Goal: Task Accomplishment & Management: Manage account settings

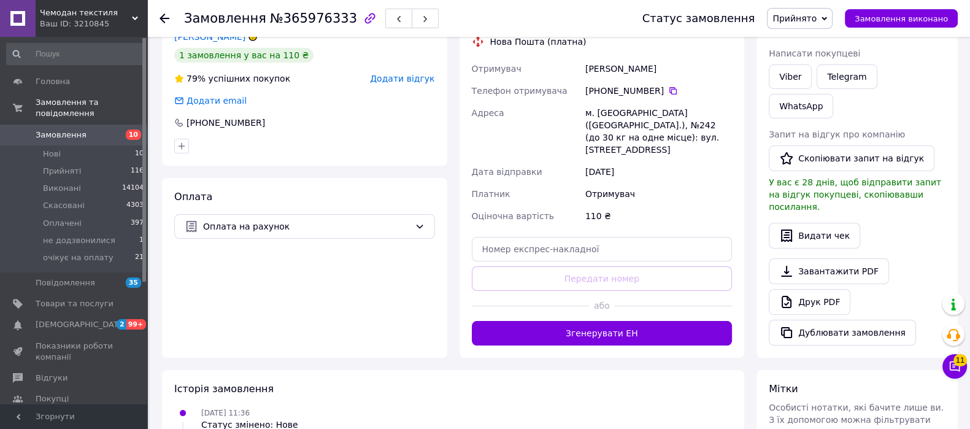
scroll to position [257, 0]
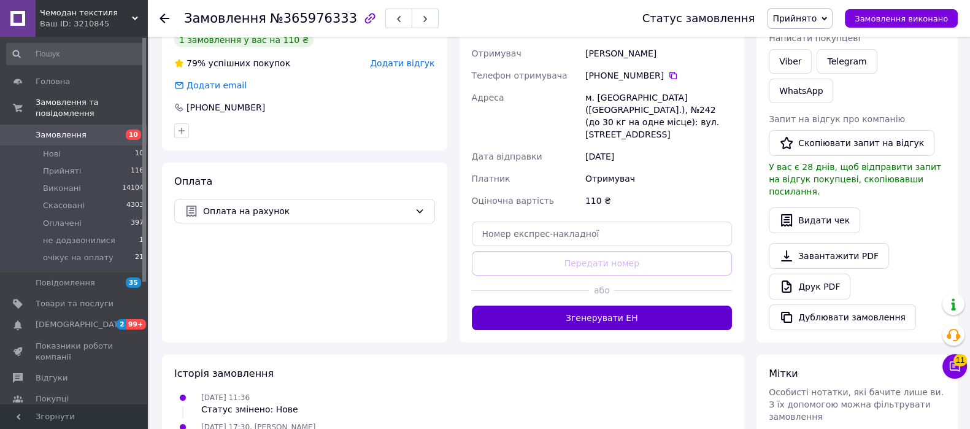
click at [607, 310] on button "Згенерувати ЕН" at bounding box center [602, 317] width 261 height 25
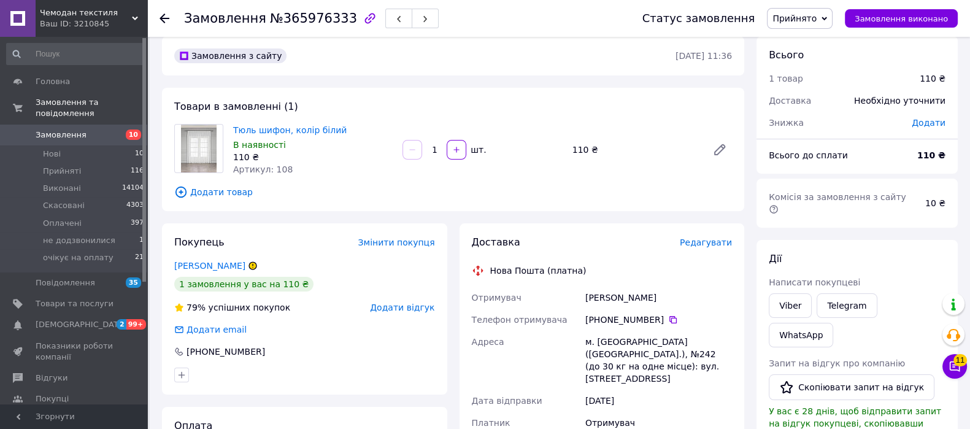
scroll to position [9, 0]
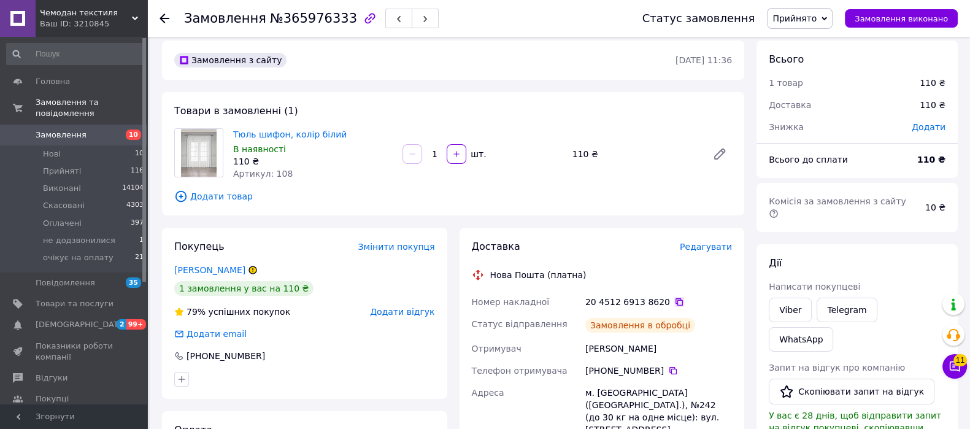
click at [675, 299] on icon at bounding box center [678, 301] width 7 height 7
click at [73, 129] on span "Замовлення" at bounding box center [61, 134] width 51 height 11
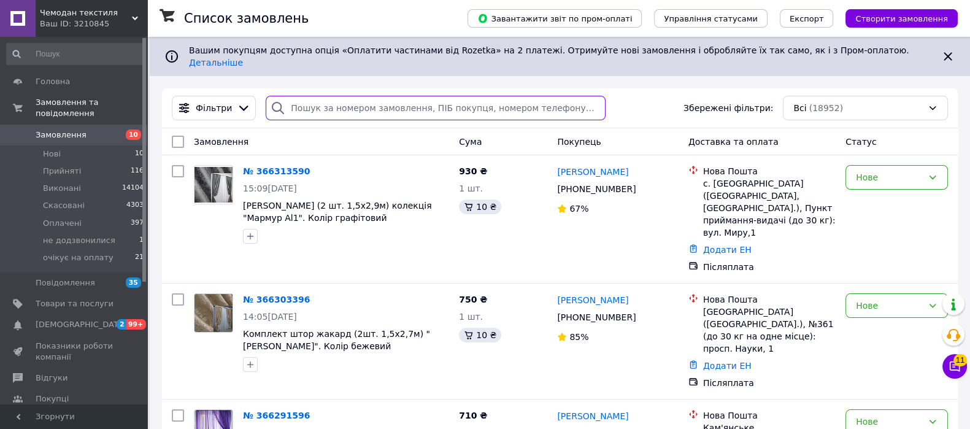
click at [343, 96] on input "search" at bounding box center [435, 108] width 339 height 25
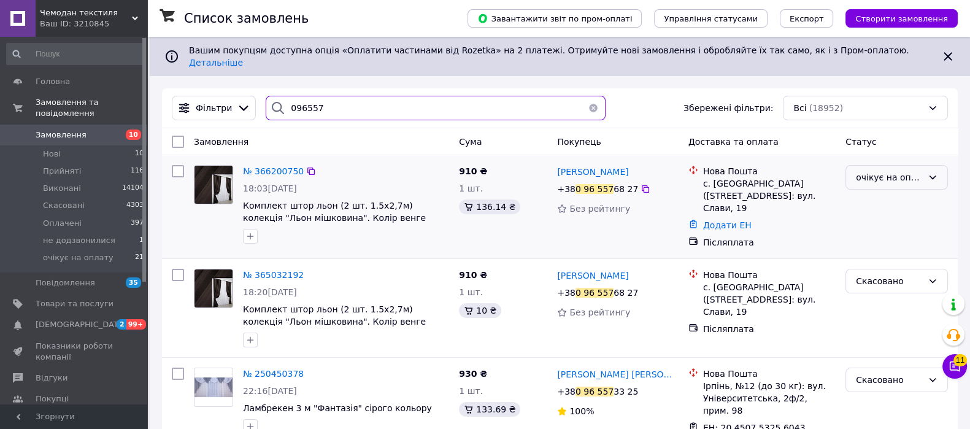
type input "096557"
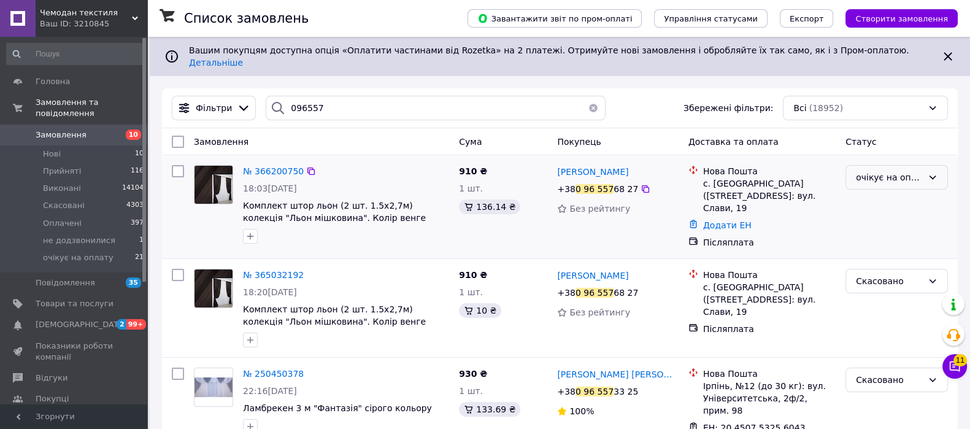
click at [899, 165] on div "очікує на оплату" at bounding box center [896, 177] width 102 height 25
click at [924, 187] on li "Прийнято" at bounding box center [896, 194] width 101 height 22
click at [924, 187] on div "очікує на оплату" at bounding box center [896, 206] width 112 height 93
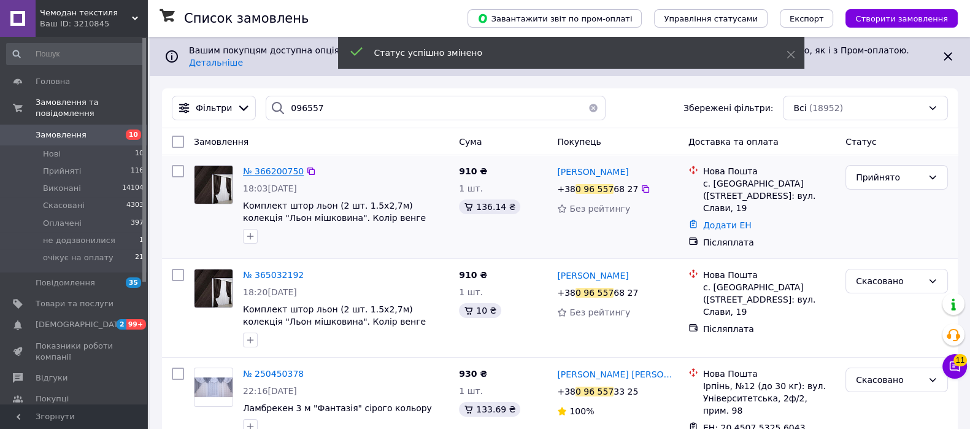
click at [272, 166] on span "№ 366200750" at bounding box center [273, 171] width 61 height 10
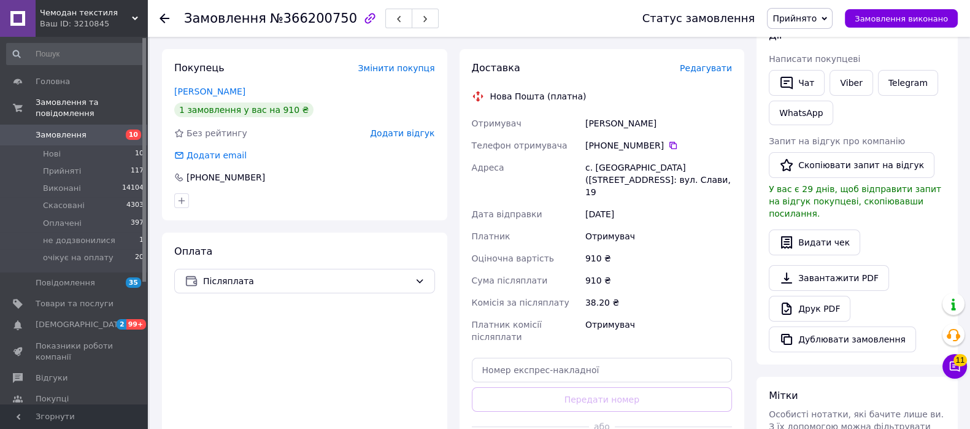
scroll to position [263, 0]
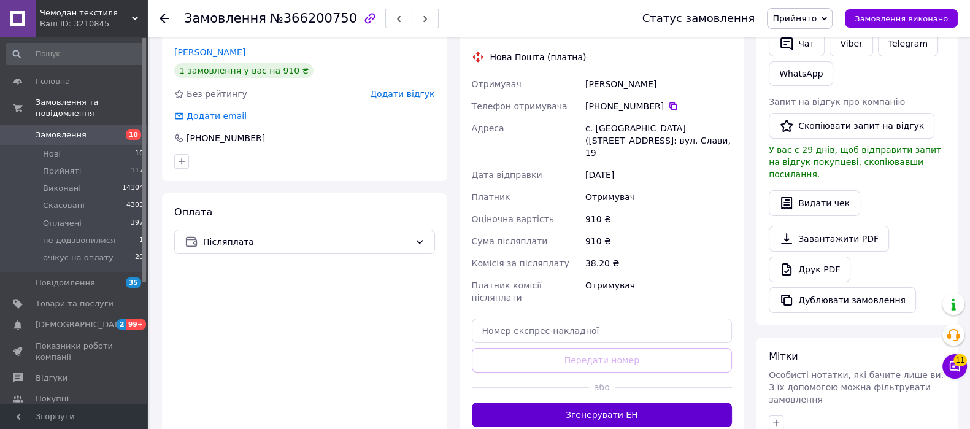
click at [632, 402] on button "Згенерувати ЕН" at bounding box center [602, 414] width 261 height 25
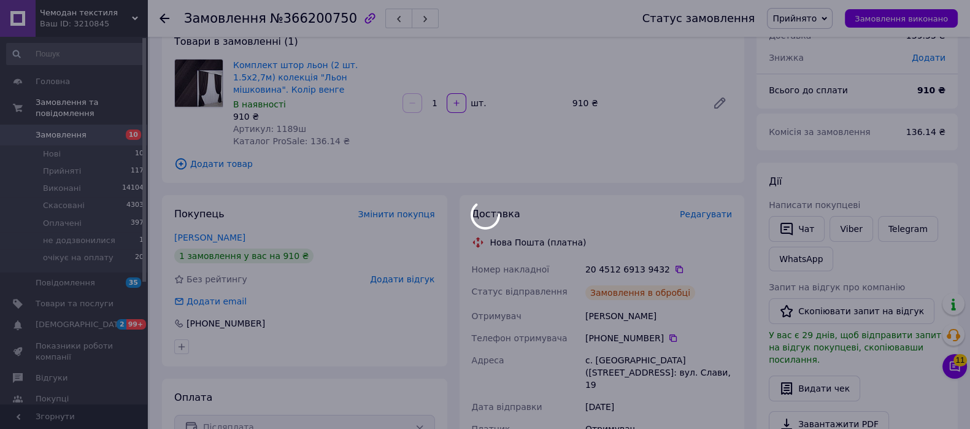
scroll to position [67, 0]
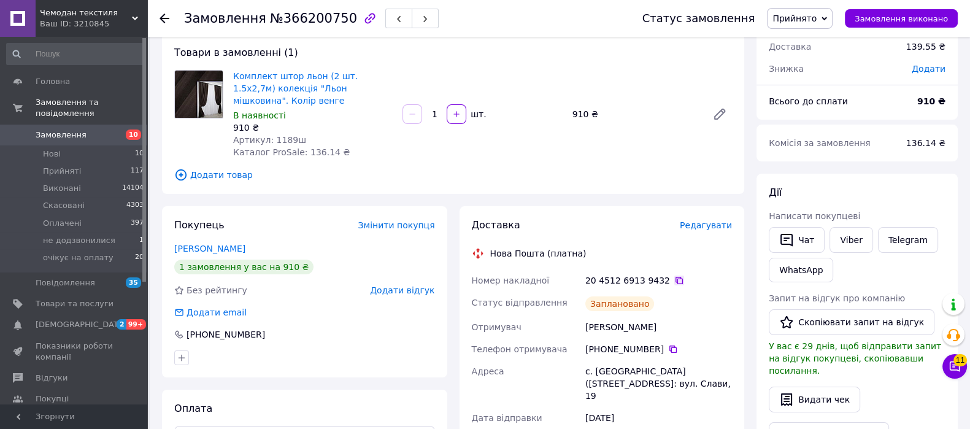
click at [675, 277] on icon at bounding box center [678, 280] width 7 height 7
click at [65, 129] on span "Замовлення" at bounding box center [61, 134] width 51 height 11
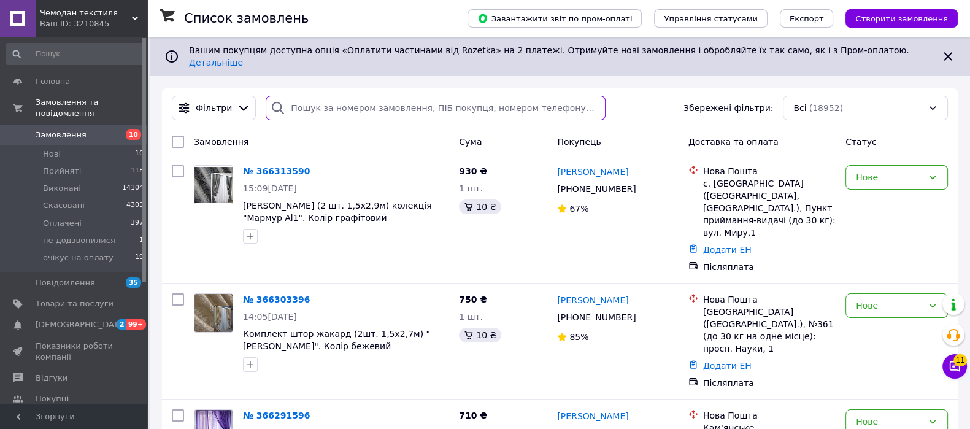
click at [399, 96] on input "search" at bounding box center [435, 108] width 339 height 25
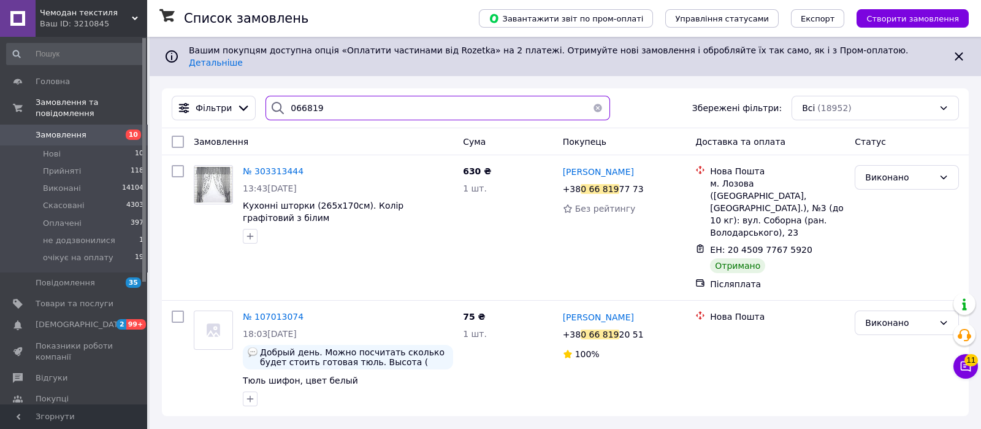
type input "066819"
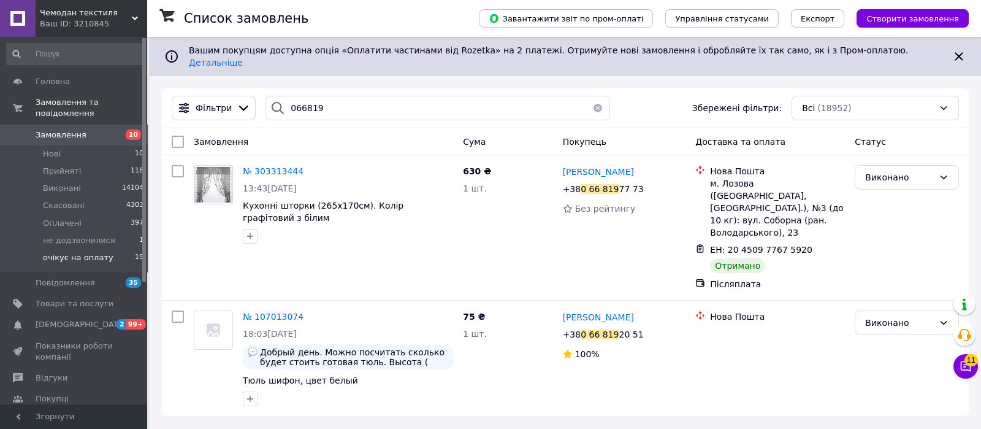
click at [74, 252] on span "очікує на оплату" at bounding box center [78, 257] width 71 height 11
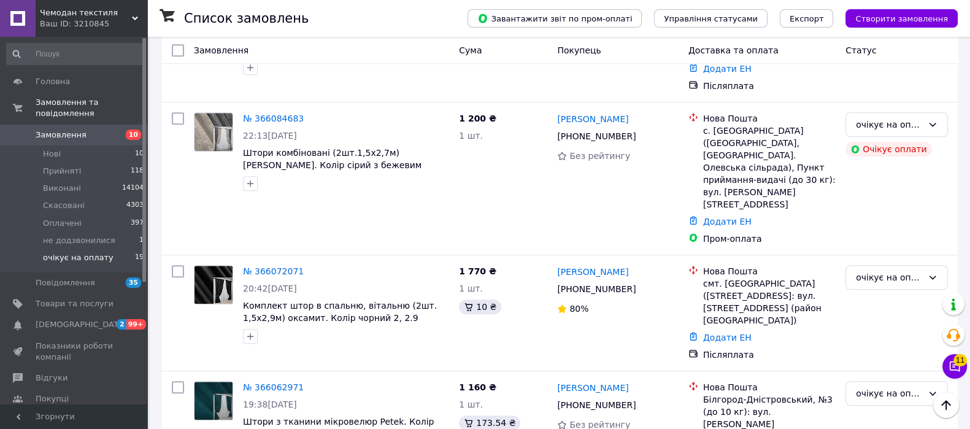
scroll to position [1757, 0]
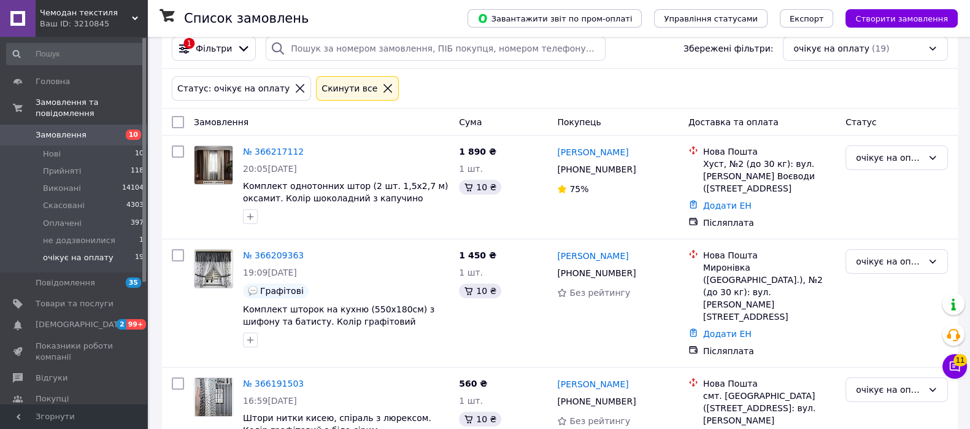
scroll to position [0, 0]
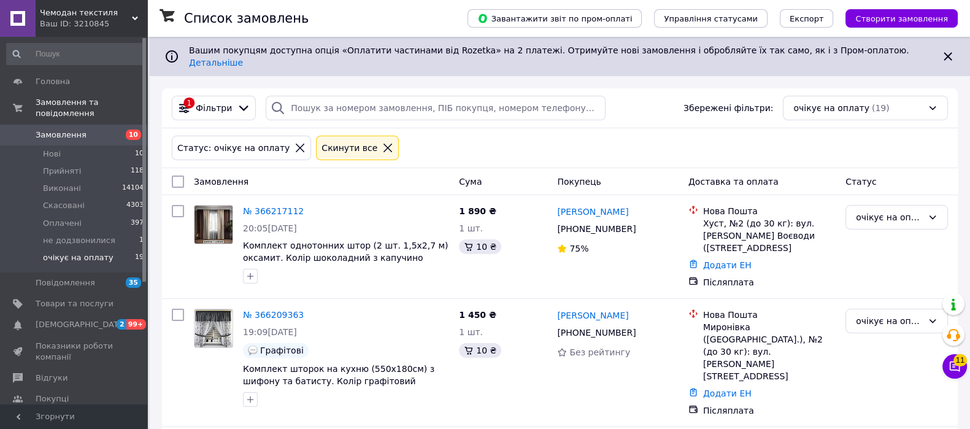
click at [382, 142] on icon at bounding box center [387, 147] width 11 height 11
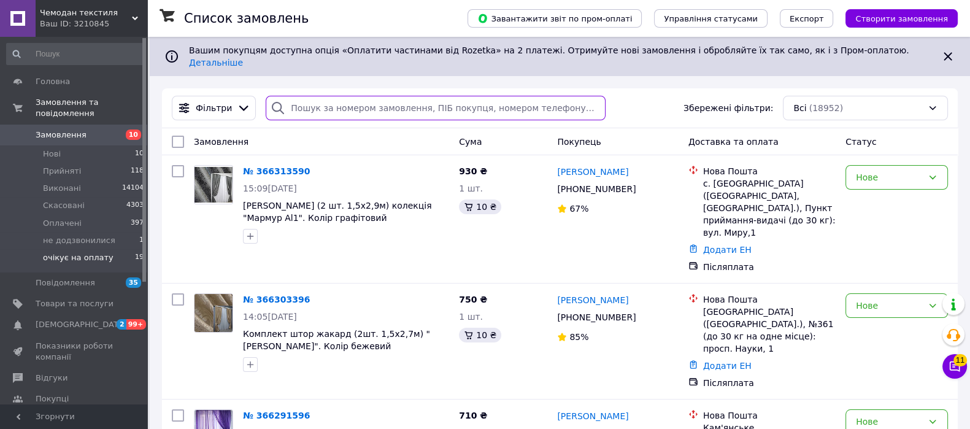
click at [360, 98] on input "search" at bounding box center [435, 108] width 339 height 25
paste input "366144915"
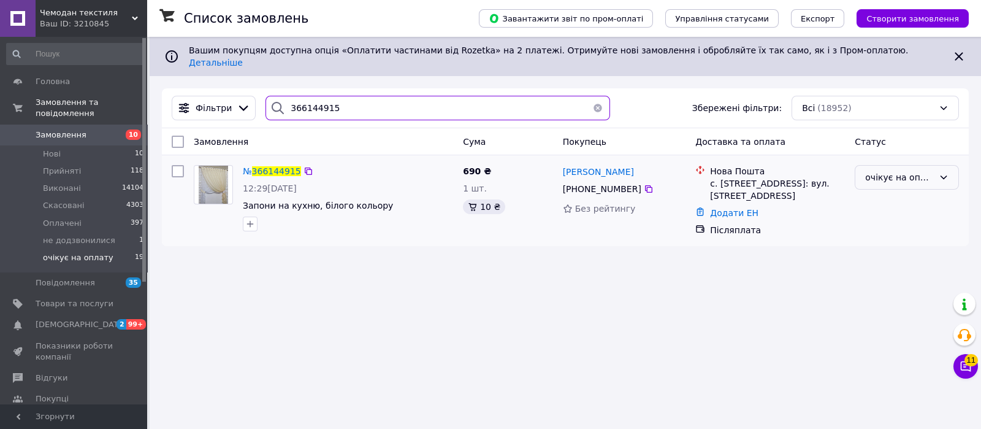
type input "366144915"
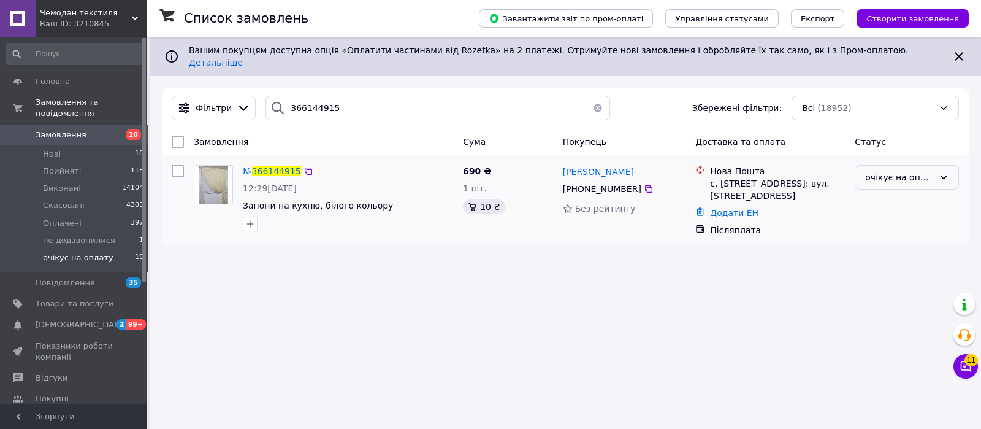
click at [913, 171] on div "очікує на оплату" at bounding box center [899, 177] width 69 height 13
click at [930, 197] on li "Прийнято" at bounding box center [907, 194] width 103 height 22
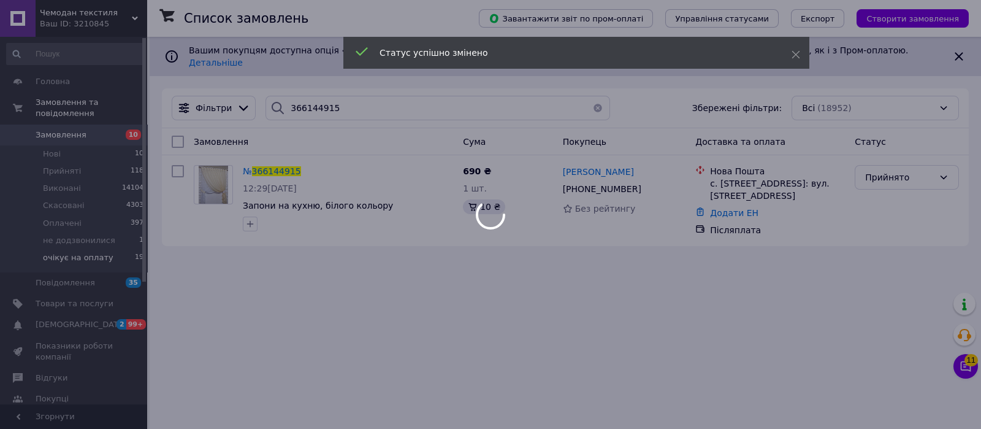
click at [270, 160] on div at bounding box center [490, 214] width 981 height 429
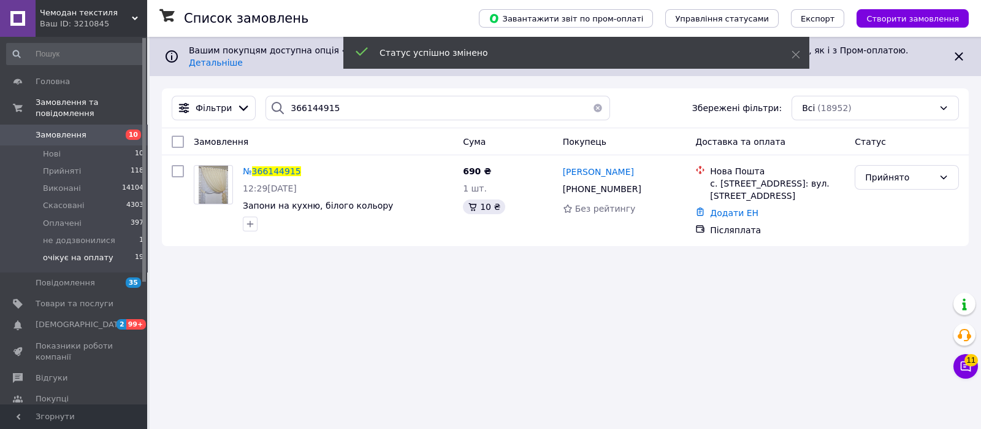
click at [270, 166] on span "366144915" at bounding box center [276, 171] width 49 height 10
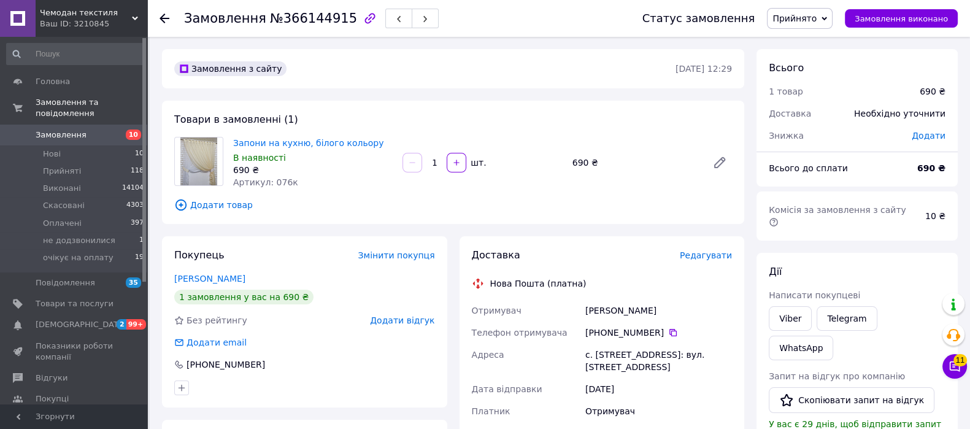
scroll to position [243, 0]
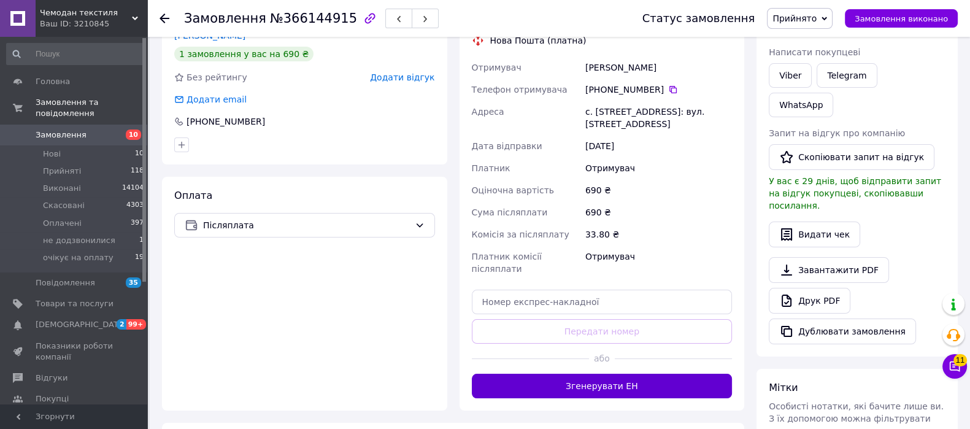
click at [671, 378] on button "Згенерувати ЕН" at bounding box center [602, 386] width 261 height 25
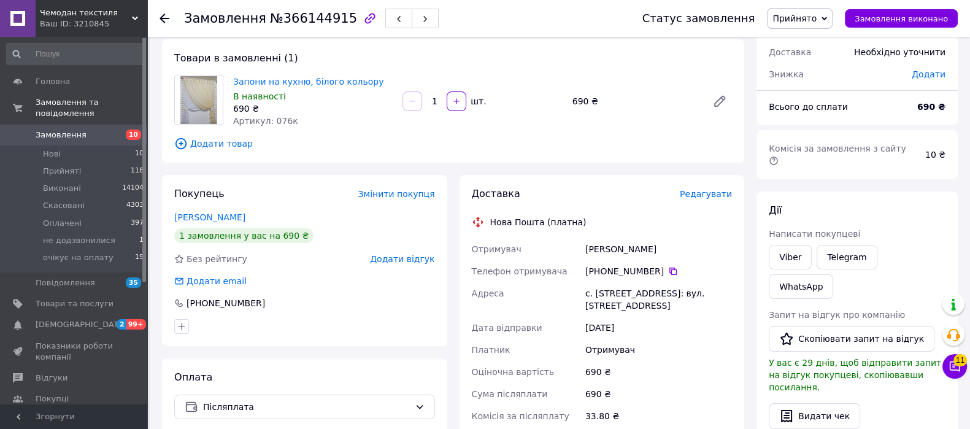
scroll to position [0, 0]
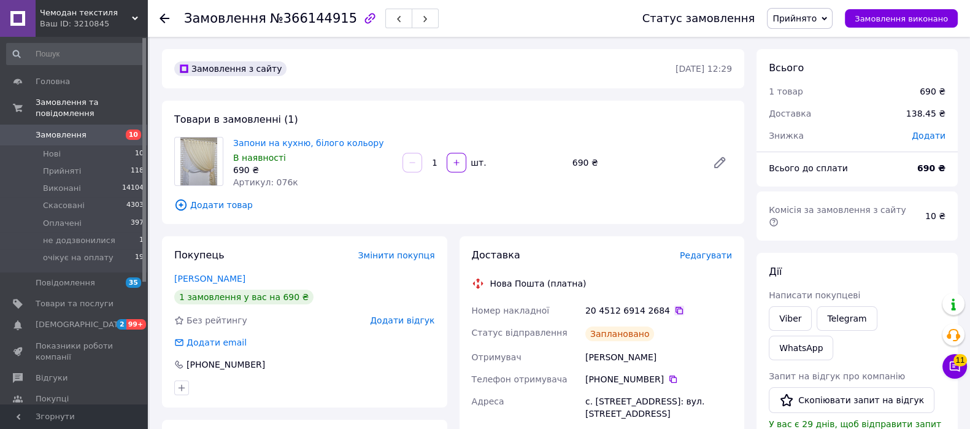
click at [674, 312] on icon at bounding box center [679, 310] width 10 height 10
click at [98, 129] on span "Замовлення" at bounding box center [75, 134] width 78 height 11
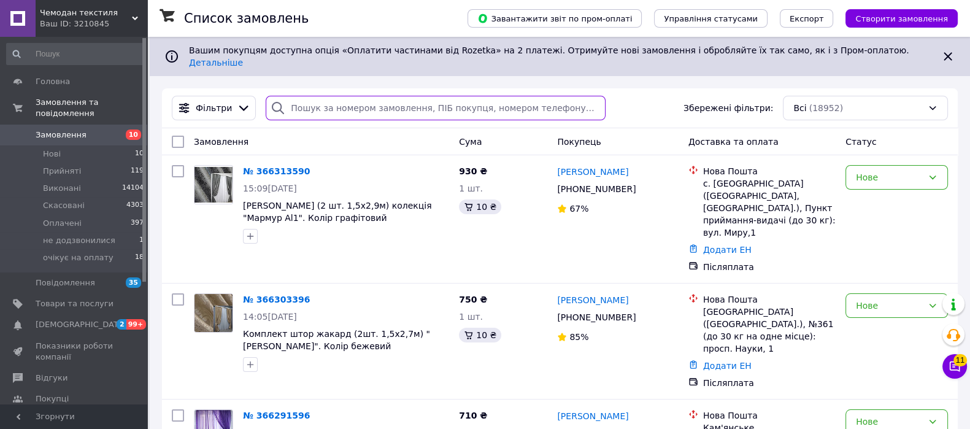
click at [450, 100] on input "search" at bounding box center [435, 108] width 339 height 25
paste input "366165343"
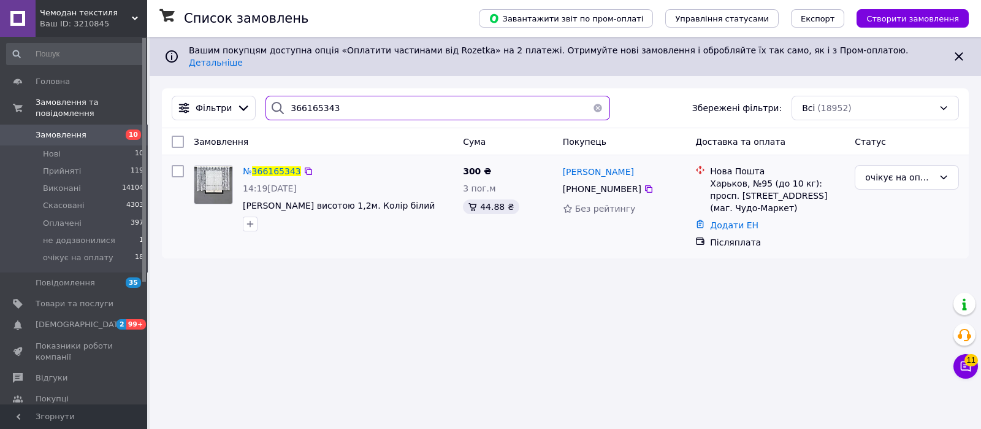
type input "366165343"
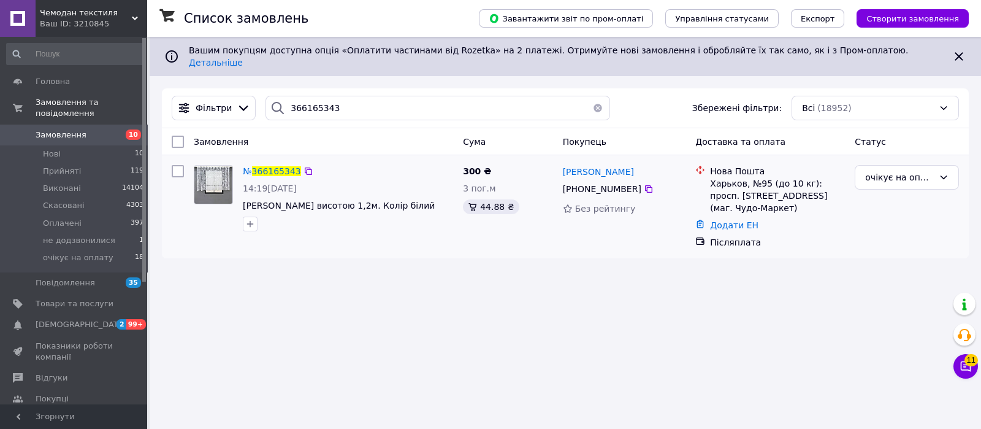
click at [909, 180] on div "очікує на оплату" at bounding box center [907, 206] width 114 height 93
click at [908, 171] on div "очікує на оплату" at bounding box center [899, 177] width 69 height 13
click at [923, 201] on li "Прийнято" at bounding box center [907, 194] width 103 height 22
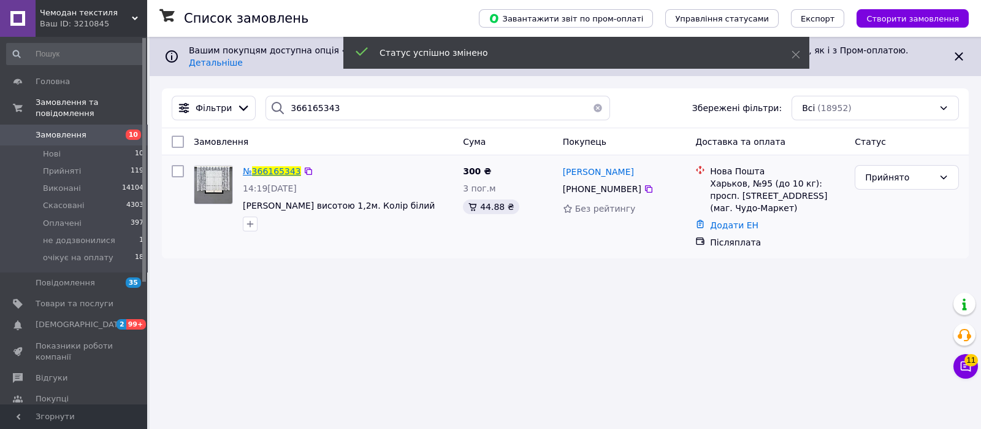
click at [269, 167] on span "366165343" at bounding box center [276, 171] width 49 height 10
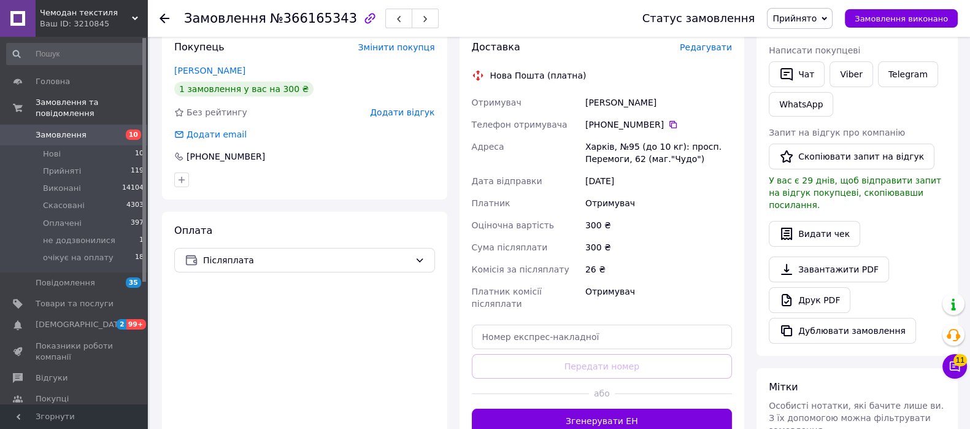
scroll to position [293, 0]
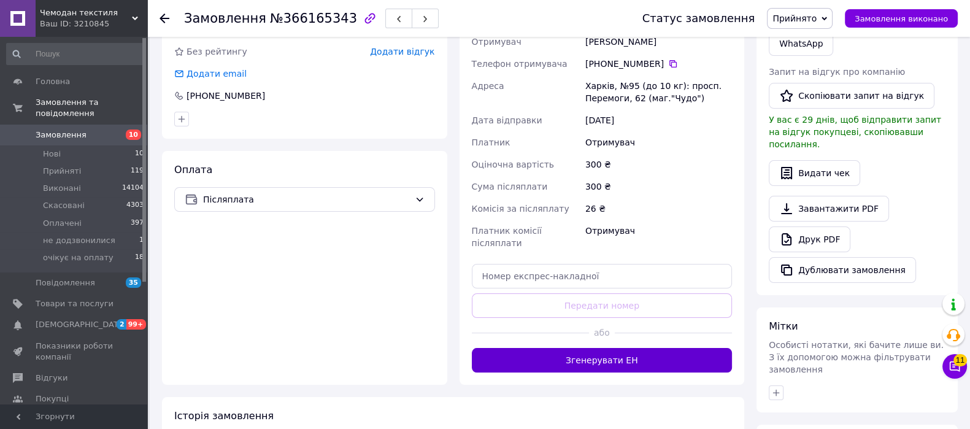
click at [557, 353] on button "Згенерувати ЕН" at bounding box center [602, 360] width 261 height 25
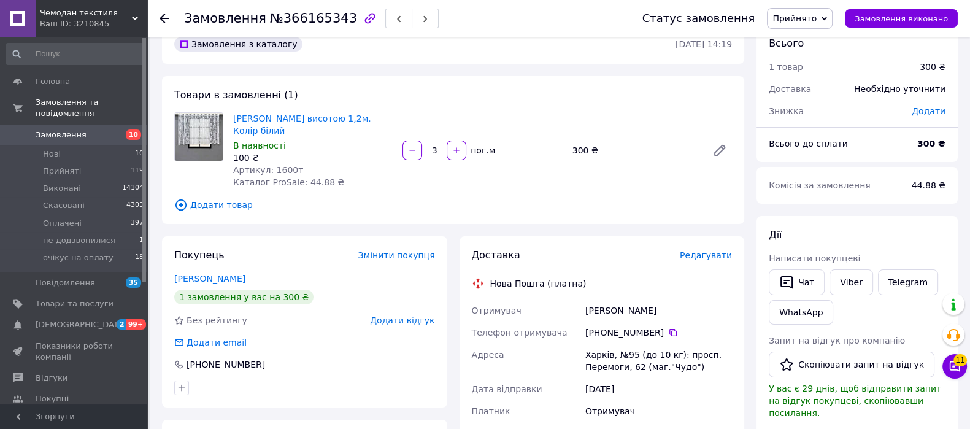
scroll to position [0, 0]
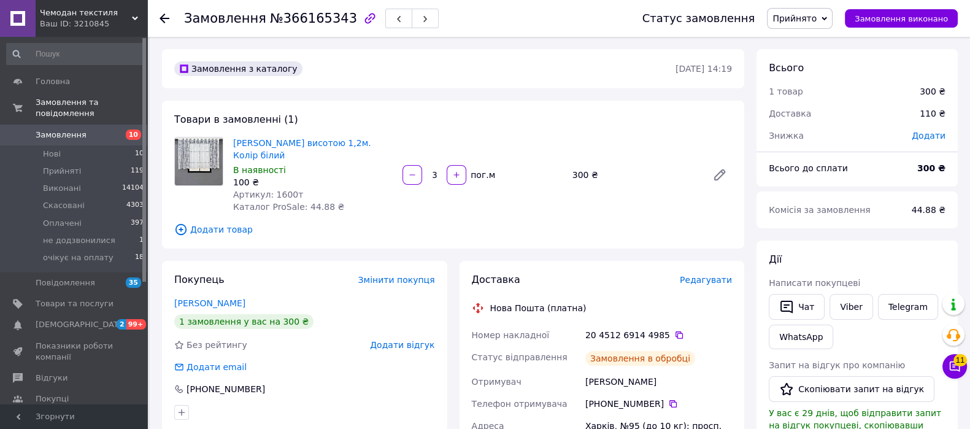
click at [674, 334] on icon at bounding box center [679, 335] width 10 height 10
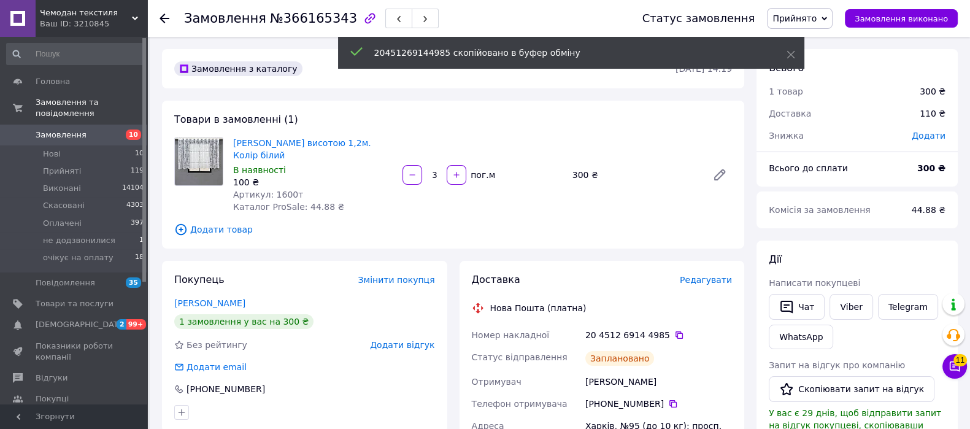
click at [674, 334] on icon at bounding box center [679, 335] width 10 height 10
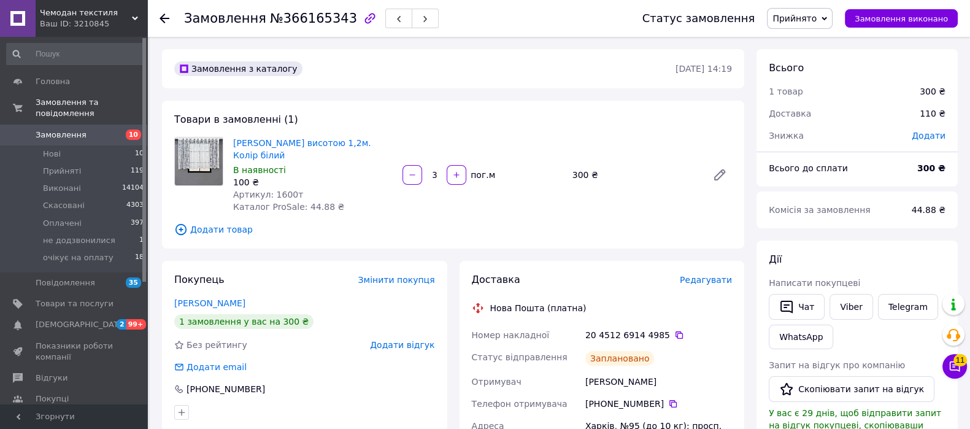
click at [64, 129] on span "Замовлення" at bounding box center [61, 134] width 51 height 11
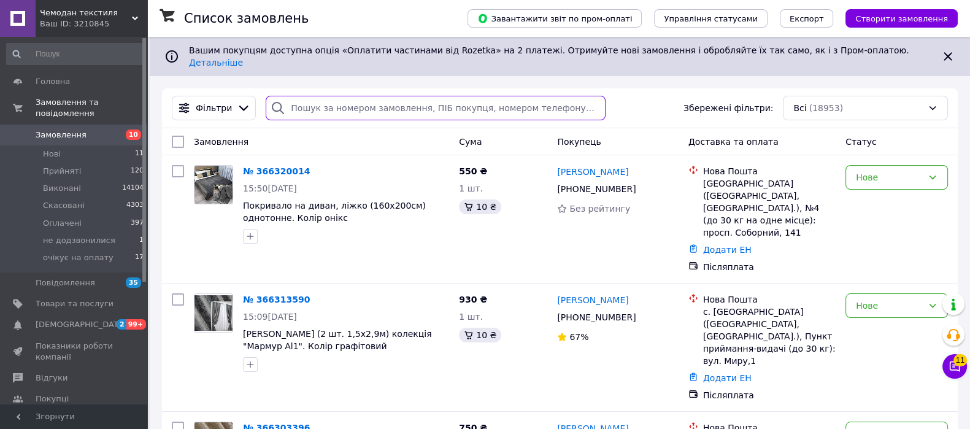
click at [432, 102] on input "search" at bounding box center [435, 108] width 339 height 25
paste input "366107900"
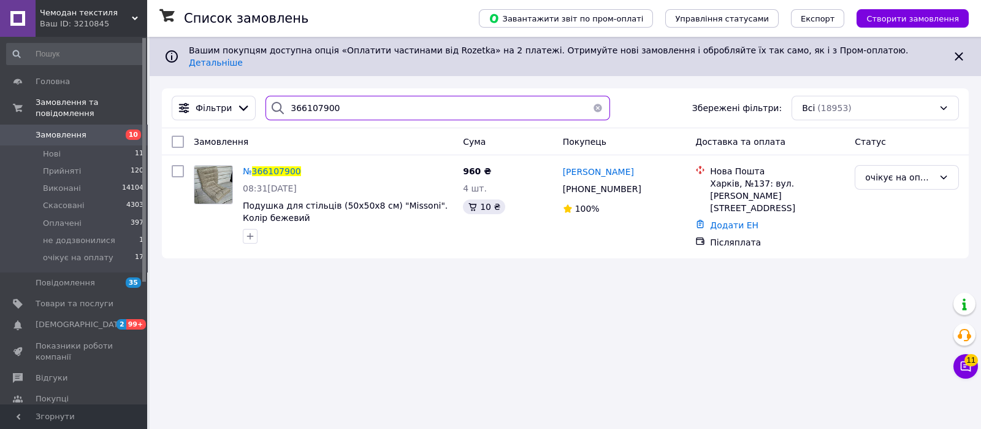
type input "366107900"
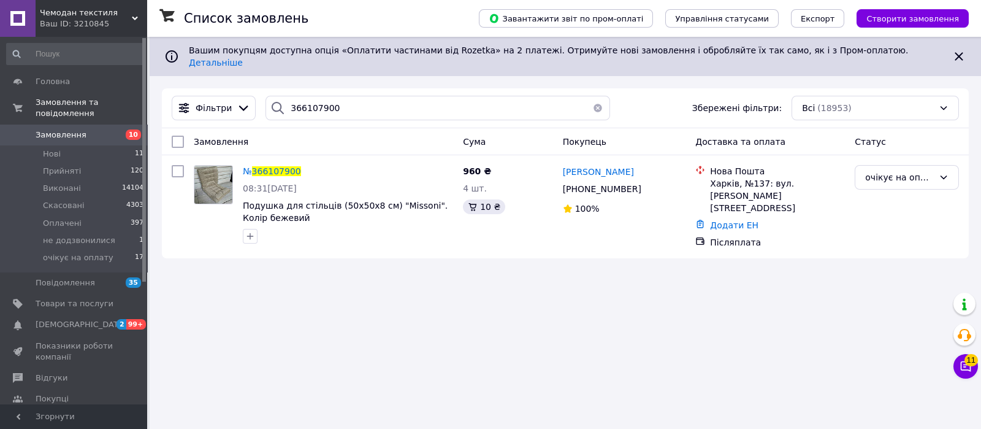
click at [590, 96] on button "button" at bounding box center [598, 108] width 25 height 25
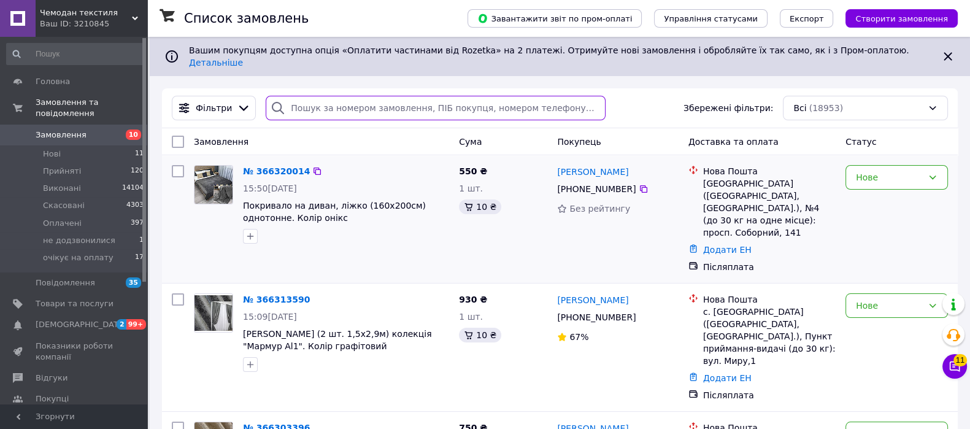
paste input "366084683"
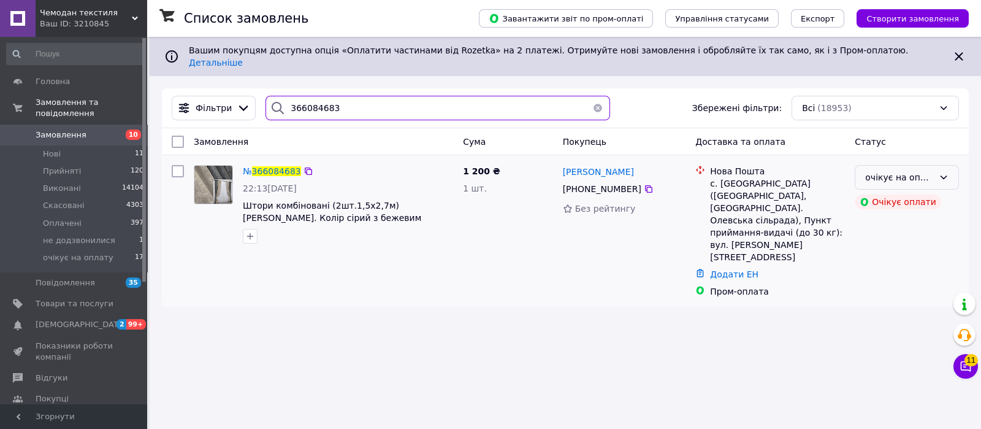
type input "366084683"
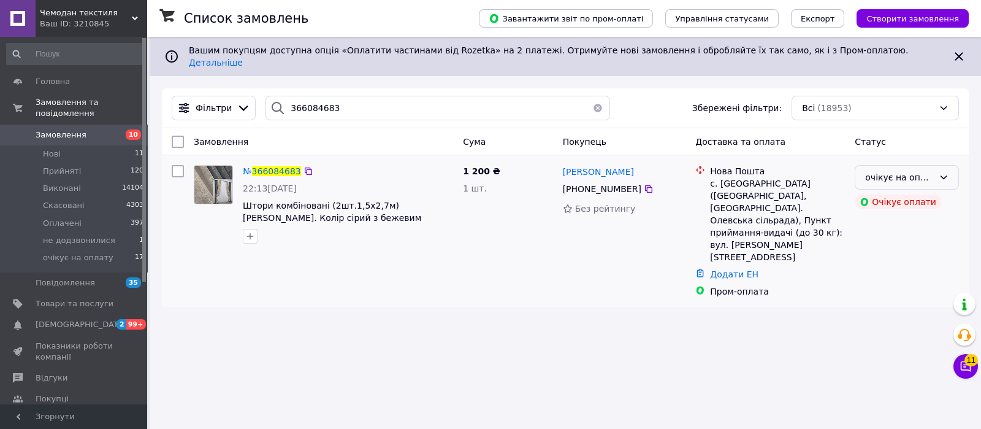
click at [946, 165] on div "очікує на оплату" at bounding box center [907, 177] width 104 height 25
click at [931, 192] on li "Прийнято" at bounding box center [907, 194] width 103 height 22
click at [270, 166] on span "366084683" at bounding box center [276, 171] width 49 height 10
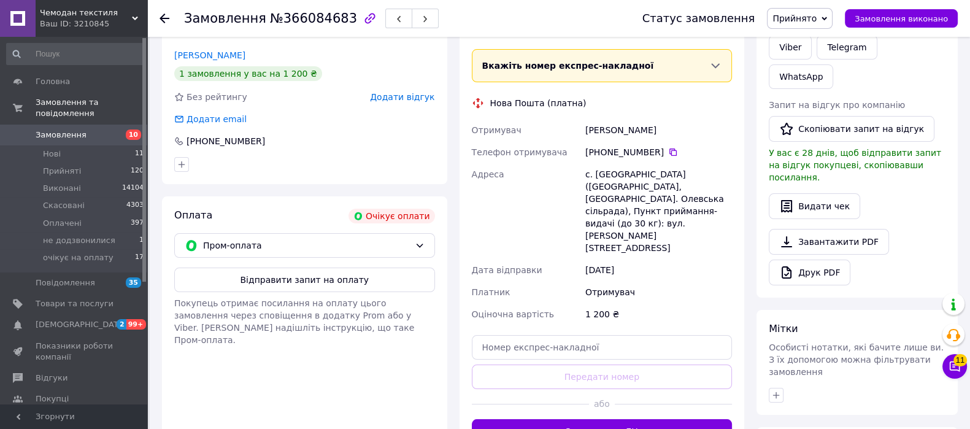
scroll to position [337, 0]
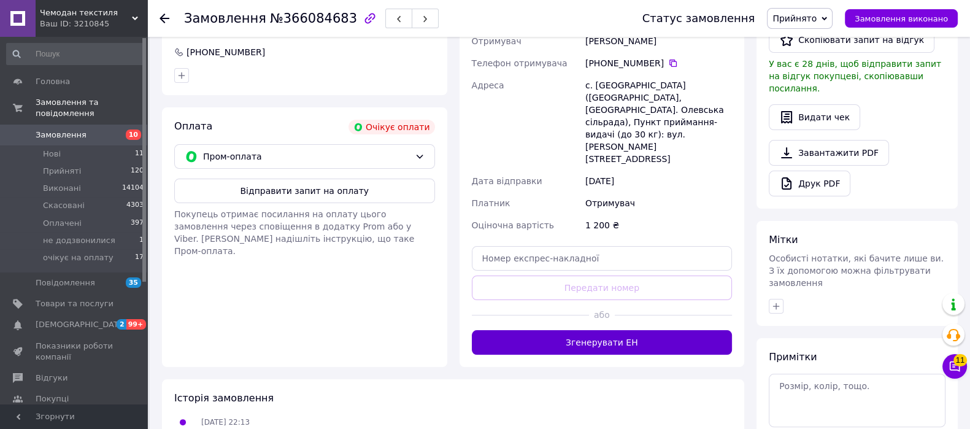
click at [610, 330] on button "Згенерувати ЕН" at bounding box center [602, 342] width 261 height 25
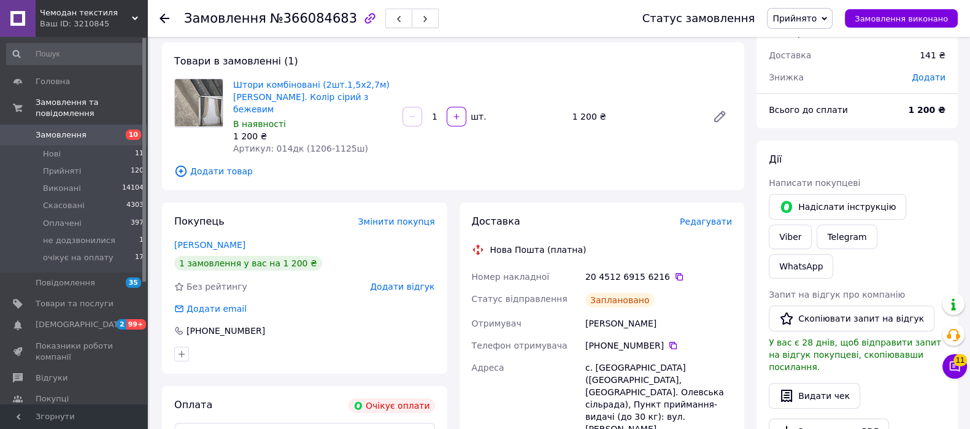
scroll to position [50, 0]
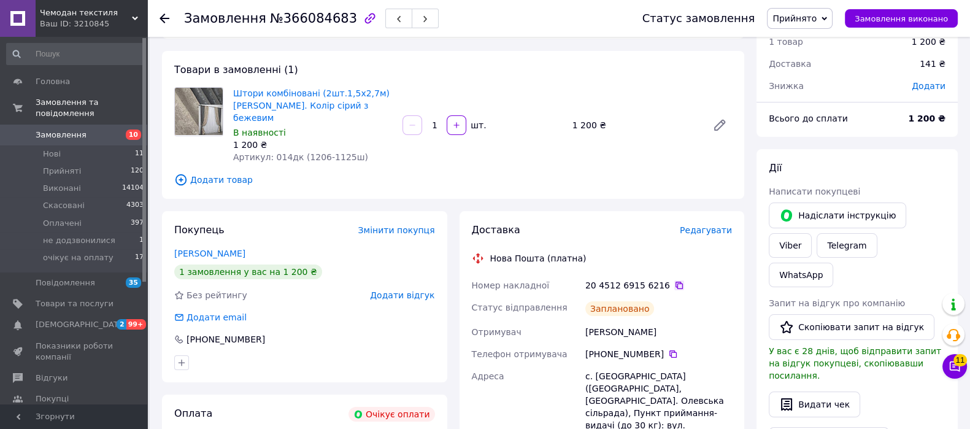
click at [674, 280] on icon at bounding box center [679, 285] width 10 height 10
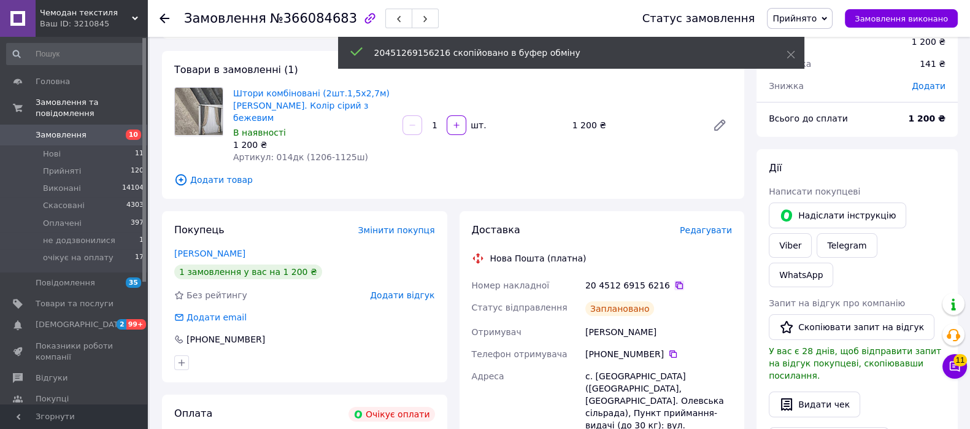
click at [674, 280] on icon at bounding box center [679, 285] width 10 height 10
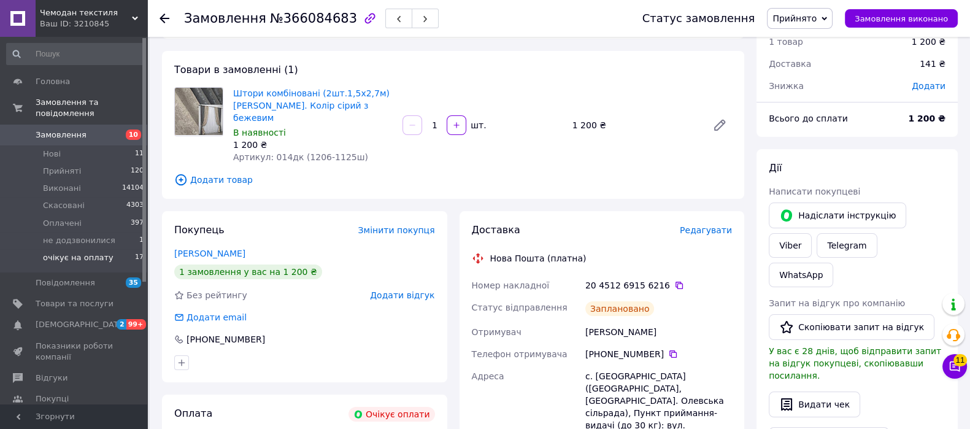
click at [109, 249] on li "очікує на оплату 17" at bounding box center [75, 260] width 151 height 23
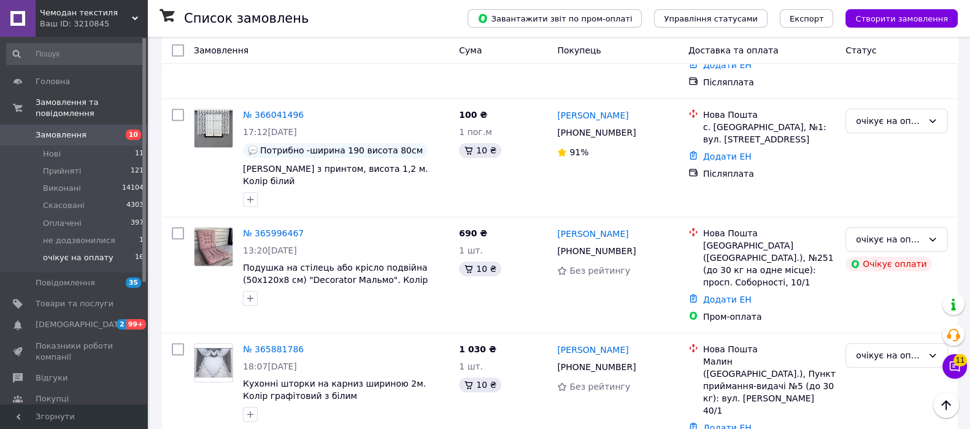
scroll to position [1434, 0]
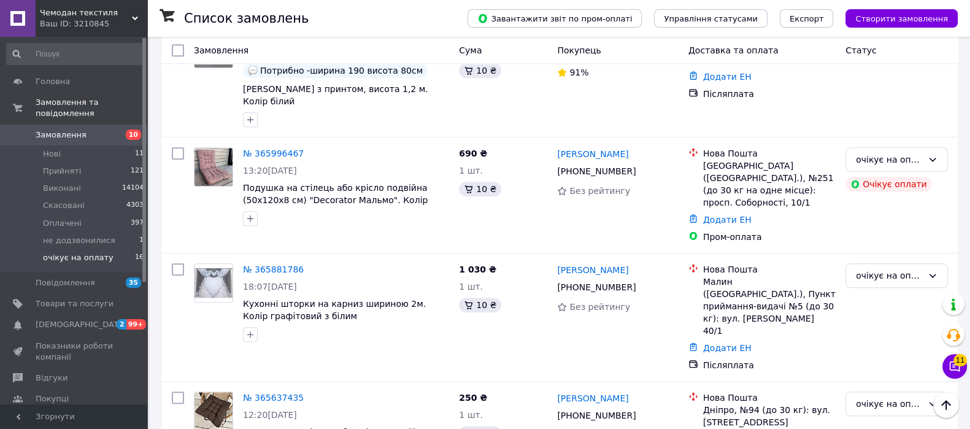
click at [865, 272] on li "Скасовано" at bounding box center [896, 270] width 101 height 22
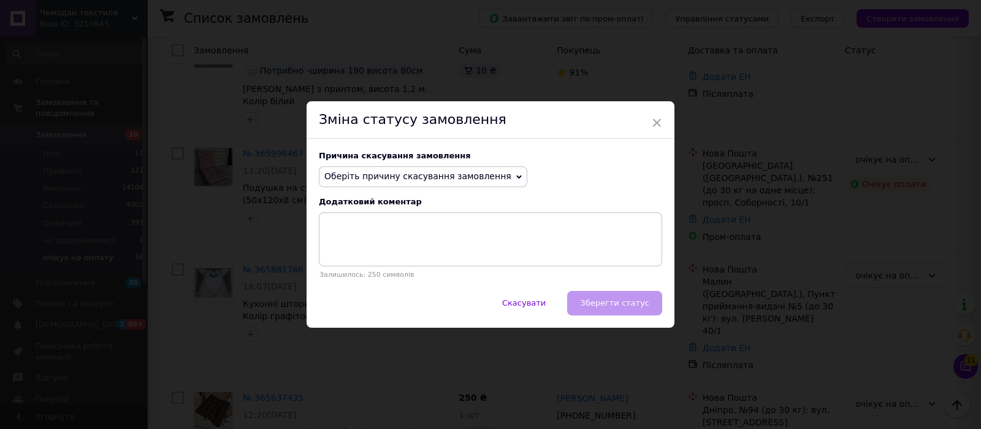
click at [459, 174] on span "Оберіть причину скасування замовлення" at bounding box center [417, 176] width 187 height 10
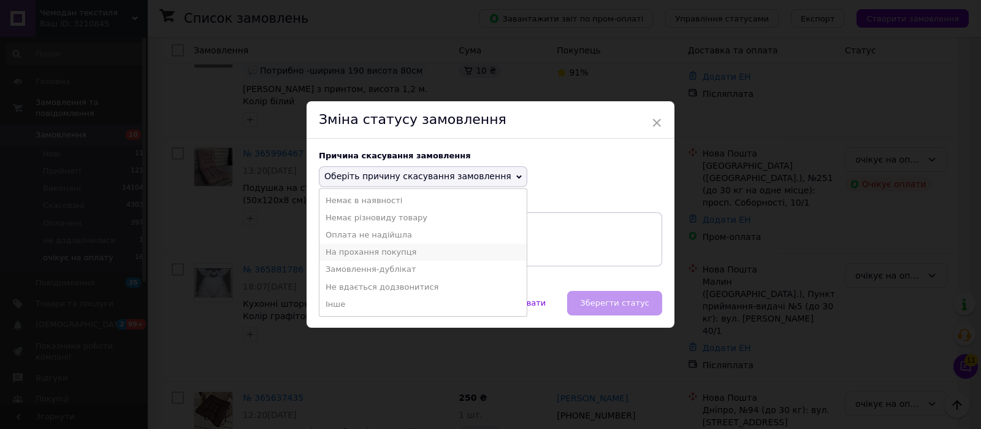
click at [426, 254] on li "На прохання покупця" at bounding box center [423, 251] width 207 height 17
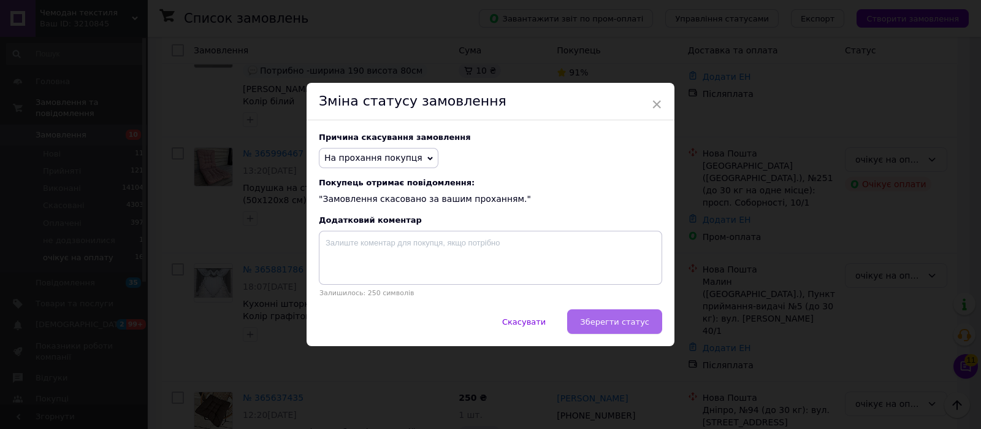
click at [613, 326] on span "Зберегти статус" at bounding box center [614, 321] width 69 height 9
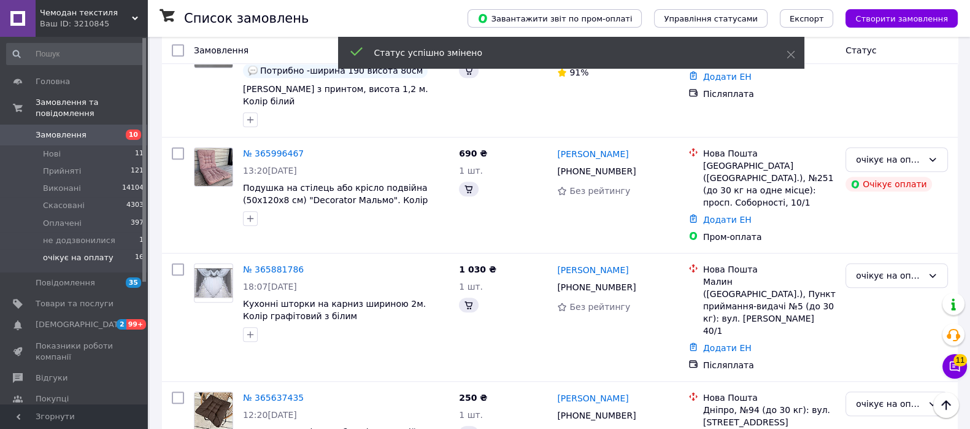
scroll to position [1429, 0]
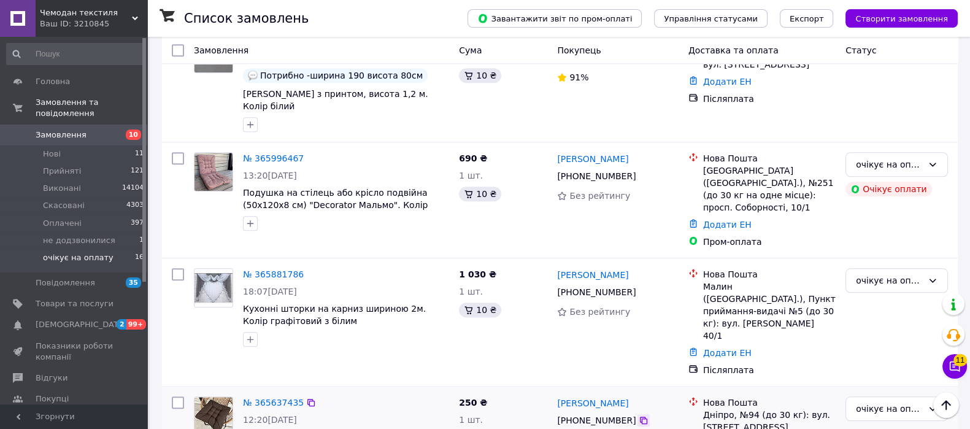
click at [640, 416] on icon at bounding box center [643, 419] width 7 height 7
click at [640, 288] on icon at bounding box center [643, 291] width 7 height 7
click at [870, 402] on div "очікує на оплату" at bounding box center [889, 408] width 67 height 13
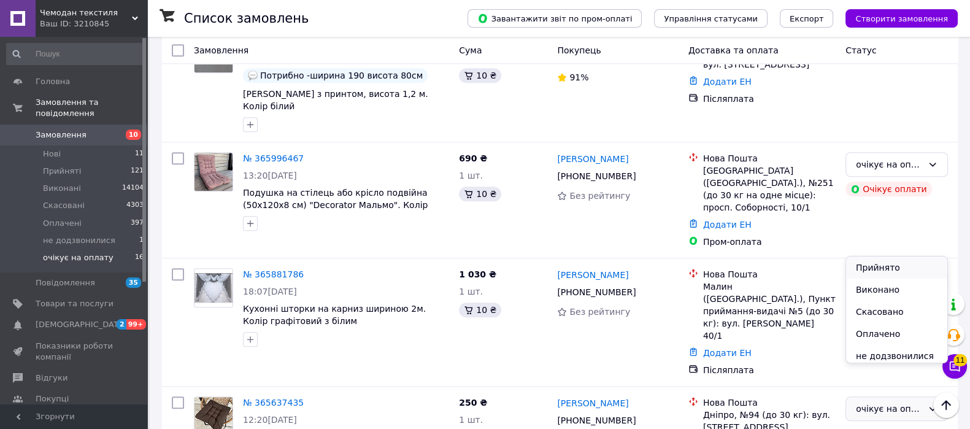
click at [891, 273] on li "Прийнято" at bounding box center [896, 267] width 101 height 22
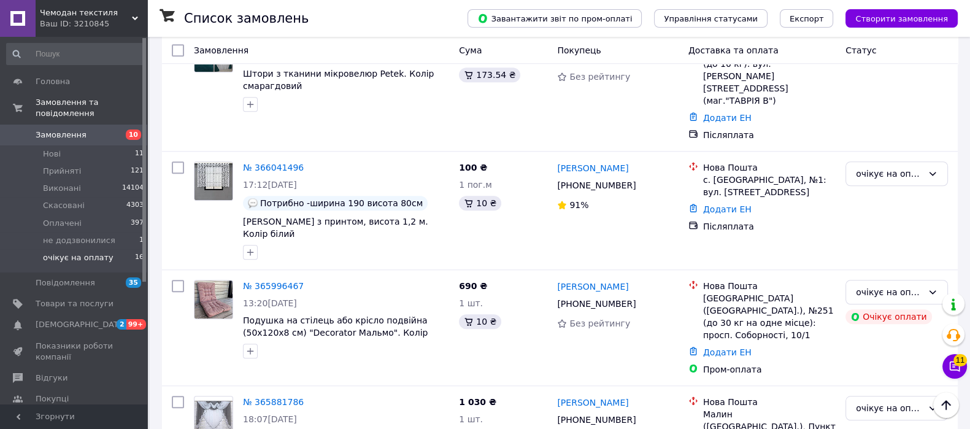
scroll to position [1300, 0]
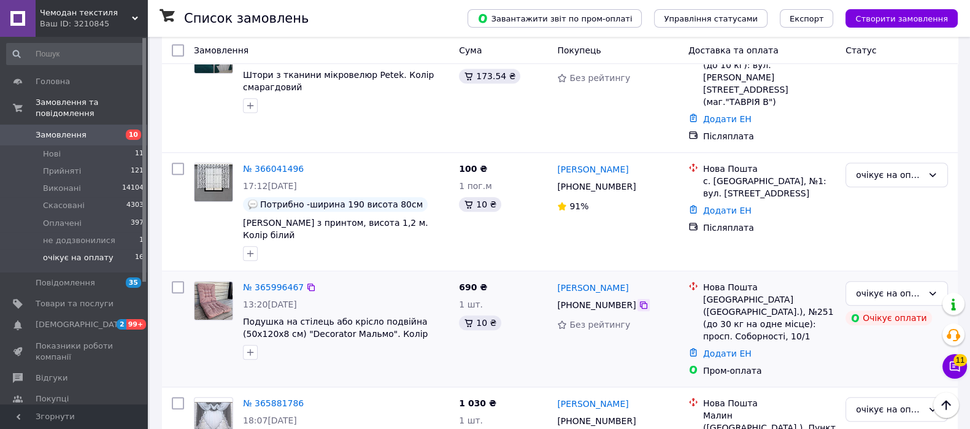
click at [640, 301] on icon at bounding box center [643, 304] width 7 height 7
click at [865, 286] on div "очікує на оплату" at bounding box center [889, 292] width 67 height 13
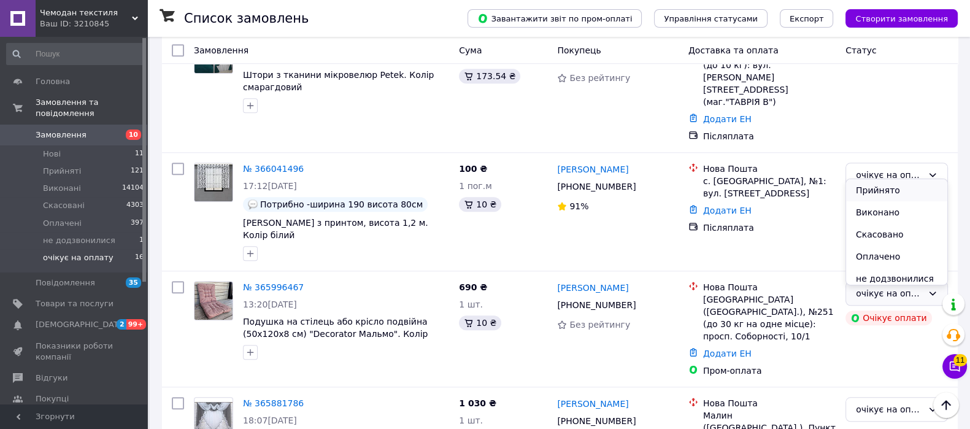
click at [894, 187] on li "Прийнято" at bounding box center [896, 190] width 101 height 22
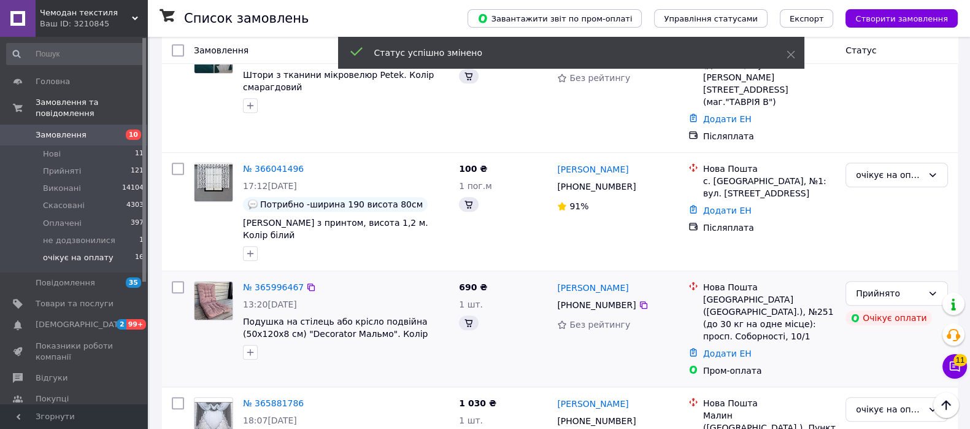
scroll to position [1232, 0]
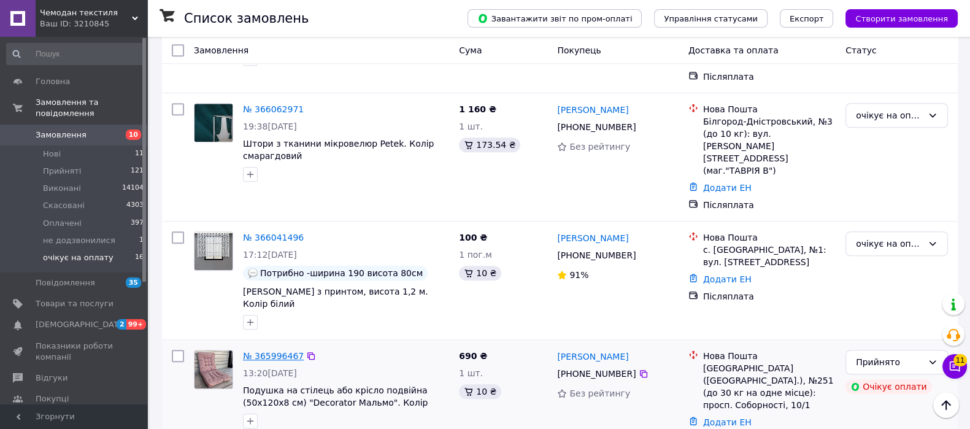
click at [263, 351] on link "№ 365996467" at bounding box center [273, 356] width 61 height 10
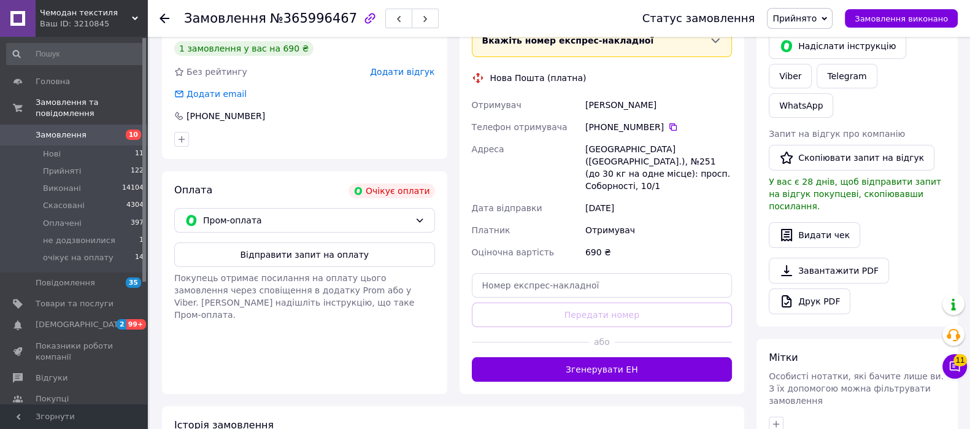
scroll to position [410, 0]
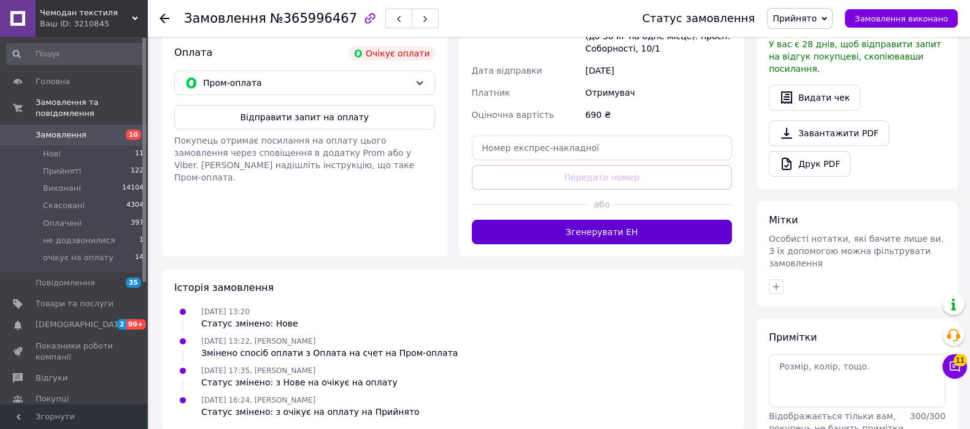
click at [641, 222] on button "Згенерувати ЕН" at bounding box center [602, 232] width 261 height 25
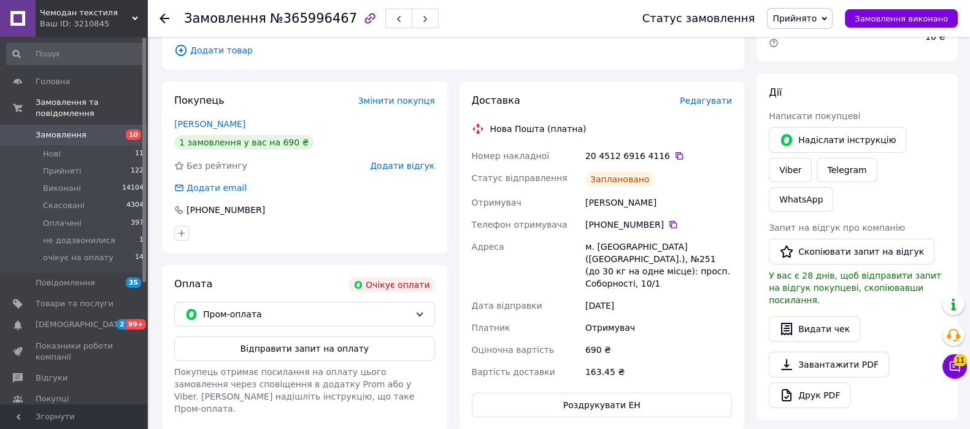
scroll to position [147, 0]
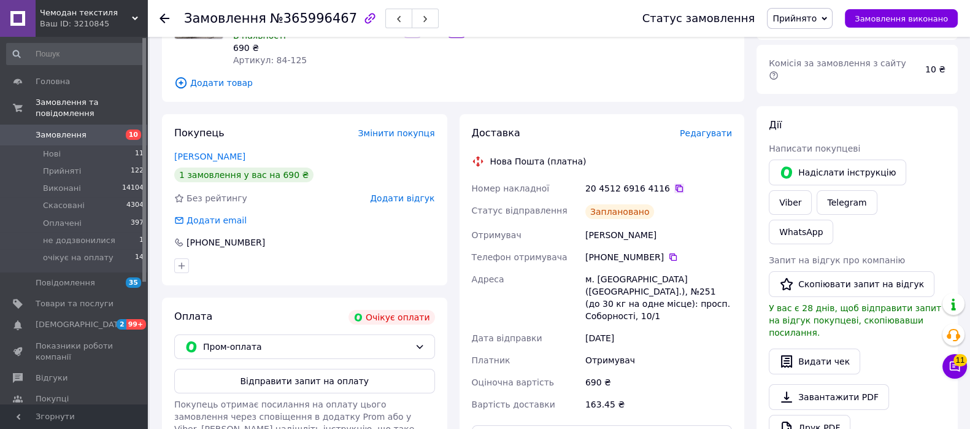
click at [674, 190] on icon at bounding box center [679, 188] width 10 height 10
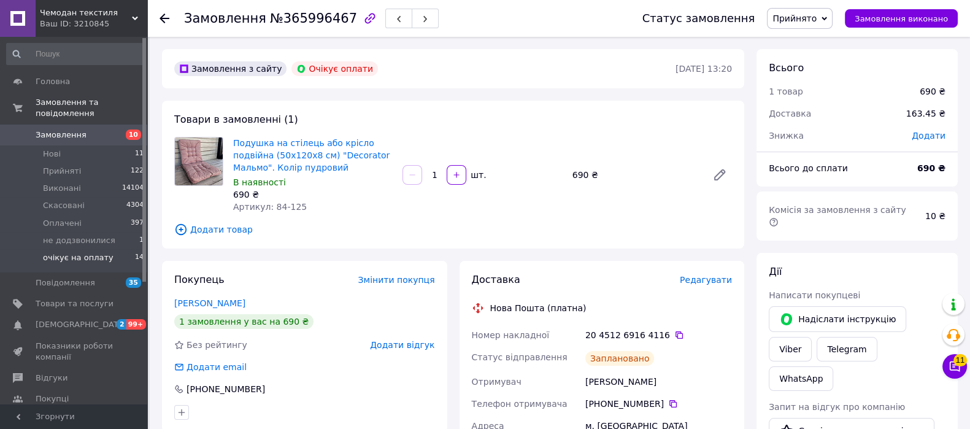
click at [56, 252] on span "очікує на оплату" at bounding box center [78, 257] width 71 height 11
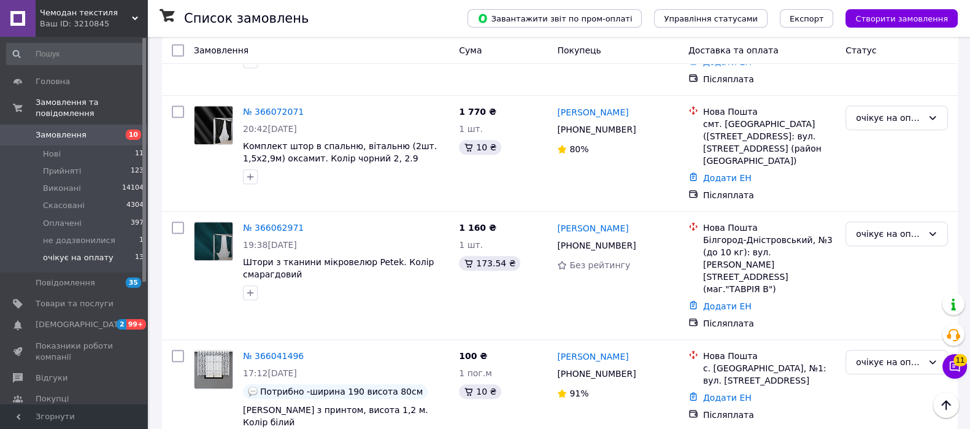
scroll to position [1128, 0]
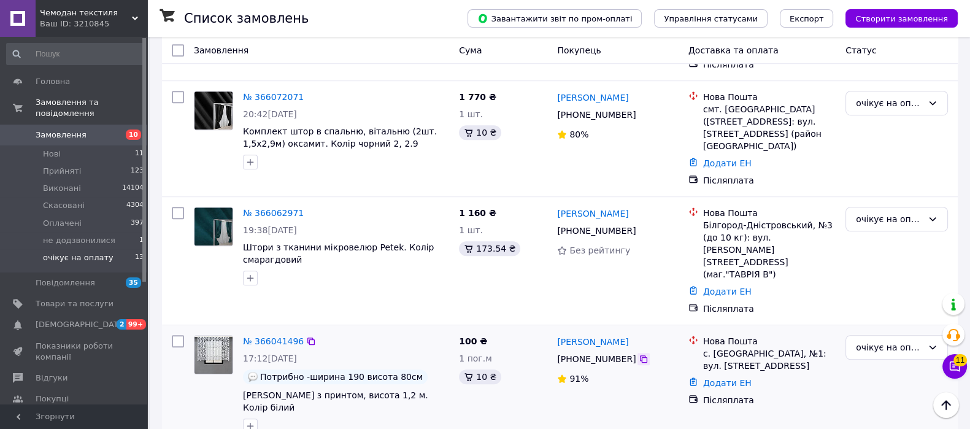
click at [638, 354] on icon at bounding box center [643, 359] width 10 height 10
click at [871, 340] on div "очікує на оплату" at bounding box center [889, 346] width 67 height 13
click at [887, 255] on li "Прийнято" at bounding box center [896, 255] width 101 height 22
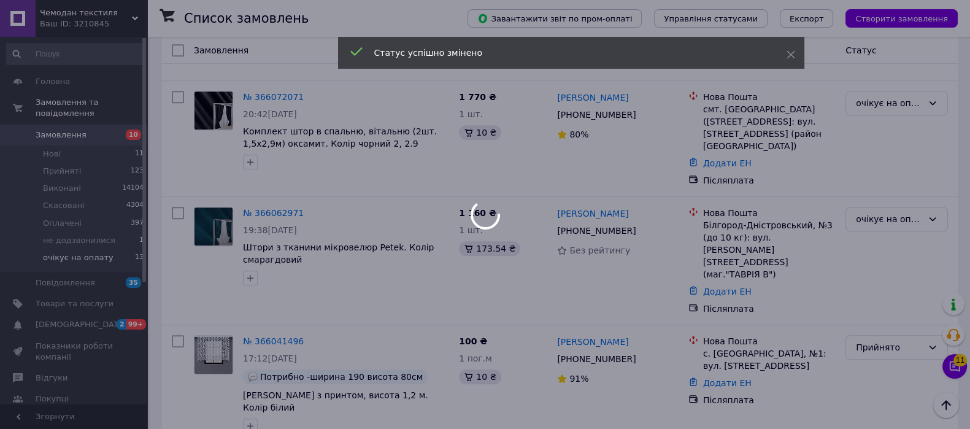
click at [256, 225] on div at bounding box center [485, 214] width 970 height 429
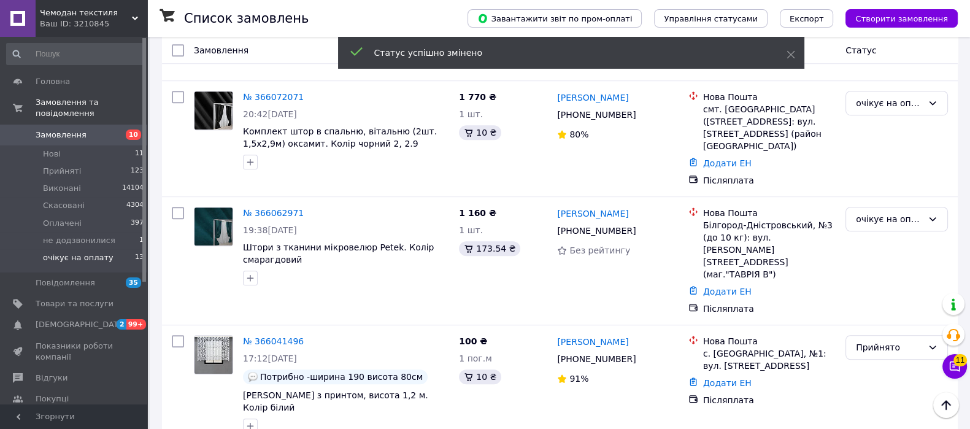
click at [256, 336] on link "№ 366041496" at bounding box center [273, 341] width 61 height 10
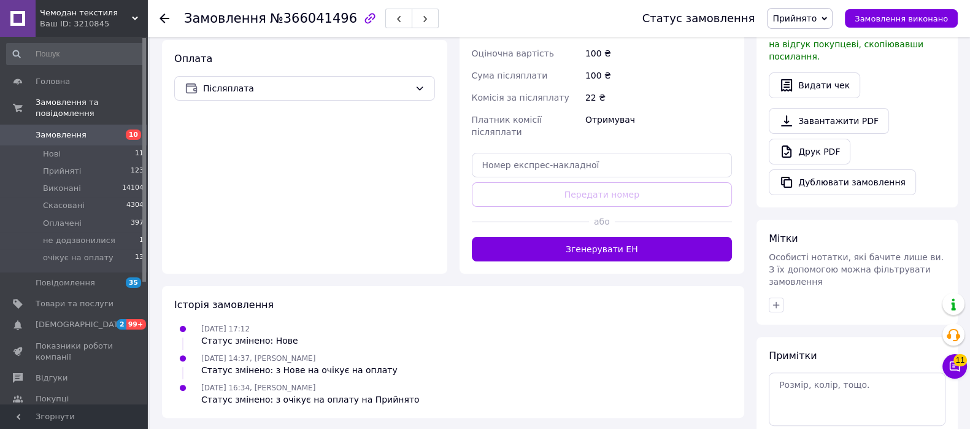
scroll to position [407, 0]
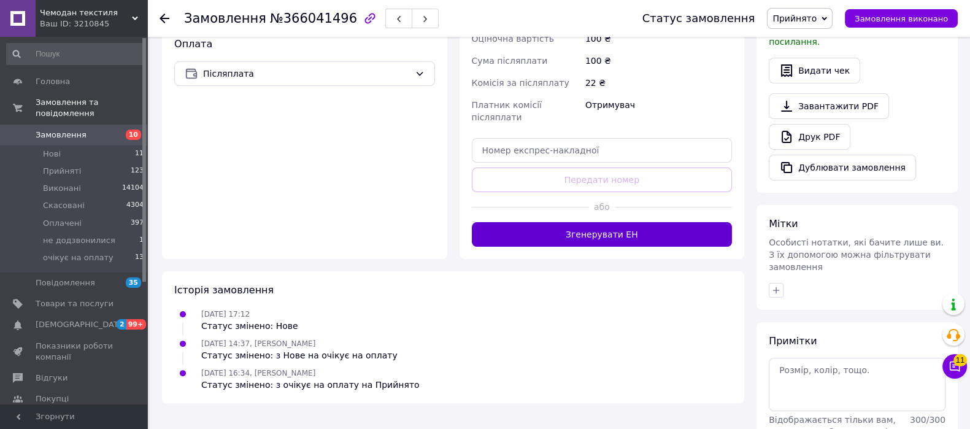
click at [616, 222] on button "Згенерувати ЕН" at bounding box center [602, 234] width 261 height 25
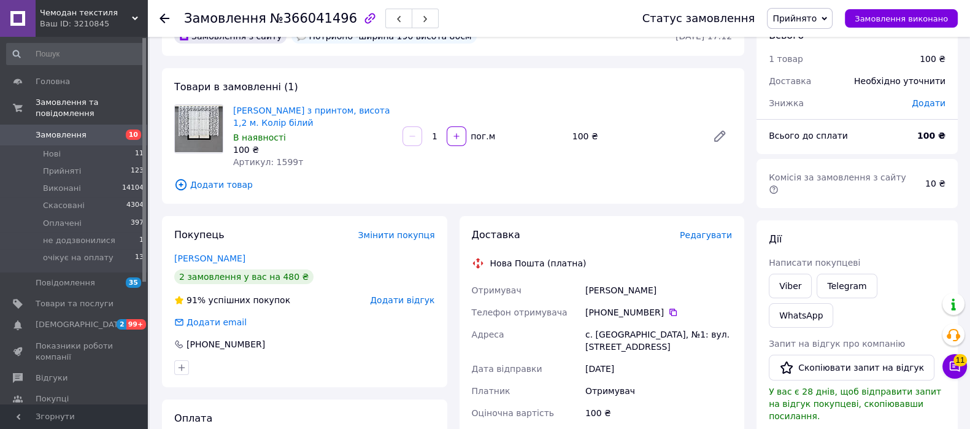
scroll to position [6, 0]
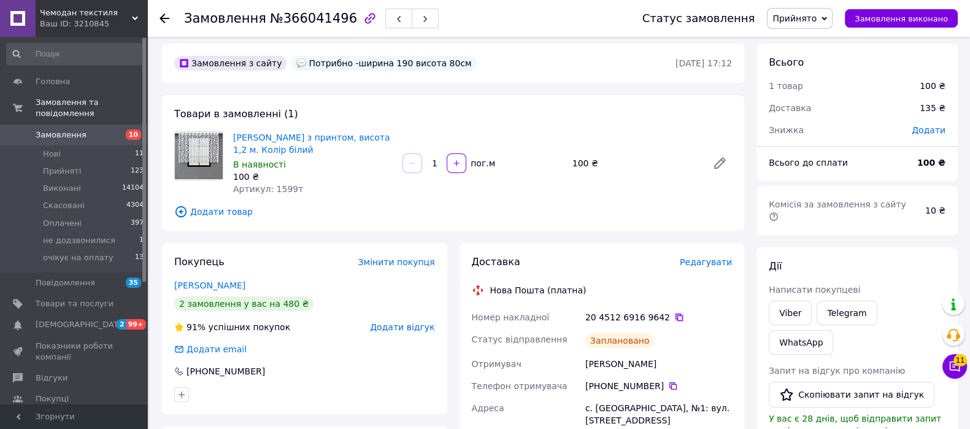
click at [674, 315] on icon at bounding box center [679, 317] width 10 height 10
click at [674, 314] on icon at bounding box center [679, 317] width 10 height 10
click at [74, 129] on span "Замовлення" at bounding box center [61, 134] width 51 height 11
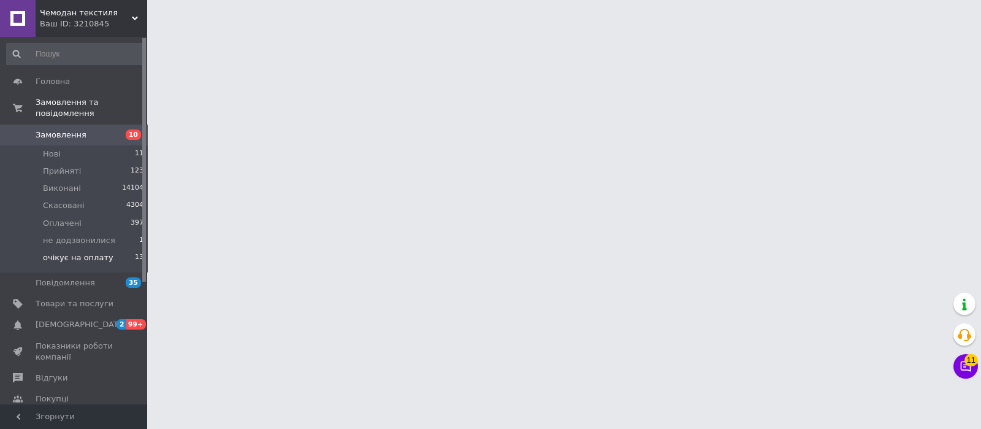
click at [88, 252] on span "очікує на оплату" at bounding box center [78, 257] width 71 height 11
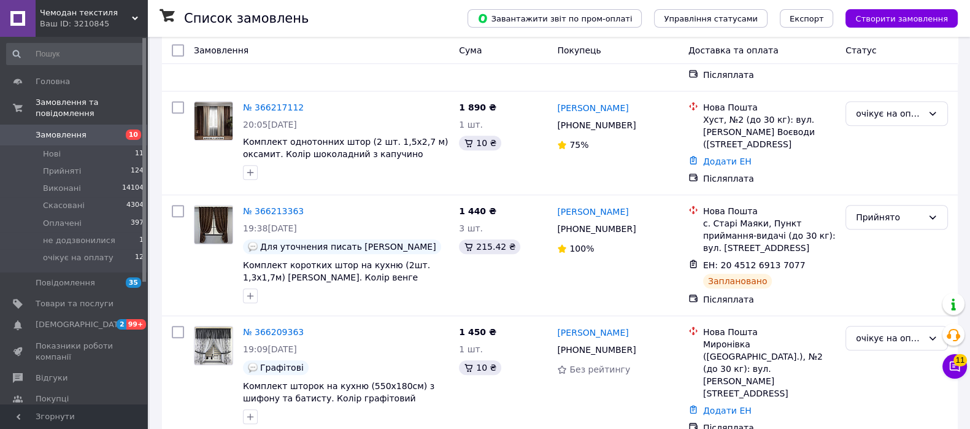
scroll to position [1580, 0]
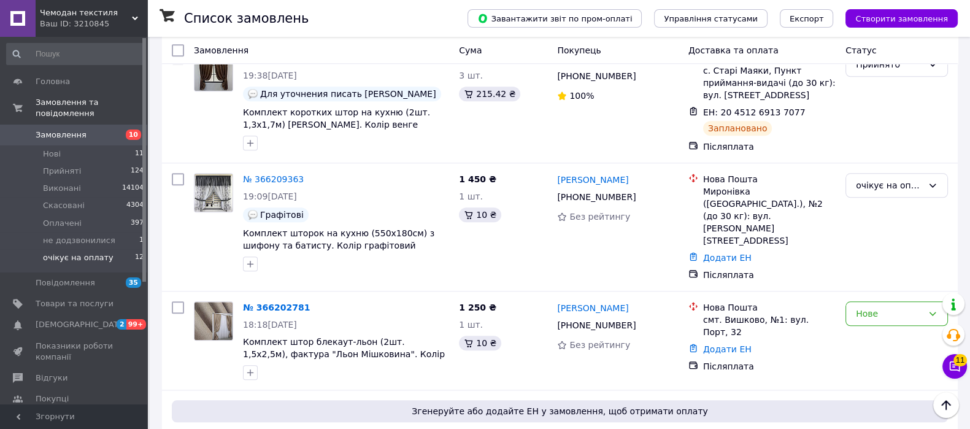
click at [58, 252] on span "очікує на оплату" at bounding box center [78, 257] width 71 height 11
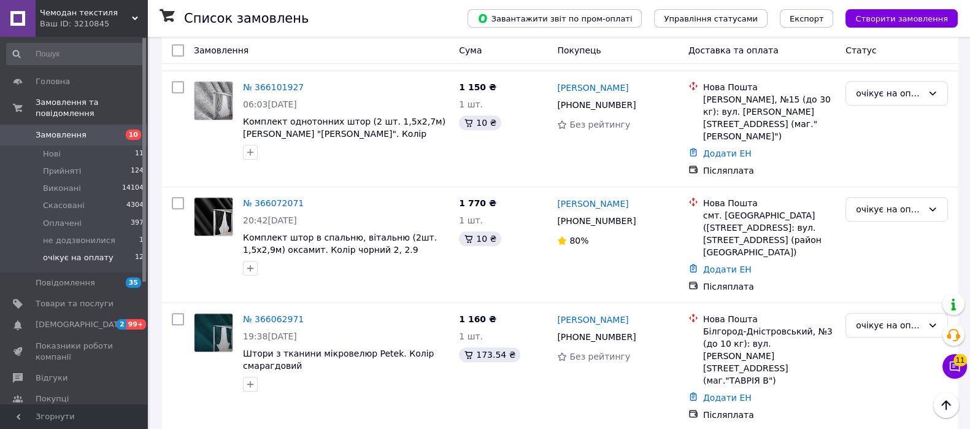
scroll to position [1016, 0]
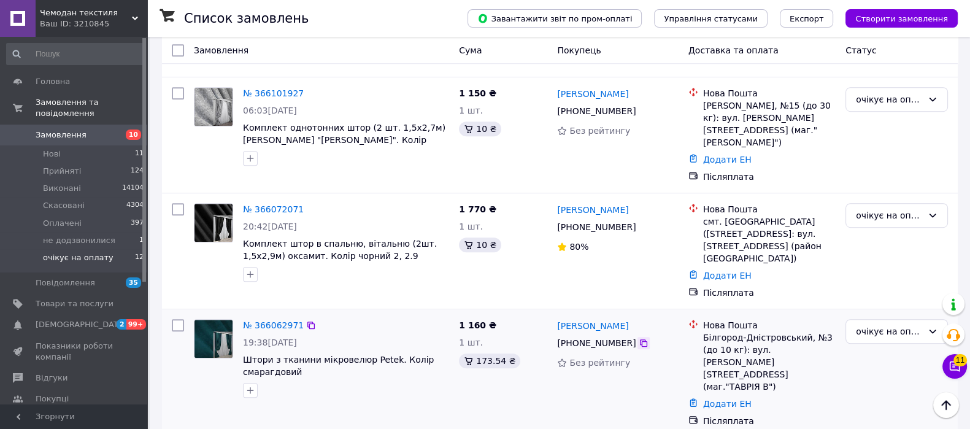
click at [638, 338] on icon at bounding box center [643, 343] width 10 height 10
click at [638, 222] on icon at bounding box center [643, 227] width 10 height 10
click at [868, 319] on div "очікує на оплату" at bounding box center [896, 331] width 102 height 25
click at [875, 256] on li "Прийнято" at bounding box center [896, 264] width 101 height 22
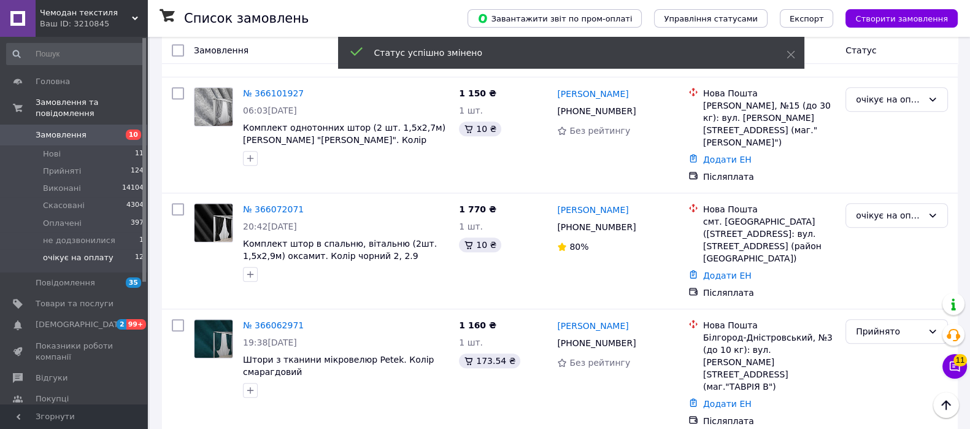
click at [254, 320] on link "№ 366062971" at bounding box center [273, 325] width 61 height 10
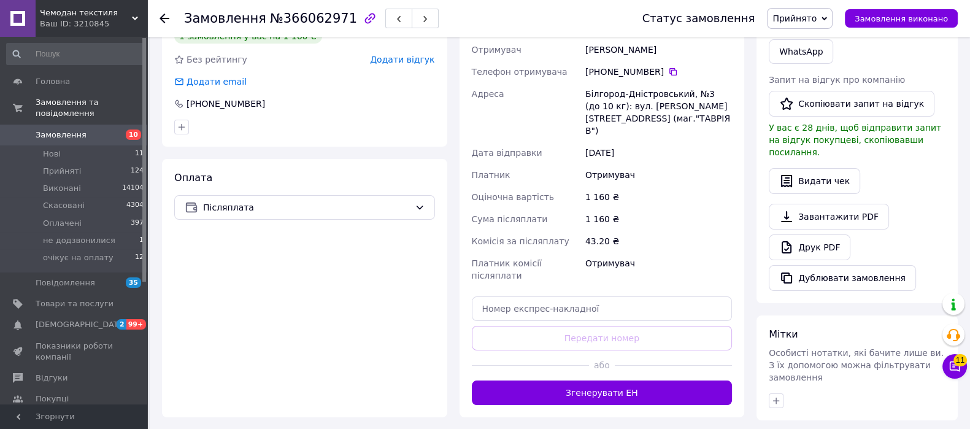
scroll to position [304, 0]
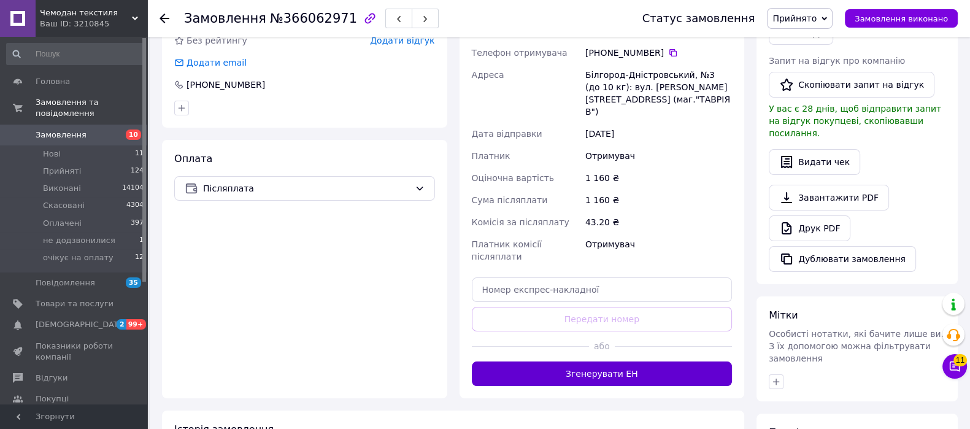
click at [645, 361] on button "Згенерувати ЕН" at bounding box center [602, 373] width 261 height 25
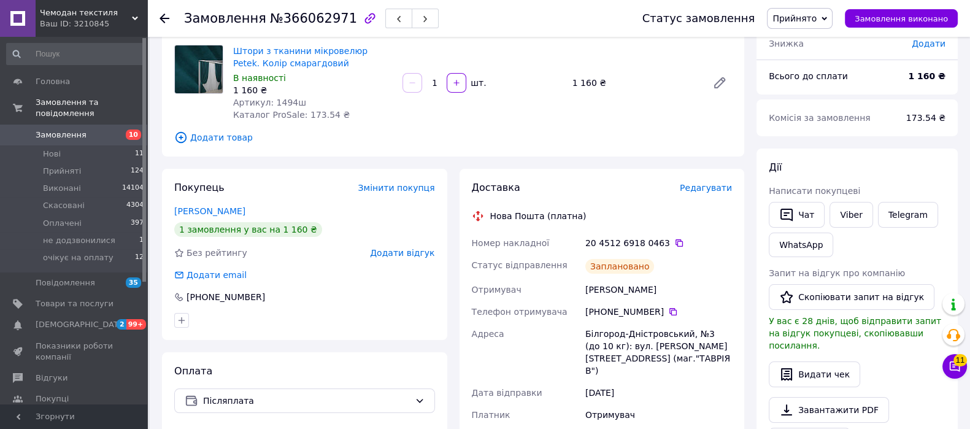
scroll to position [82, 0]
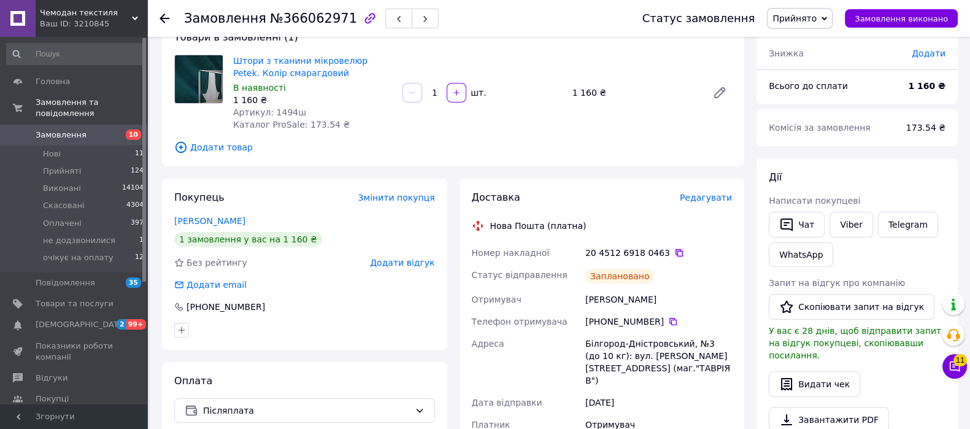
click at [674, 251] on icon at bounding box center [679, 253] width 10 height 10
click at [60, 252] on span "очікує на оплату" at bounding box center [78, 257] width 71 height 11
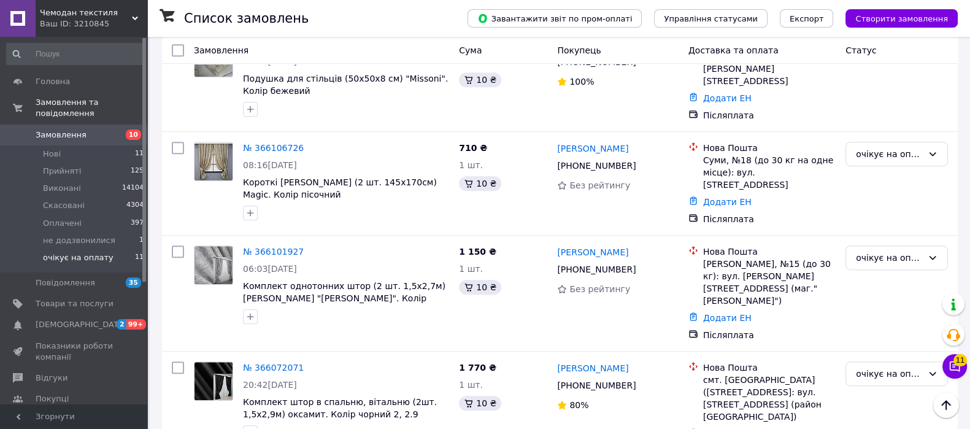
scroll to position [918, 0]
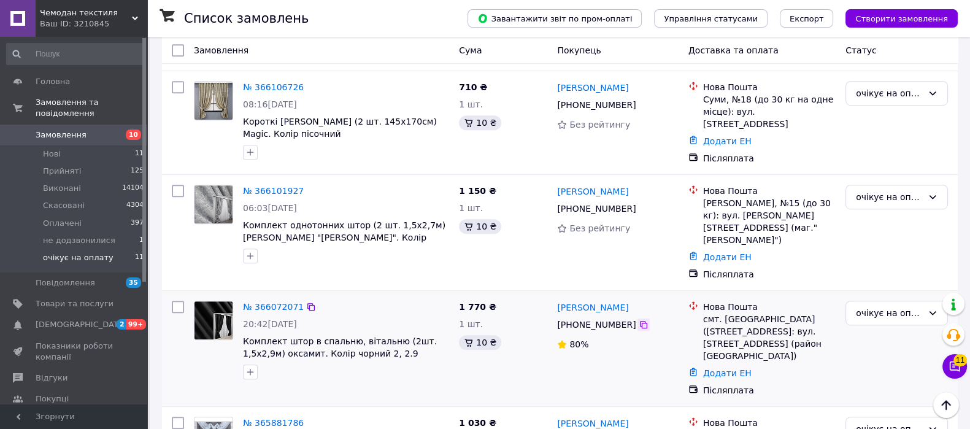
click at [639, 320] on icon at bounding box center [643, 325] width 10 height 10
click at [640, 205] on icon at bounding box center [643, 208] width 7 height 7
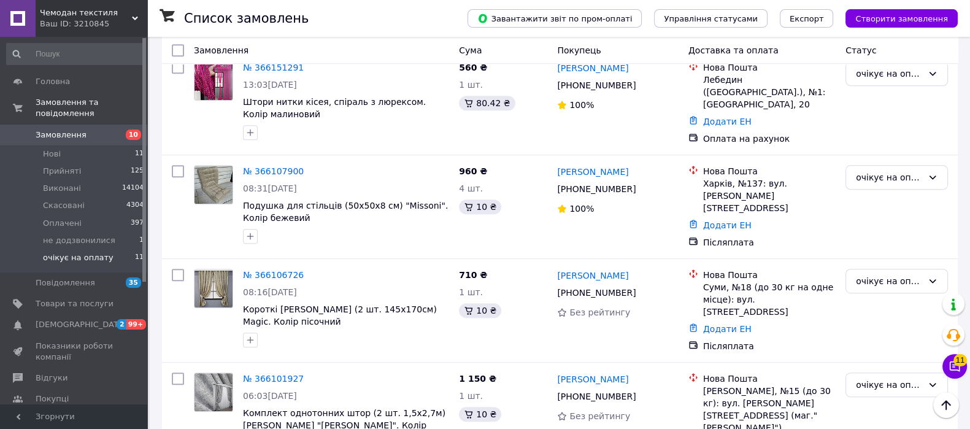
scroll to position [724, 0]
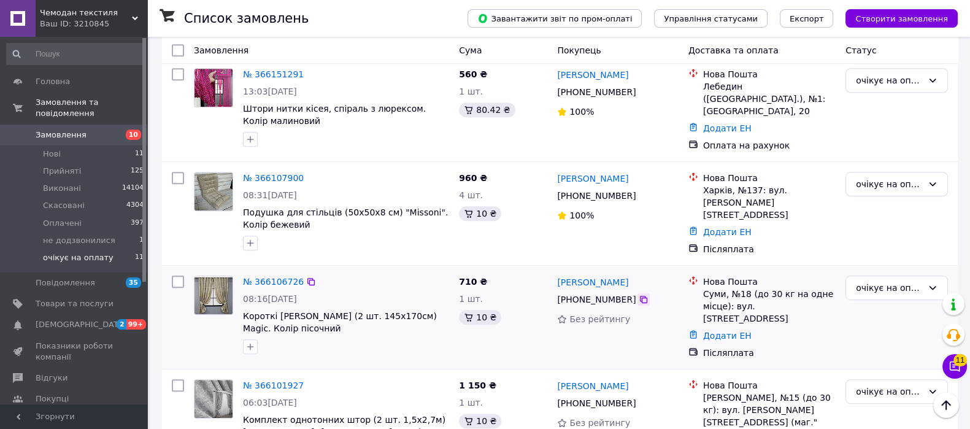
click at [638, 294] on icon at bounding box center [643, 299] width 10 height 10
click at [261, 277] on link "№ 366106726" at bounding box center [273, 282] width 61 height 10
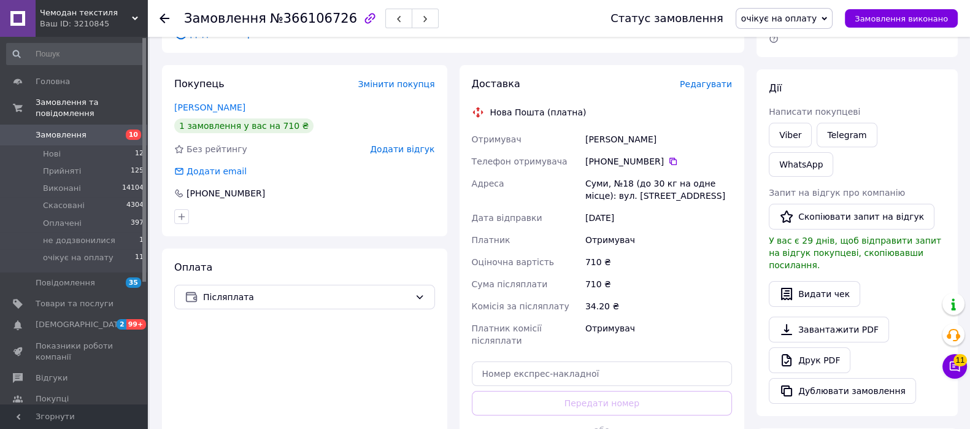
scroll to position [23, 0]
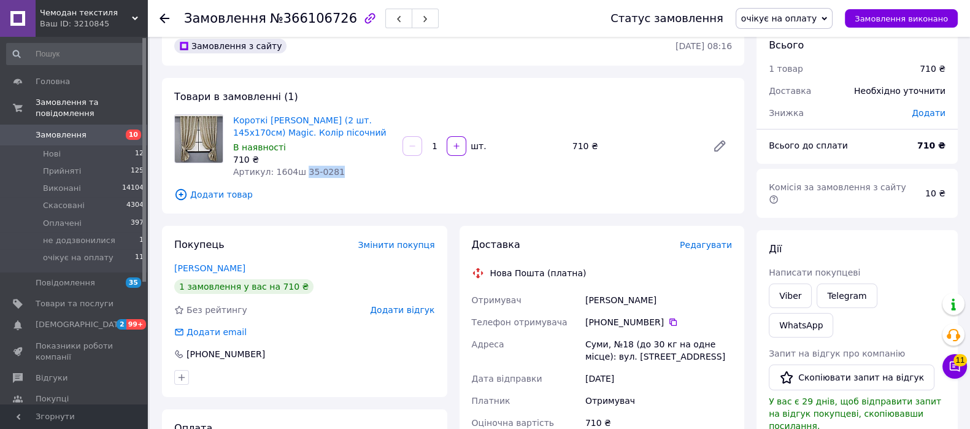
drag, startPoint x: 331, startPoint y: 176, endPoint x: 296, endPoint y: 166, distance: 37.1
click at [296, 166] on div "Артикул: 1604ш 35-0281" at bounding box center [312, 172] width 159 height 12
copy span "35-0281"
click at [788, 13] on span "очікує на оплату" at bounding box center [778, 18] width 75 height 10
click at [812, 43] on li "Прийнято" at bounding box center [784, 43] width 96 height 18
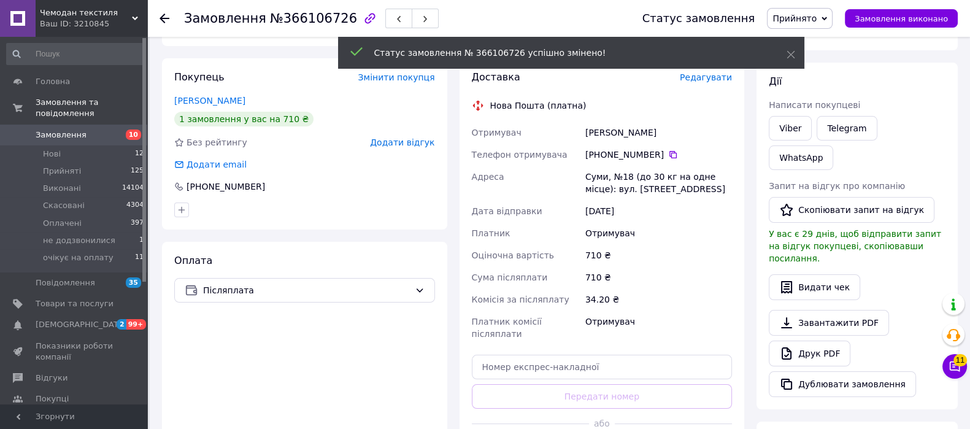
scroll to position [205, 0]
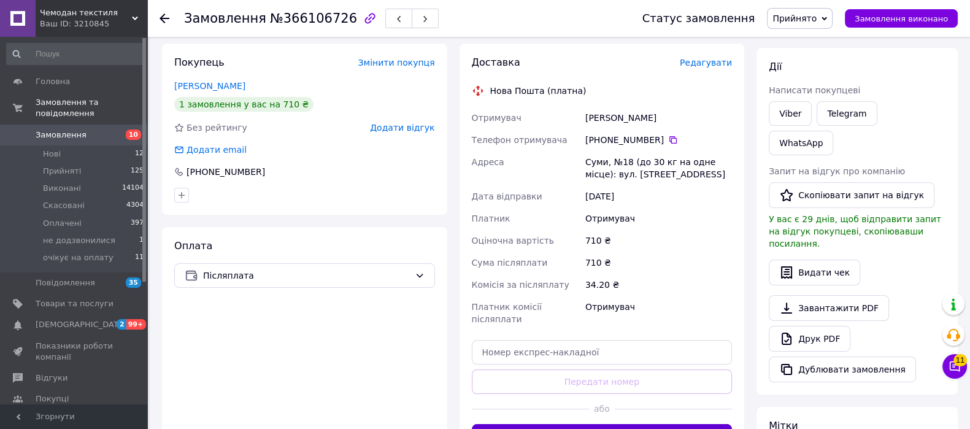
click at [645, 424] on button "Згенерувати ЕН" at bounding box center [602, 436] width 261 height 25
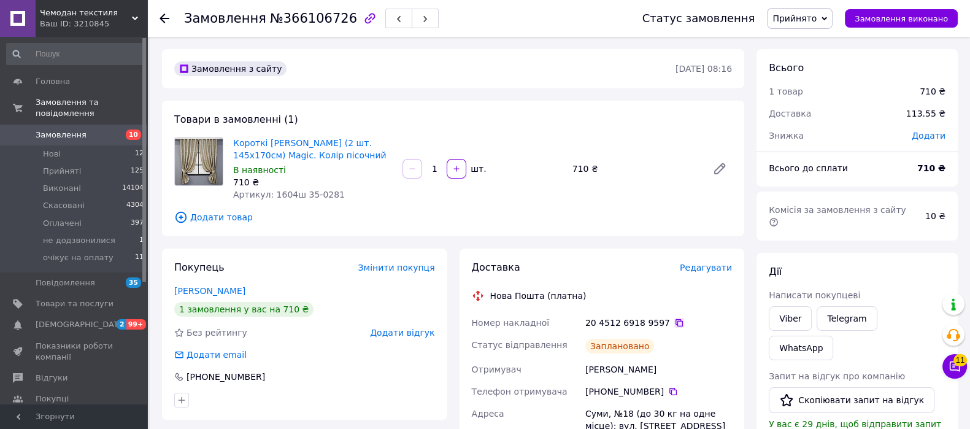
click at [674, 324] on icon at bounding box center [679, 323] width 10 height 10
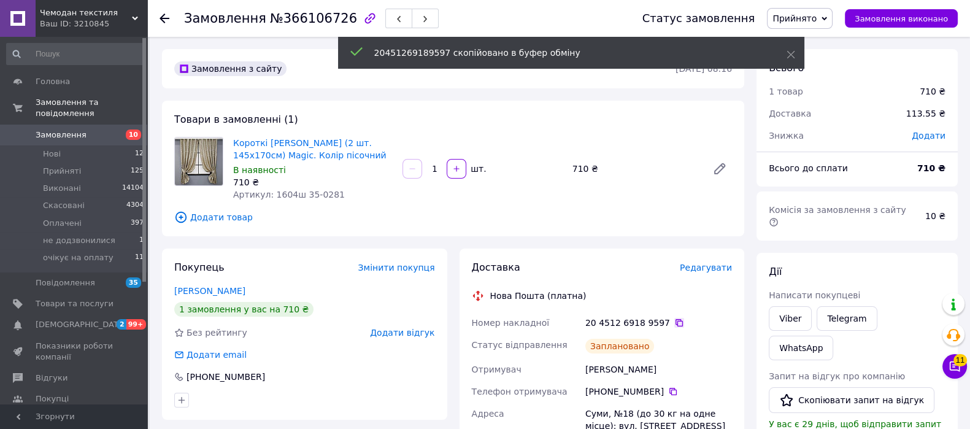
click at [674, 324] on icon at bounding box center [679, 323] width 10 height 10
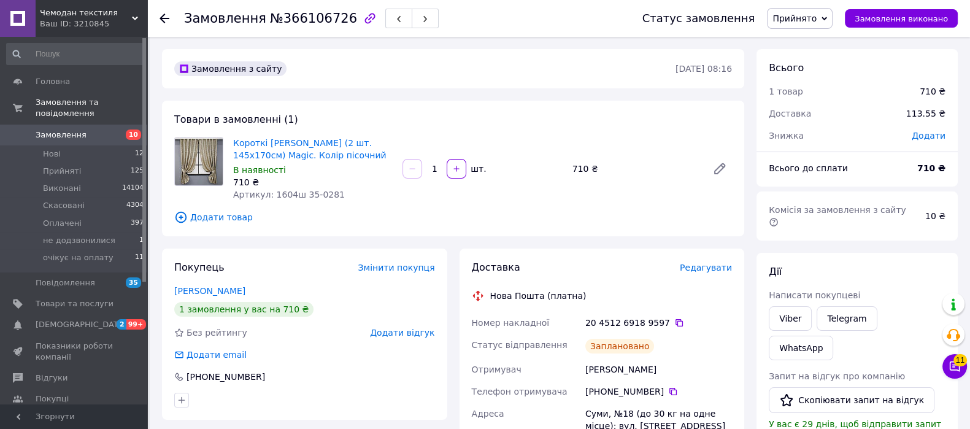
click at [81, 129] on span "Замовлення" at bounding box center [75, 134] width 78 height 11
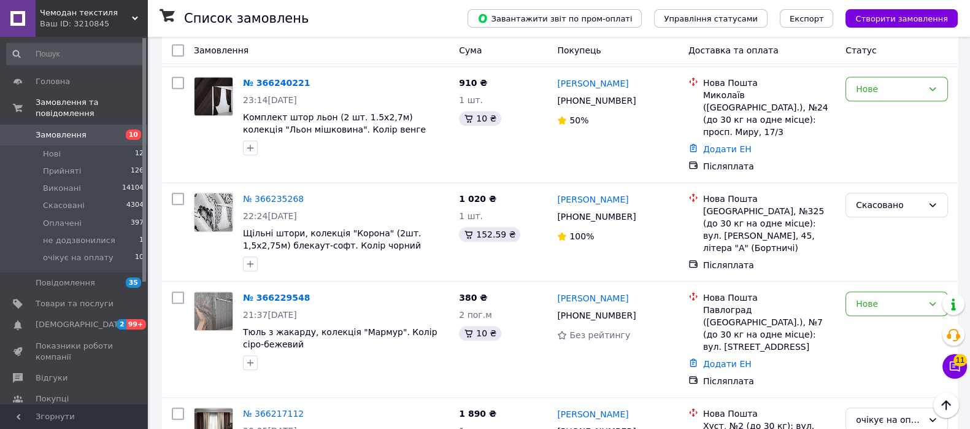
scroll to position [1333, 0]
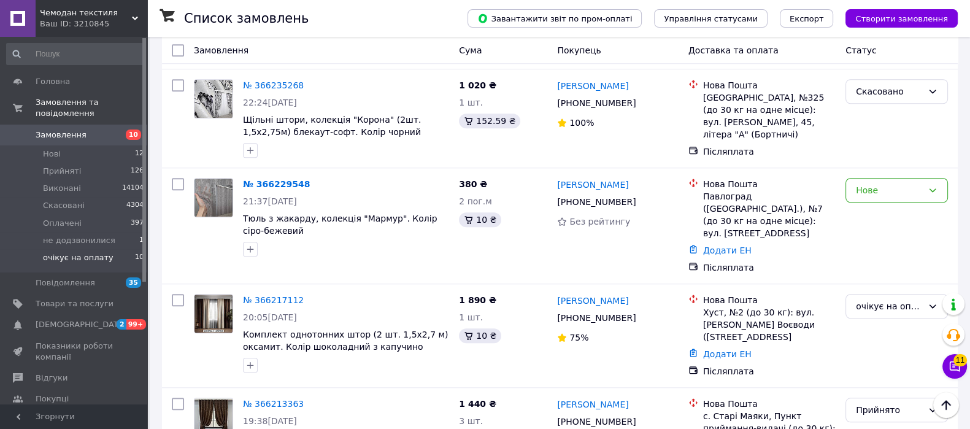
click at [58, 252] on span "очікує на оплату" at bounding box center [78, 257] width 71 height 11
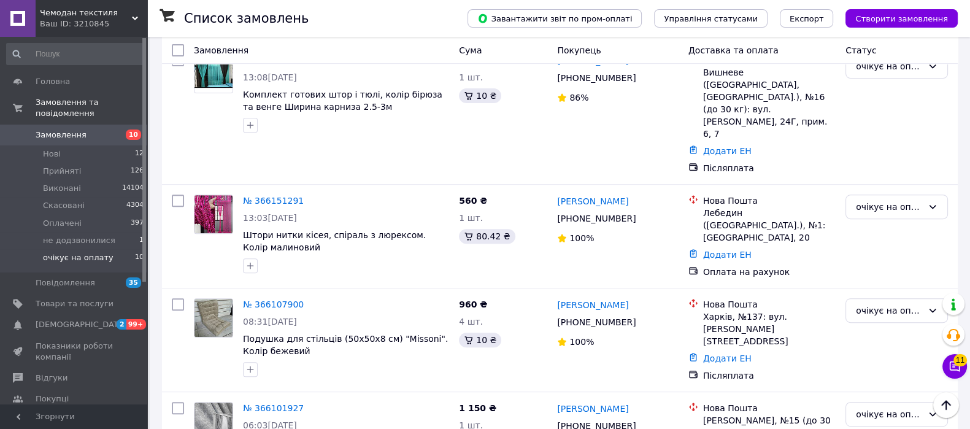
scroll to position [550, 0]
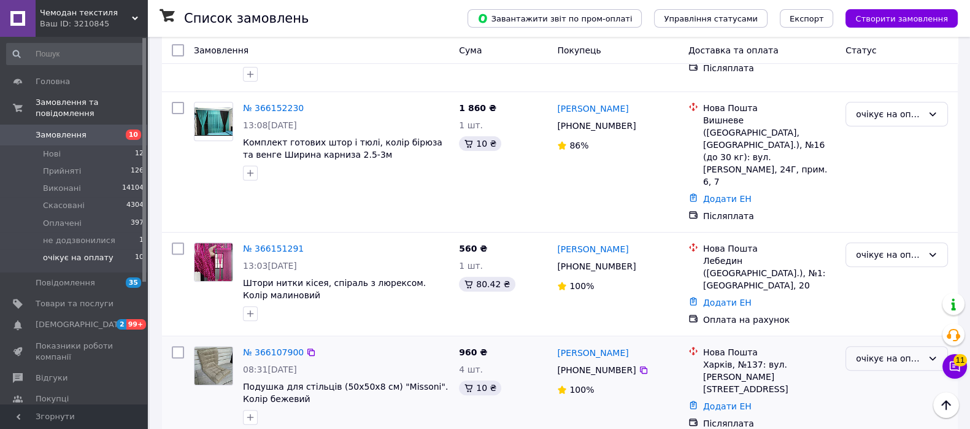
click at [895, 351] on div "очікує на оплату" at bounding box center [889, 357] width 67 height 13
click at [895, 307] on li "Прийнято" at bounding box center [896, 313] width 101 height 22
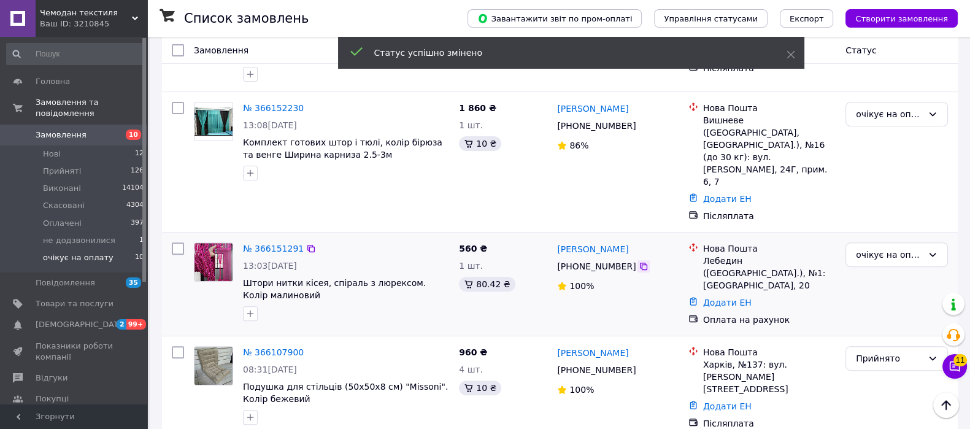
click at [638, 261] on icon at bounding box center [643, 266] width 10 height 10
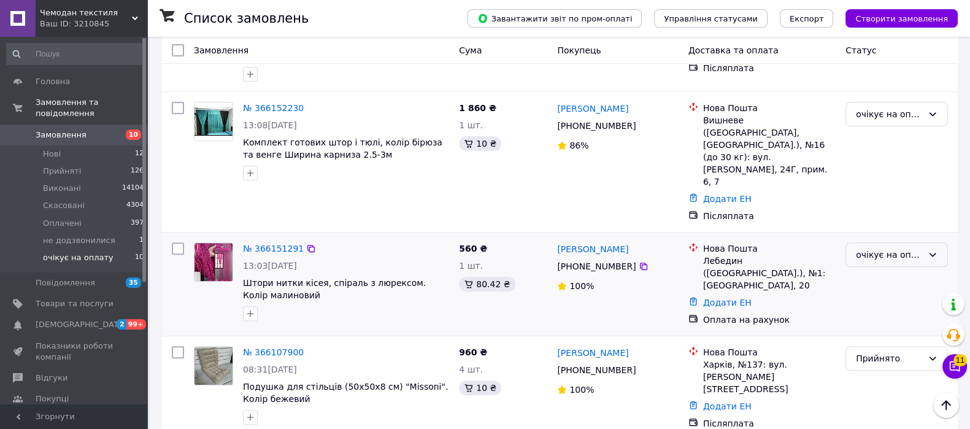
click at [889, 242] on div "очікує на оплату" at bounding box center [896, 254] width 102 height 25
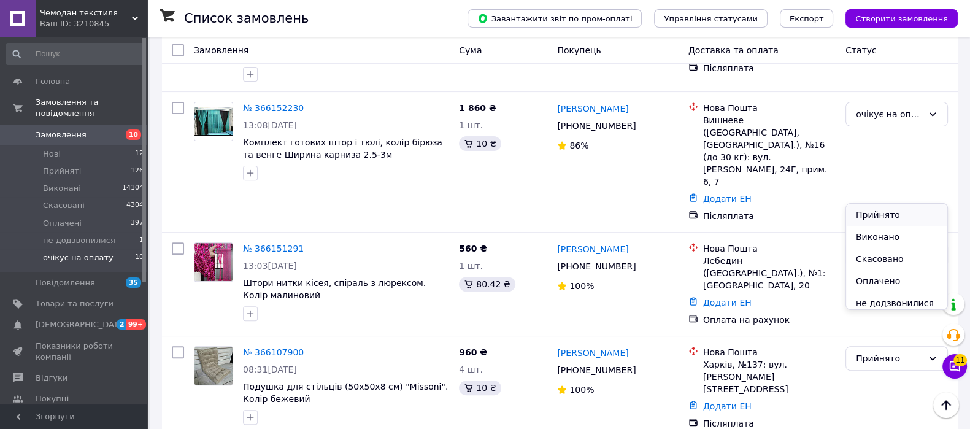
click at [901, 212] on li "Прийнято" at bounding box center [896, 215] width 101 height 22
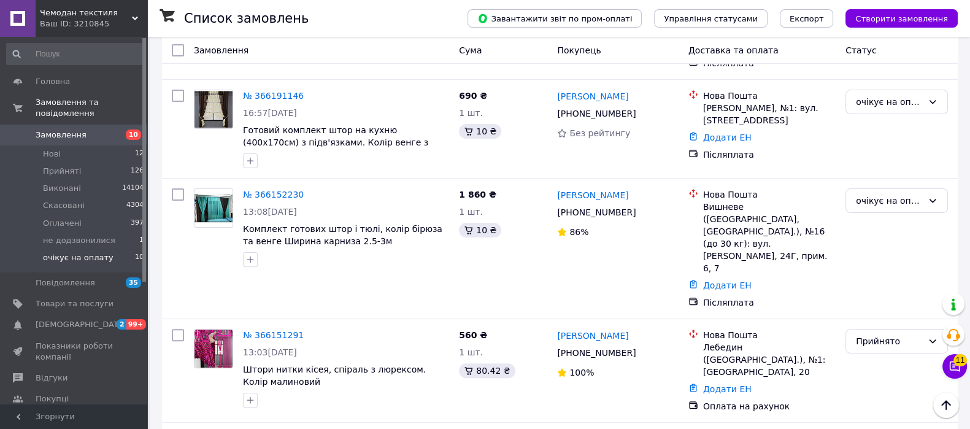
scroll to position [471, 0]
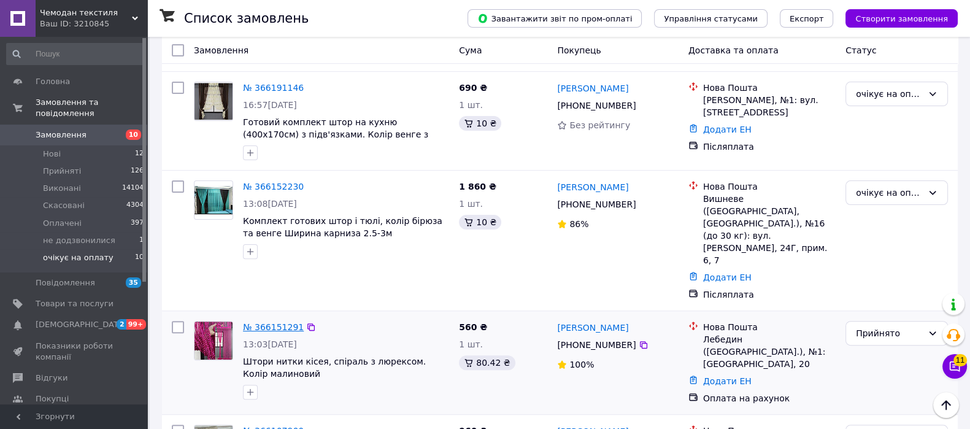
click at [266, 322] on link "№ 366151291" at bounding box center [273, 327] width 61 height 10
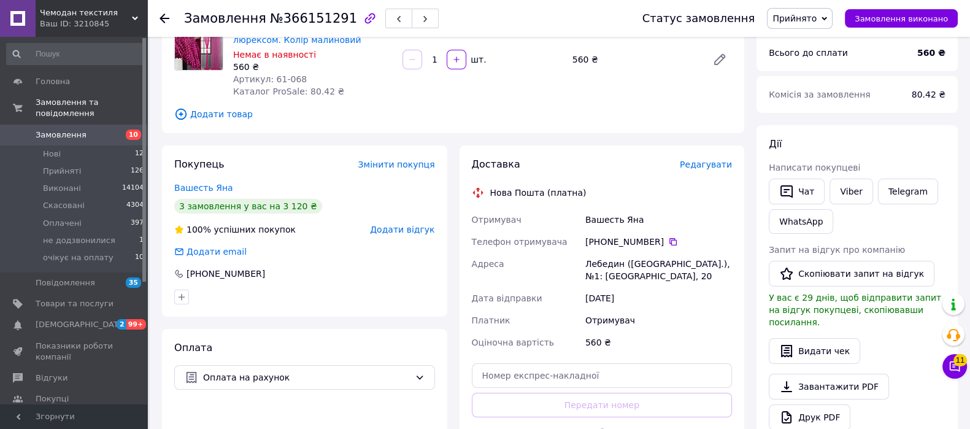
scroll to position [437, 0]
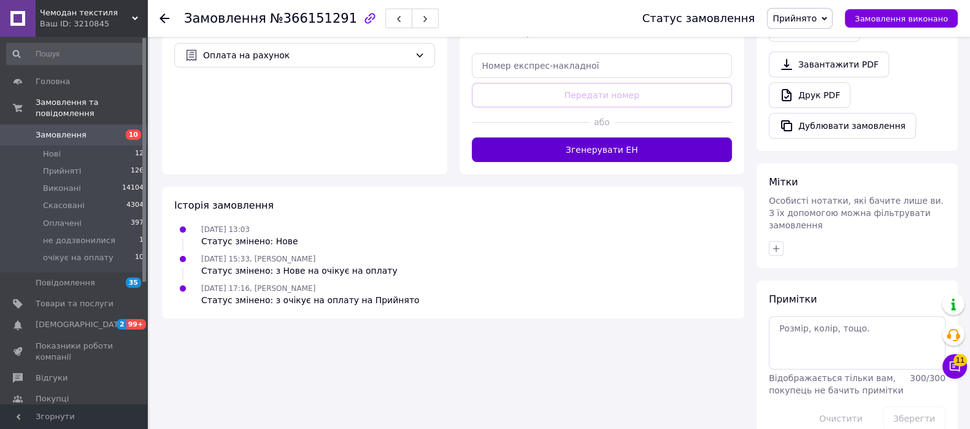
click at [660, 137] on button "Згенерувати ЕН" at bounding box center [602, 149] width 261 height 25
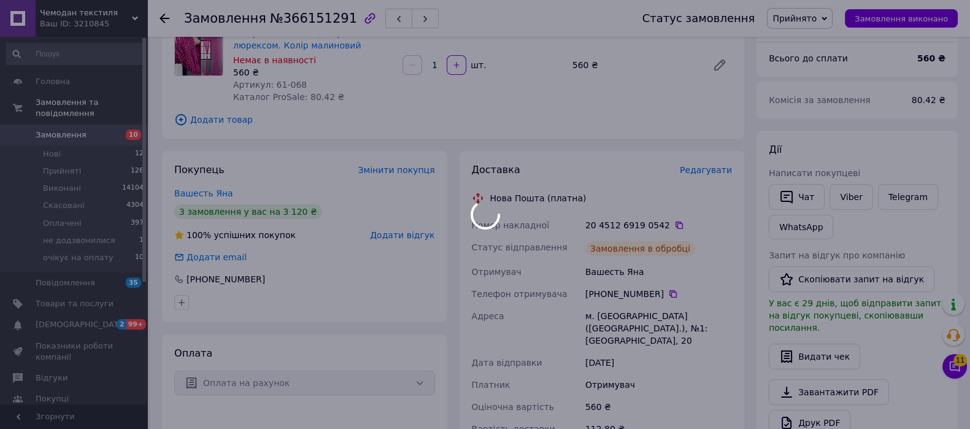
scroll to position [107, 0]
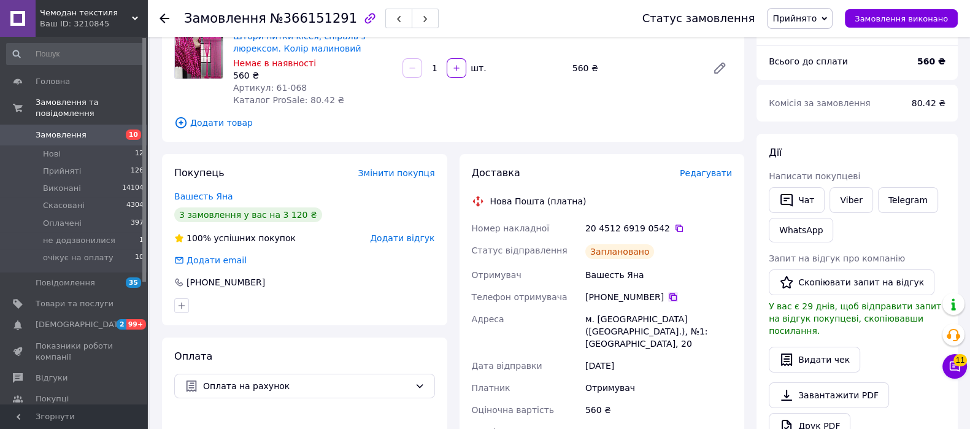
click at [668, 301] on icon at bounding box center [673, 297] width 10 height 10
click at [674, 229] on icon at bounding box center [679, 228] width 10 height 10
click at [60, 129] on span "Замовлення" at bounding box center [61, 134] width 51 height 11
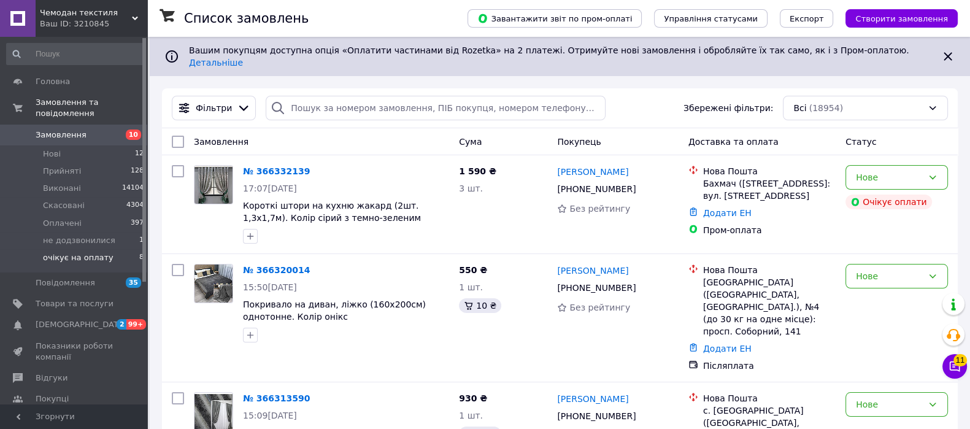
click at [77, 252] on span "очікує на оплату" at bounding box center [78, 257] width 71 height 11
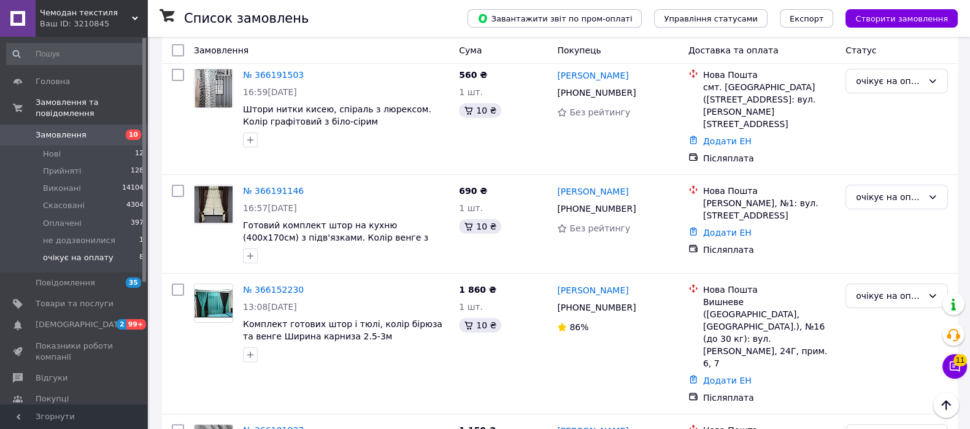
scroll to position [353, 0]
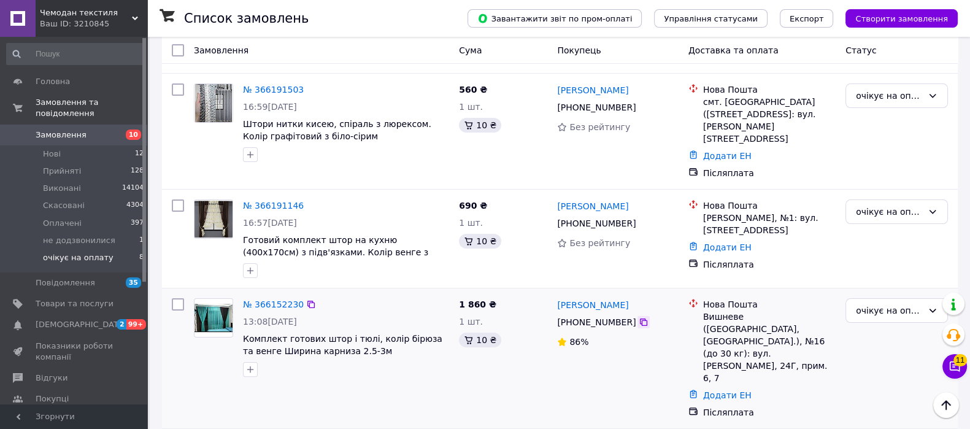
click at [638, 317] on icon at bounding box center [643, 322] width 10 height 10
click at [638, 218] on icon at bounding box center [643, 223] width 10 height 10
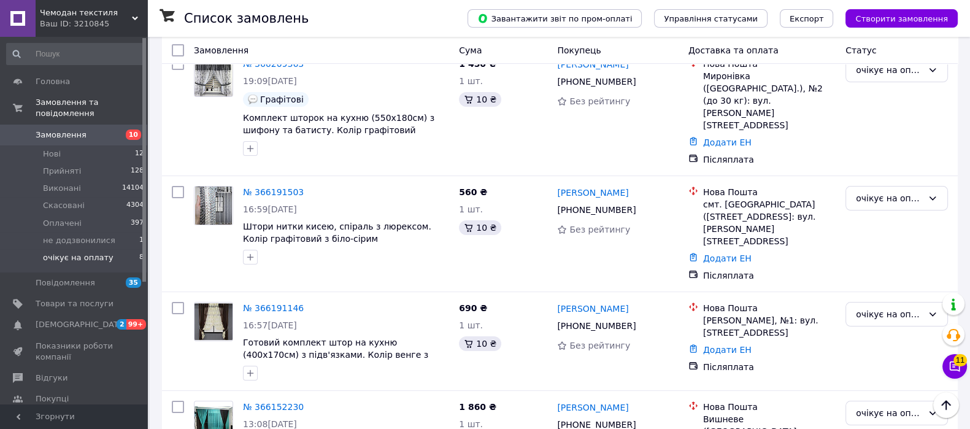
scroll to position [246, 0]
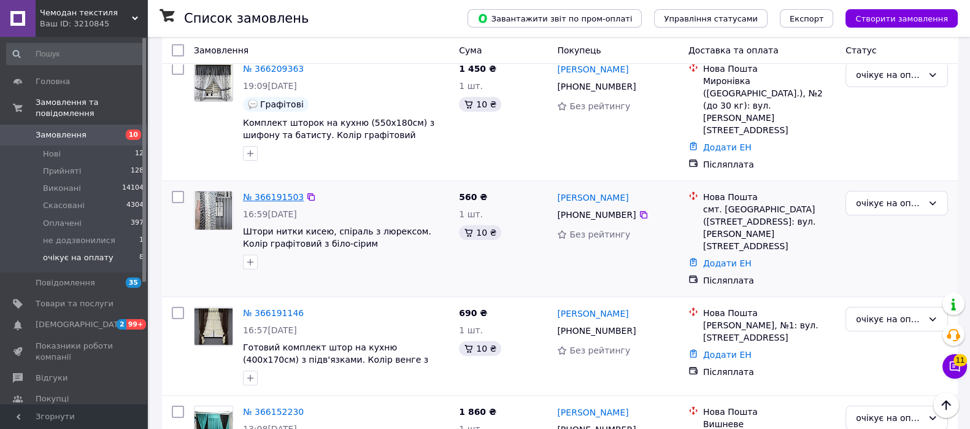
click at [275, 192] on link "№ 366191503" at bounding box center [273, 197] width 61 height 10
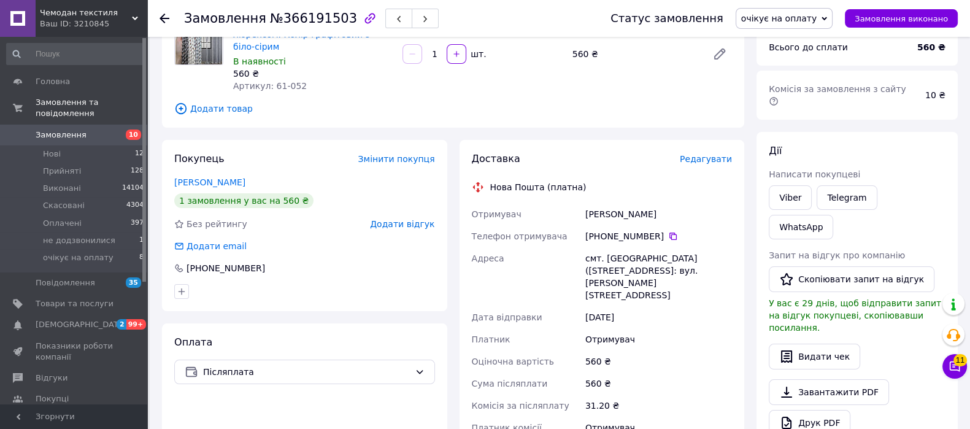
scroll to position [23, 0]
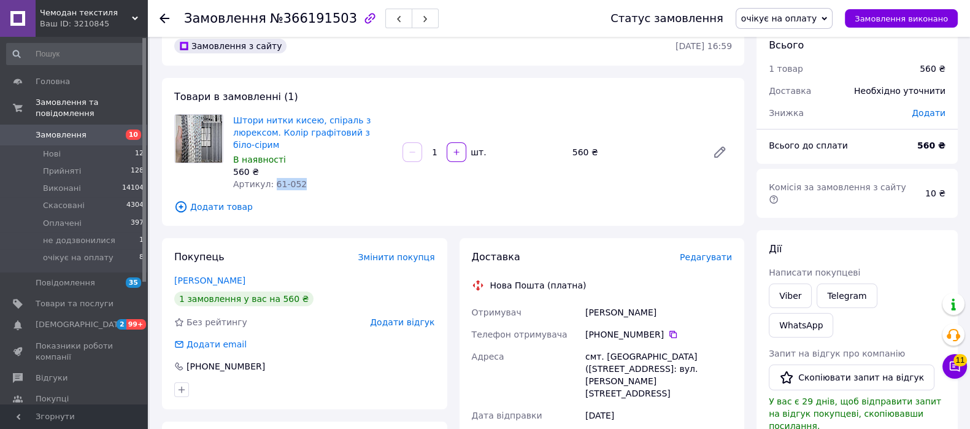
drag, startPoint x: 301, startPoint y: 187, endPoint x: 270, endPoint y: 186, distance: 31.3
click at [270, 186] on div "Артикул: 61-052" at bounding box center [312, 184] width 159 height 12
copy span "61-052"
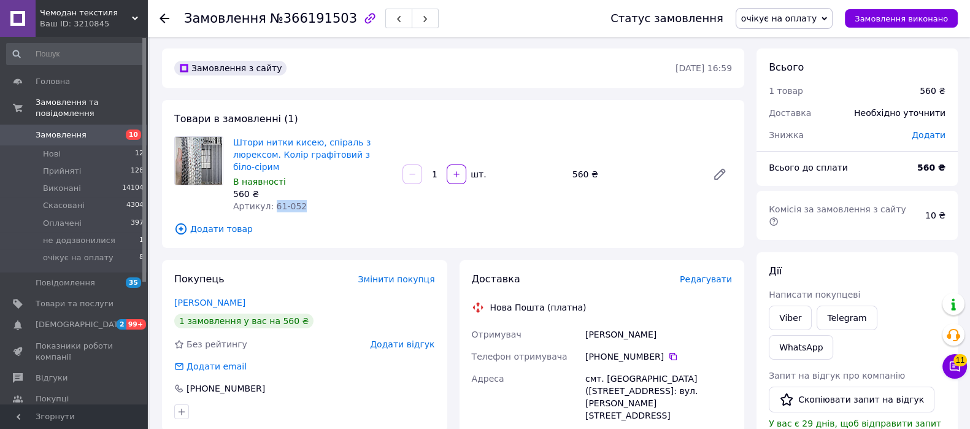
scroll to position [0, 0]
click at [816, 14] on span "очікує на оплату" at bounding box center [778, 18] width 75 height 10
click at [806, 15] on span "очікує на оплату" at bounding box center [778, 18] width 75 height 10
click at [813, 45] on li "Прийнято" at bounding box center [784, 43] width 96 height 18
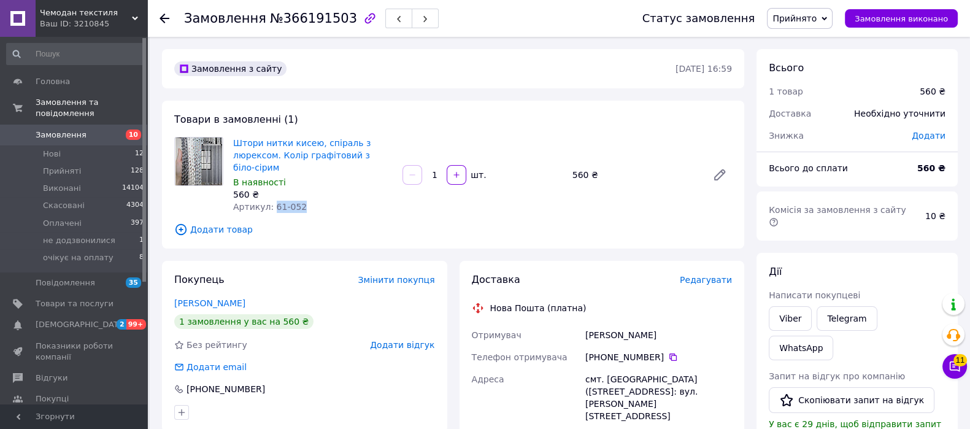
drag, startPoint x: 309, startPoint y: 201, endPoint x: 270, endPoint y: 205, distance: 38.8
click at [270, 205] on div "Артикул: 61-052" at bounding box center [312, 207] width 159 height 12
copy span "61-052"
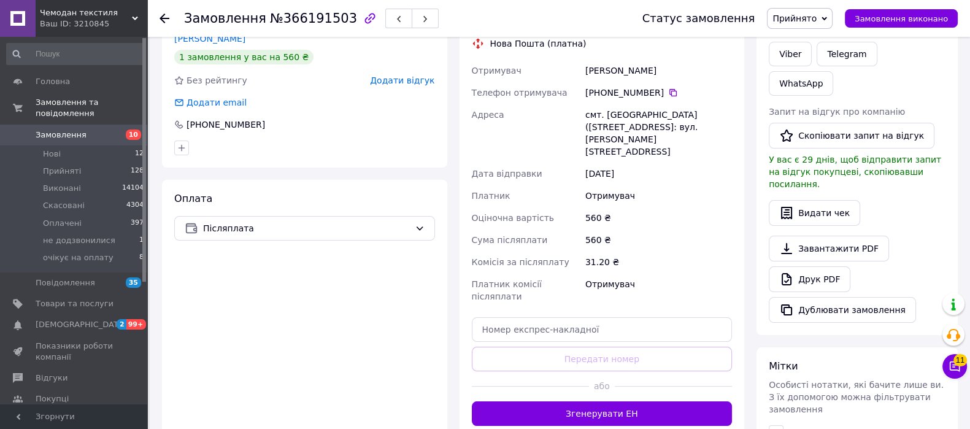
scroll to position [270, 0]
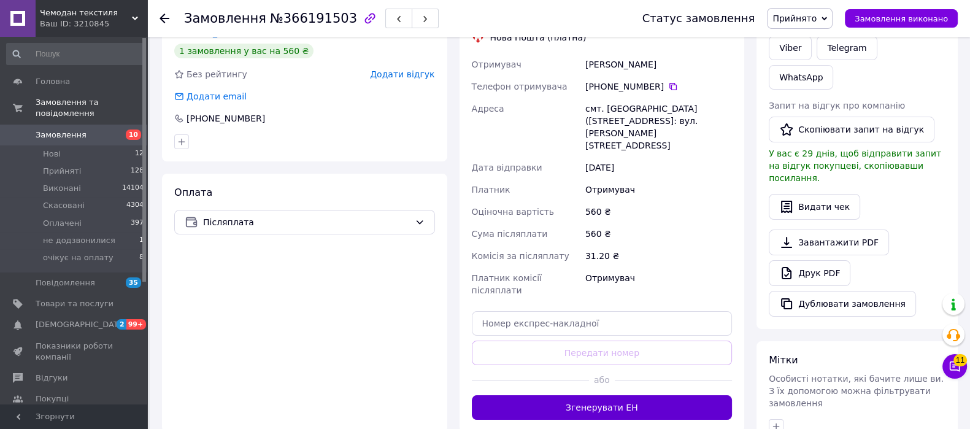
click at [699, 395] on button "Згенерувати ЕН" at bounding box center [602, 407] width 261 height 25
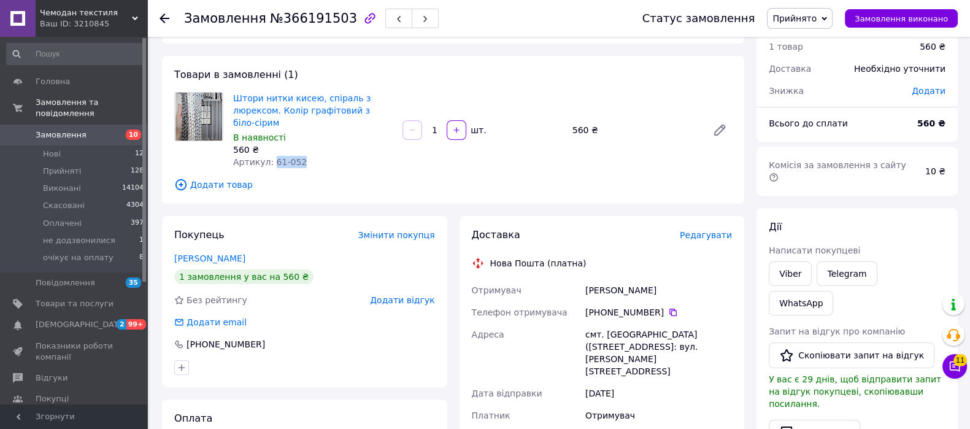
scroll to position [0, 0]
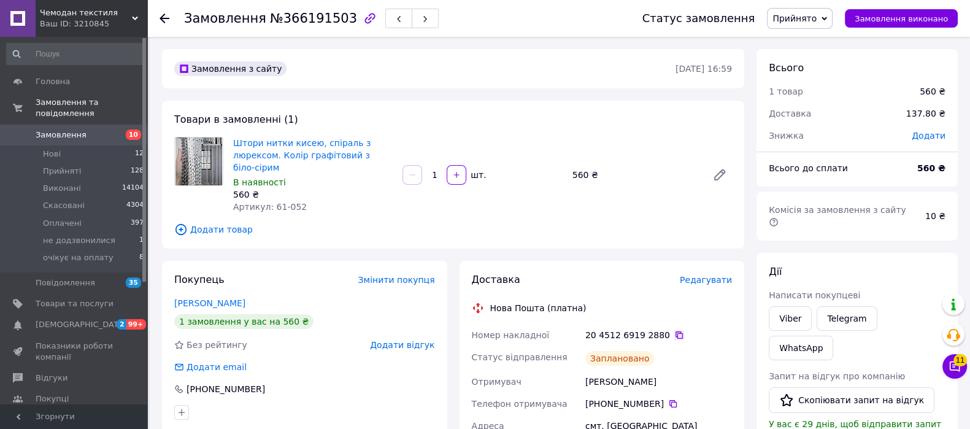
click at [674, 334] on icon at bounding box center [679, 335] width 10 height 10
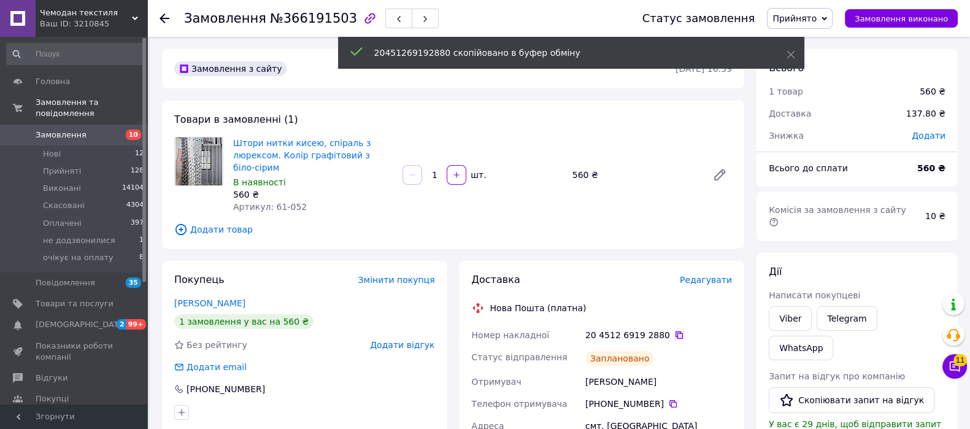
click at [674, 334] on icon at bounding box center [679, 335] width 10 height 10
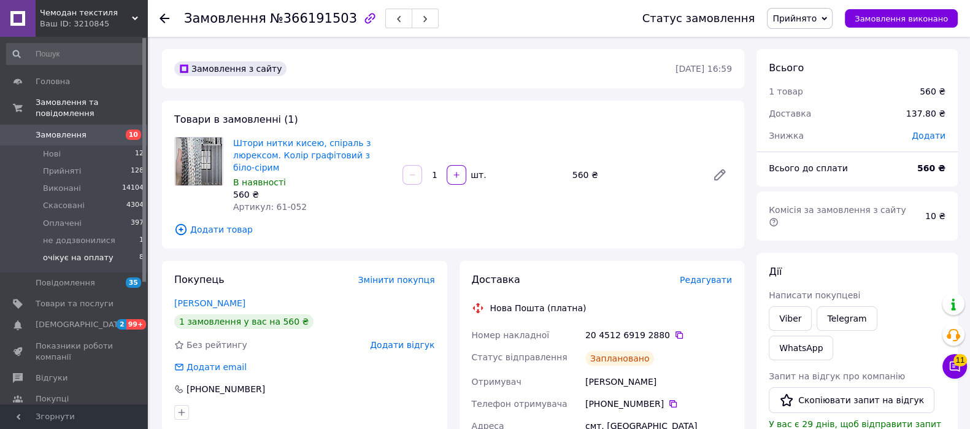
click at [71, 252] on span "очікує на оплату" at bounding box center [78, 257] width 71 height 11
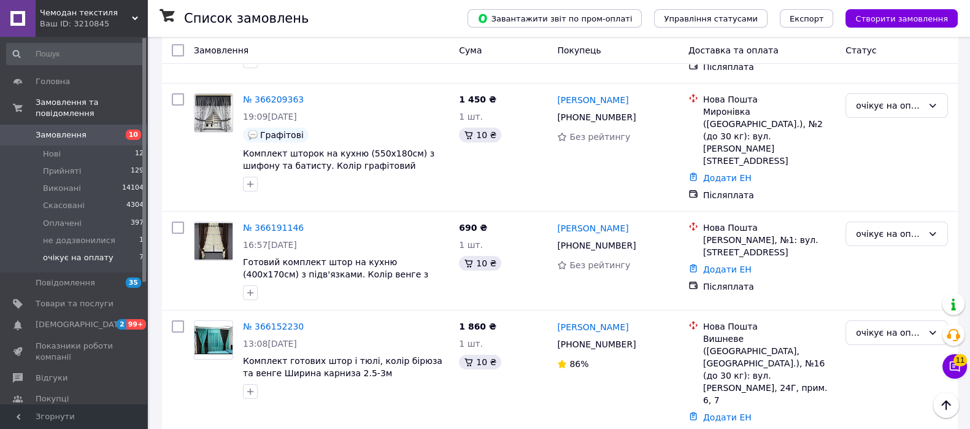
scroll to position [214, 0]
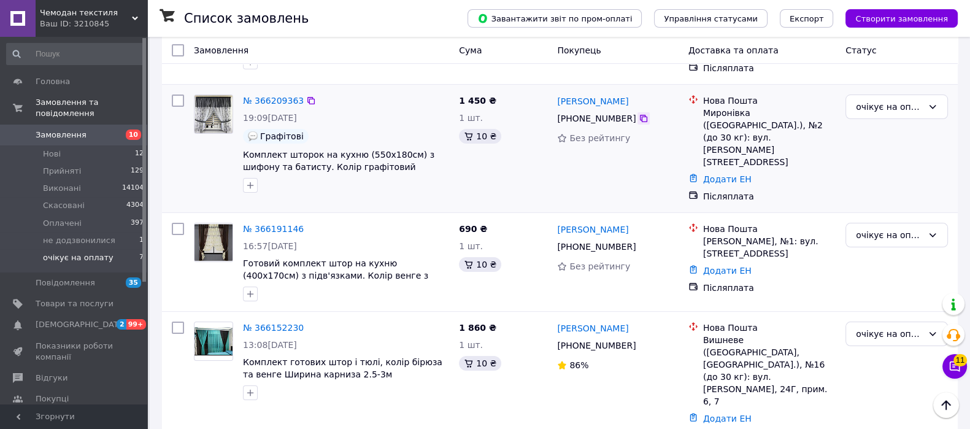
click at [640, 115] on icon at bounding box center [643, 118] width 7 height 7
click at [637, 112] on div at bounding box center [643, 118] width 12 height 12
click at [638, 113] on icon at bounding box center [643, 118] width 10 height 10
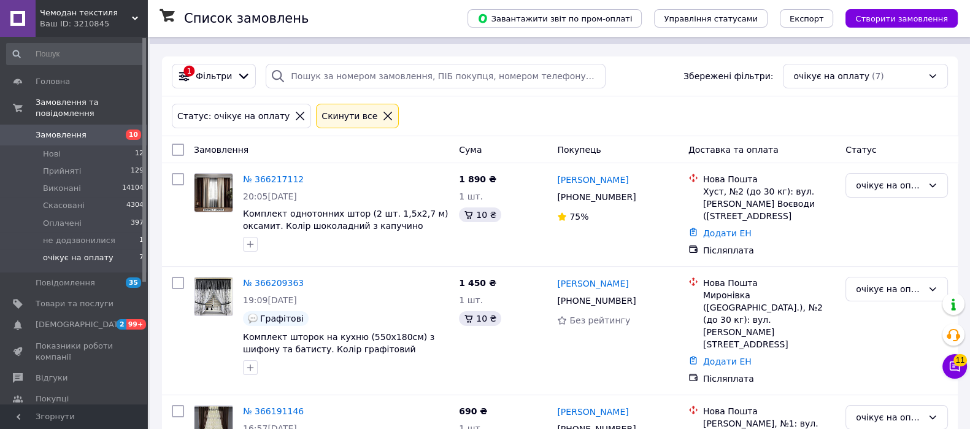
scroll to position [30, 0]
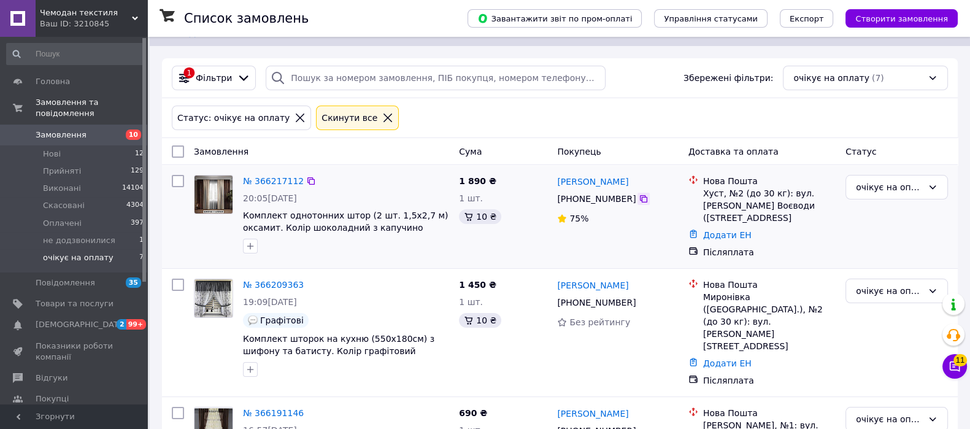
click at [638, 194] on icon at bounding box center [643, 199] width 10 height 10
click at [382, 112] on icon at bounding box center [387, 117] width 11 height 11
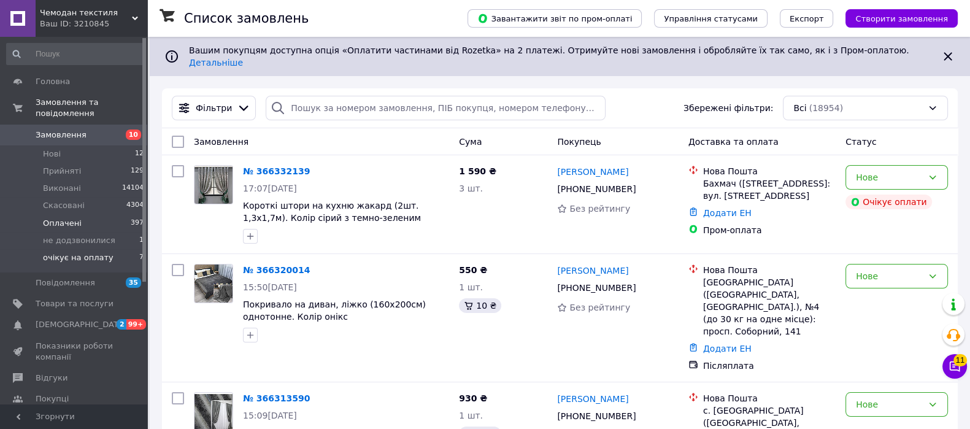
click at [48, 218] on span "Оплачені" at bounding box center [62, 223] width 39 height 11
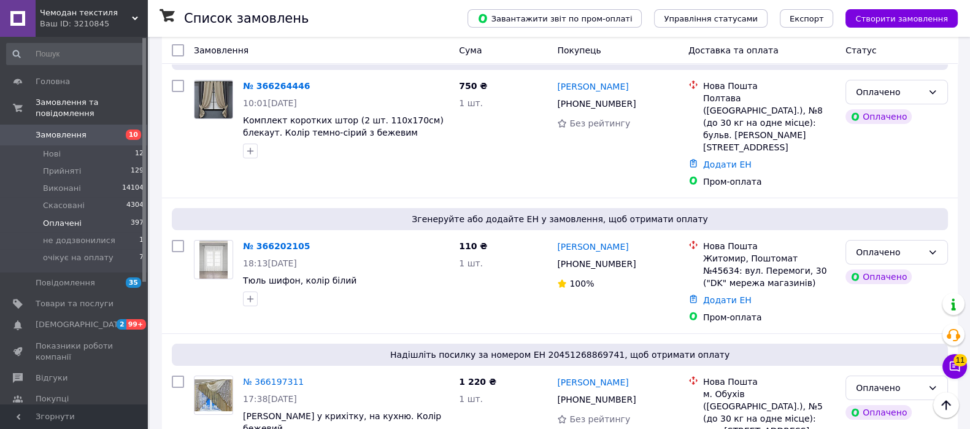
scroll to position [108, 0]
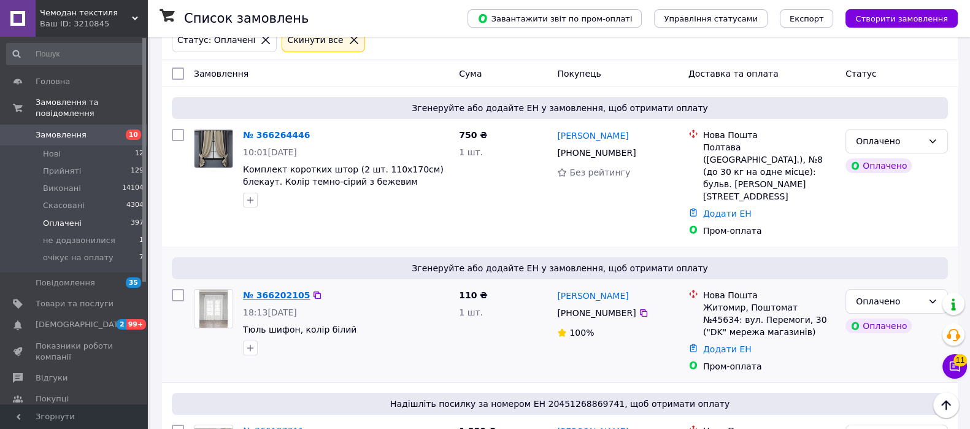
click at [285, 290] on link "№ 366202105" at bounding box center [276, 295] width 67 height 10
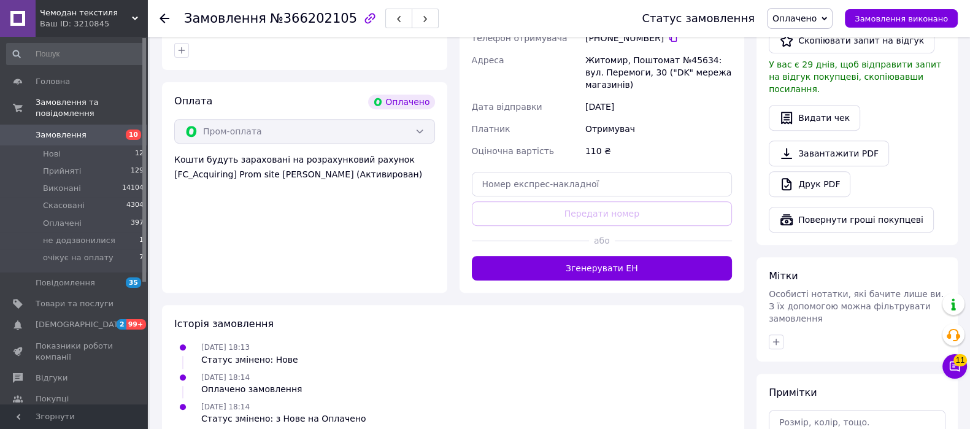
scroll to position [676, 0]
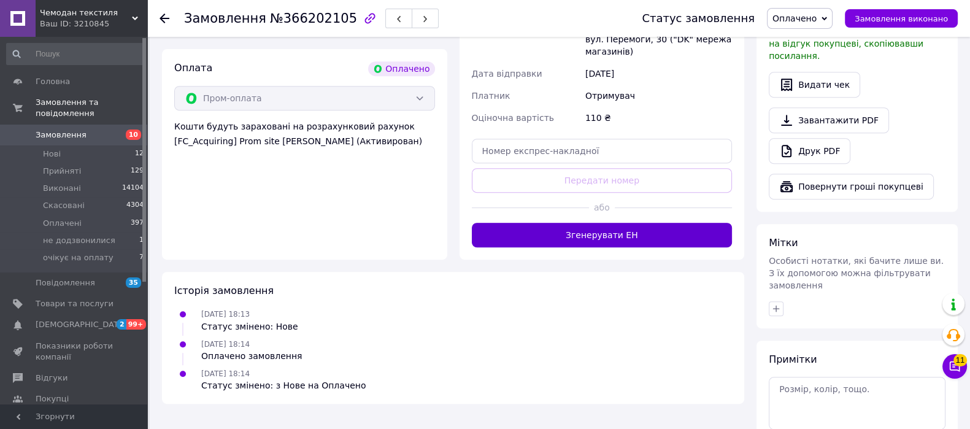
click at [623, 226] on button "Згенерувати ЕН" at bounding box center [602, 235] width 261 height 25
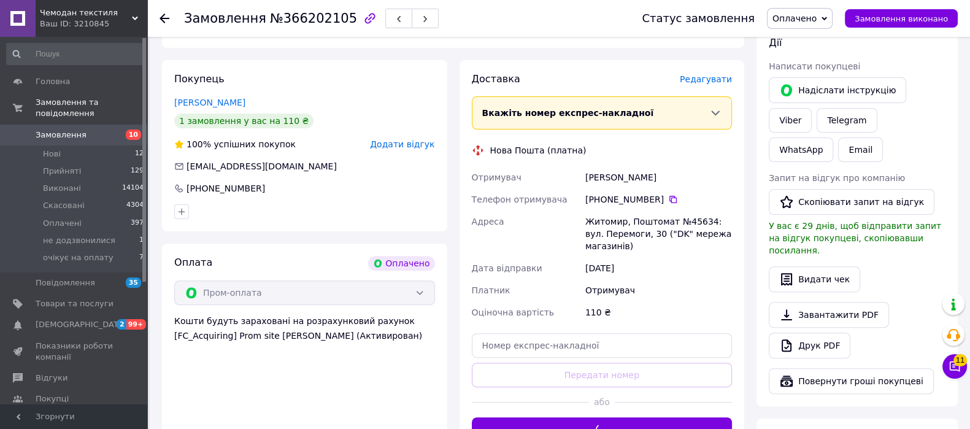
scroll to position [377, 0]
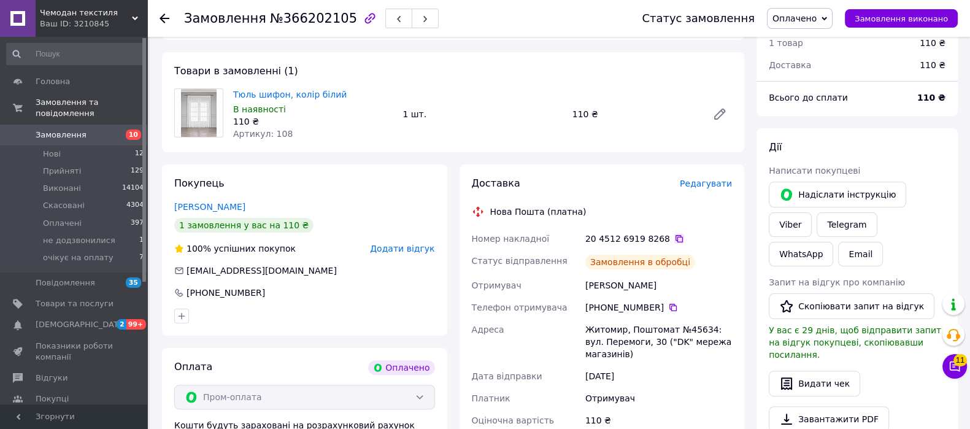
click at [674, 234] on icon at bounding box center [679, 239] width 10 height 10
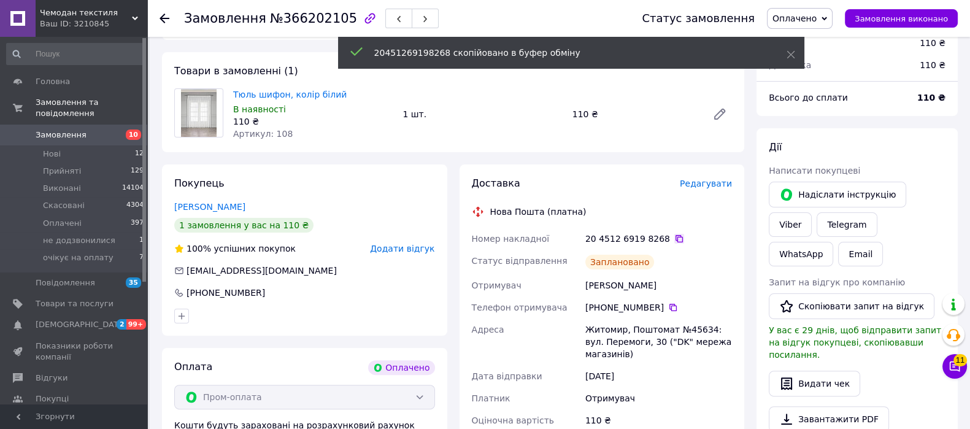
click at [674, 234] on icon at bounding box center [679, 239] width 10 height 10
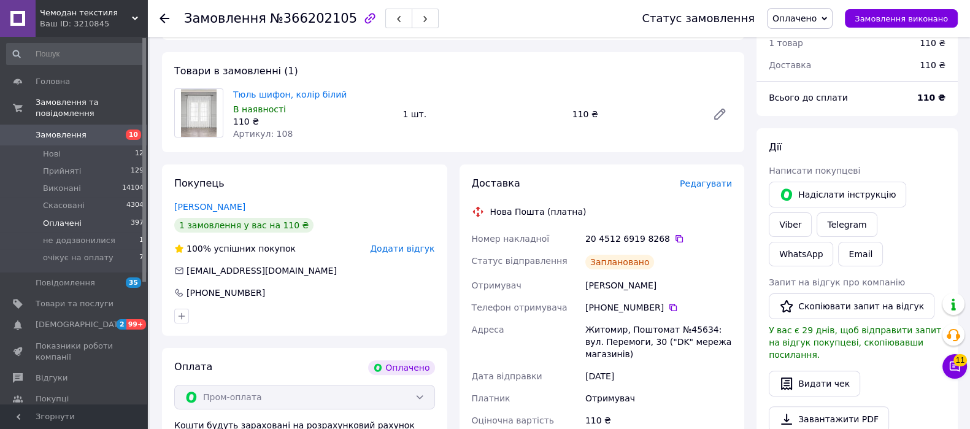
click at [71, 218] on span "Оплачені" at bounding box center [62, 223] width 39 height 11
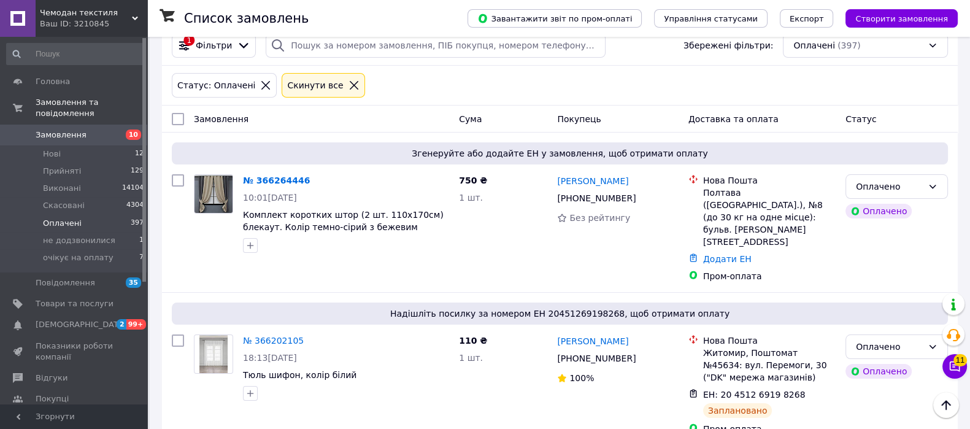
scroll to position [55, 0]
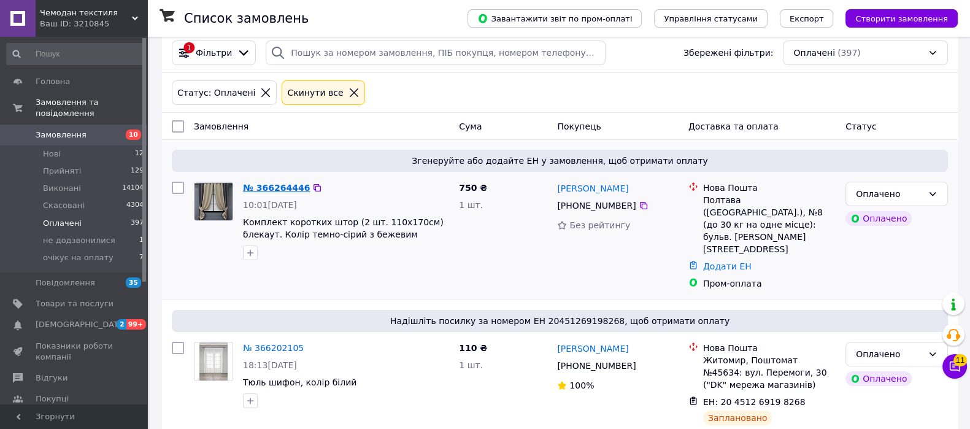
click at [277, 183] on link "№ 366264446" at bounding box center [276, 188] width 67 height 10
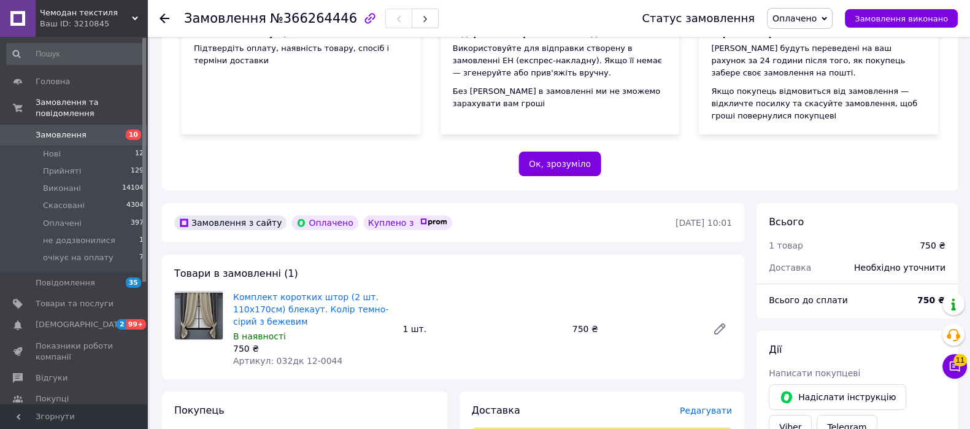
scroll to position [213, 0]
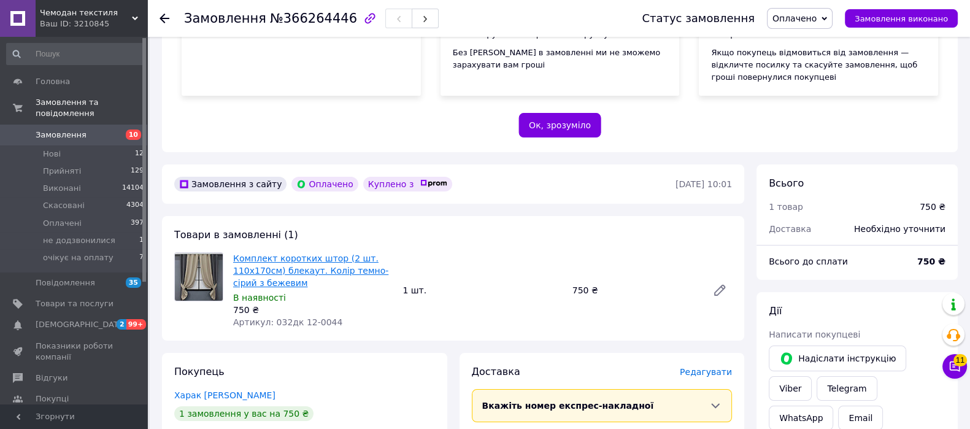
click at [261, 253] on link "Комплект коротких штор (2 шт. 110х170см) блекаут. Колір темно-сірий з бежевим" at bounding box center [310, 270] width 155 height 34
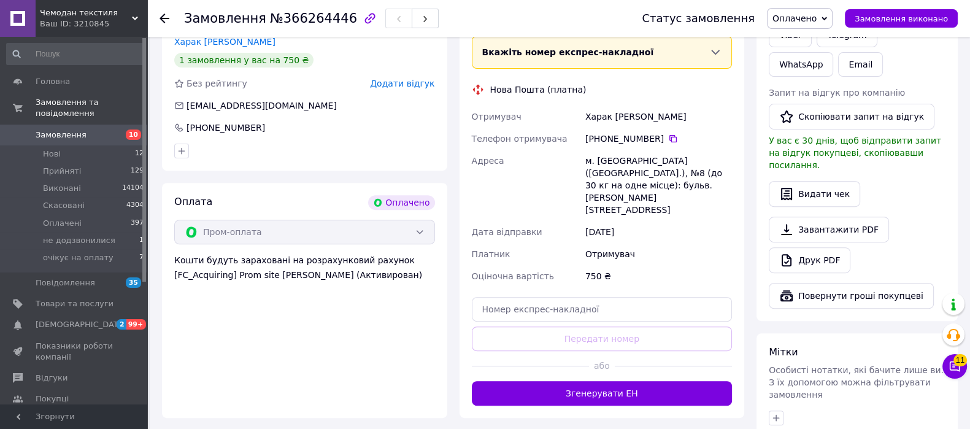
scroll to position [610, 0]
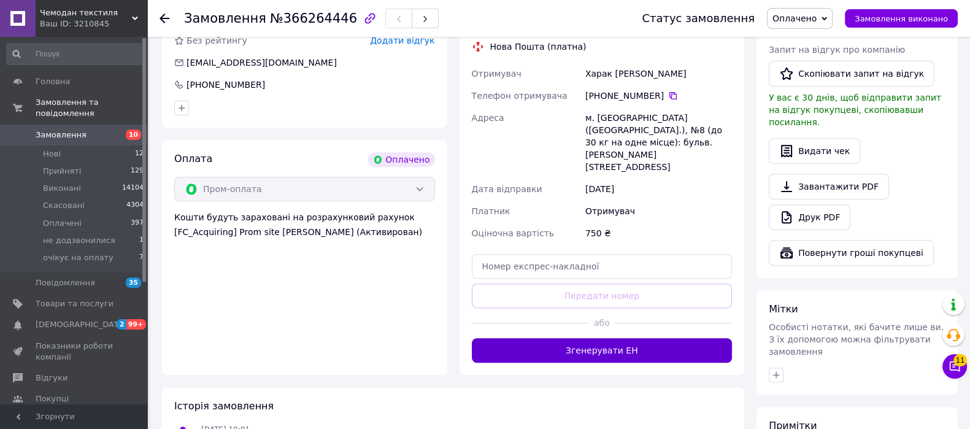
click at [693, 338] on button "Згенерувати ЕН" at bounding box center [602, 350] width 261 height 25
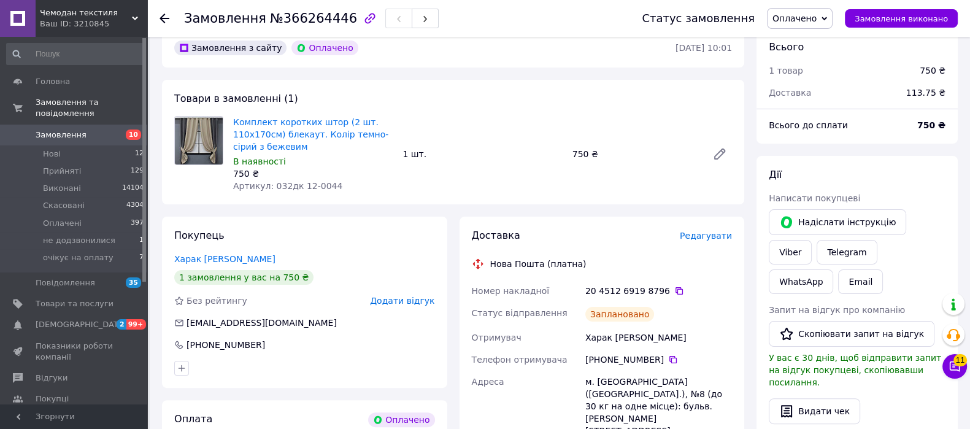
scroll to position [337, 0]
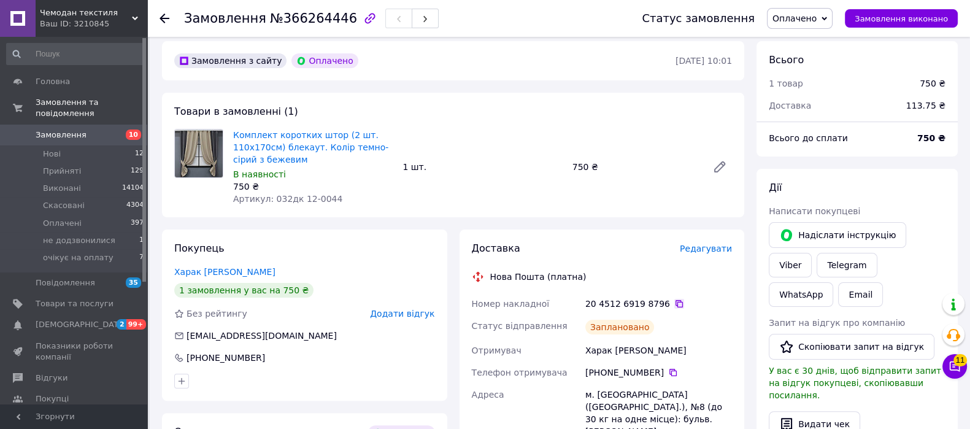
click at [674, 299] on icon at bounding box center [679, 304] width 10 height 10
click at [85, 129] on span "Замовлення" at bounding box center [75, 134] width 78 height 11
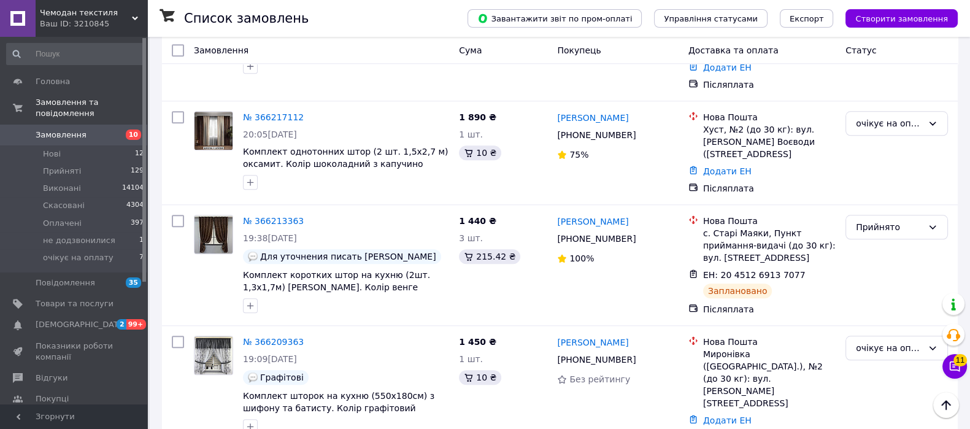
scroll to position [1562, 0]
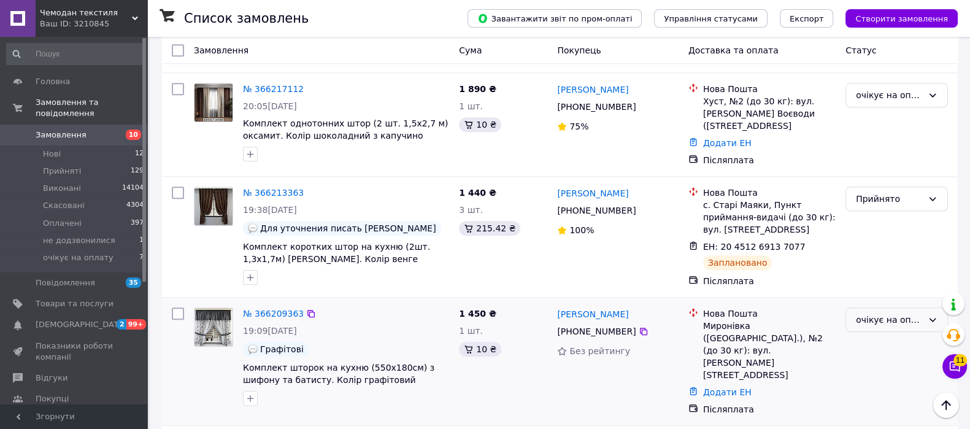
click at [895, 307] on div "очікує на оплату" at bounding box center [896, 319] width 102 height 25
click at [915, 192] on li "Прийнято" at bounding box center [896, 183] width 101 height 22
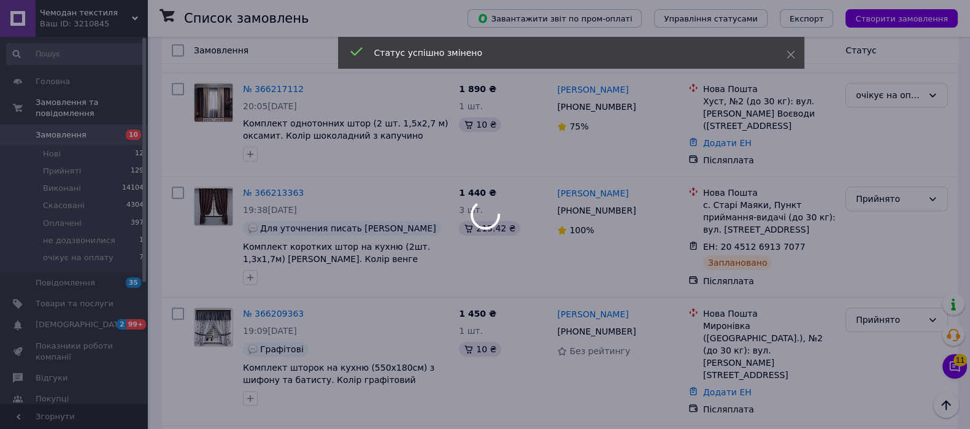
click at [269, 151] on div at bounding box center [485, 214] width 970 height 429
click at [269, 309] on link "№ 366209363" at bounding box center [273, 314] width 61 height 10
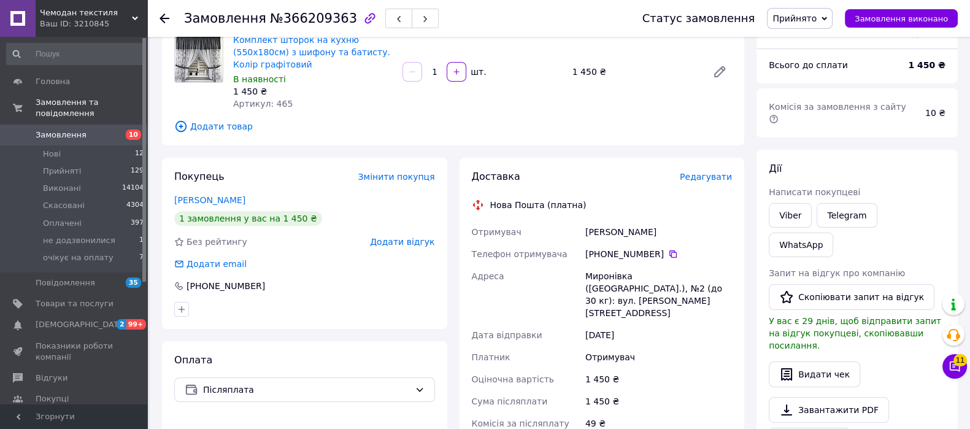
scroll to position [407, 0]
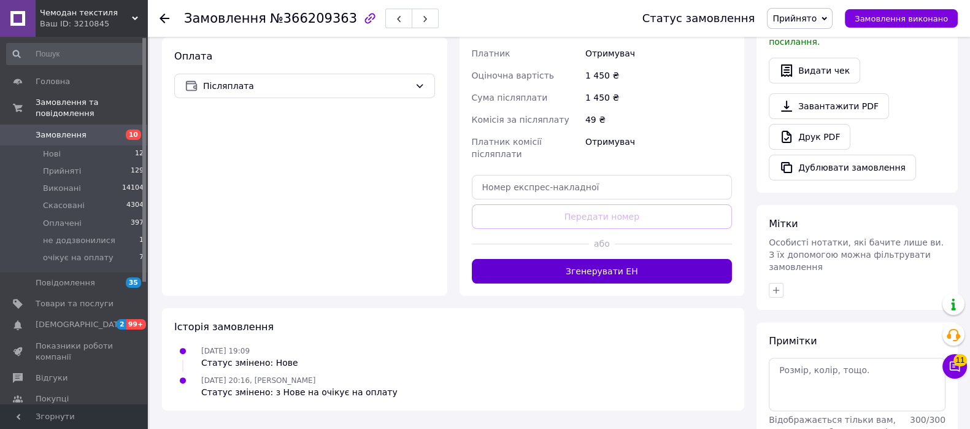
click at [647, 259] on button "Згенерувати ЕН" at bounding box center [602, 271] width 261 height 25
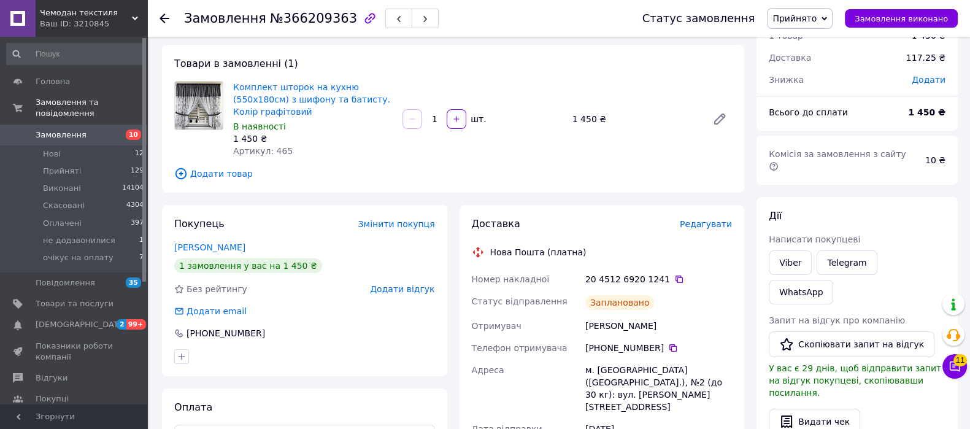
scroll to position [44, 0]
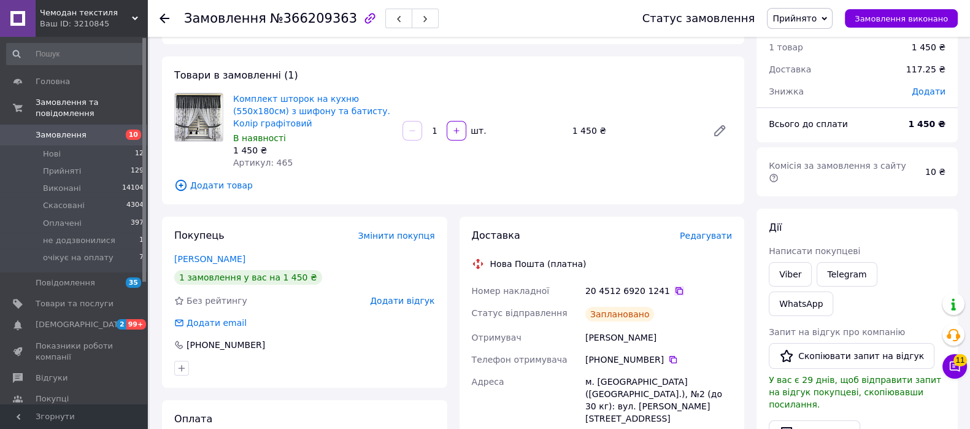
click at [674, 286] on icon at bounding box center [679, 291] width 10 height 10
click at [85, 129] on span "Замовлення" at bounding box center [75, 134] width 78 height 11
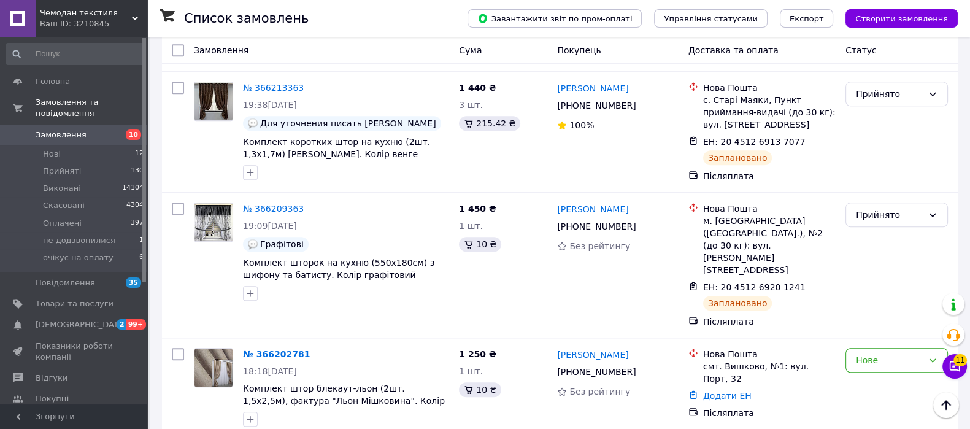
scroll to position [1730, 0]
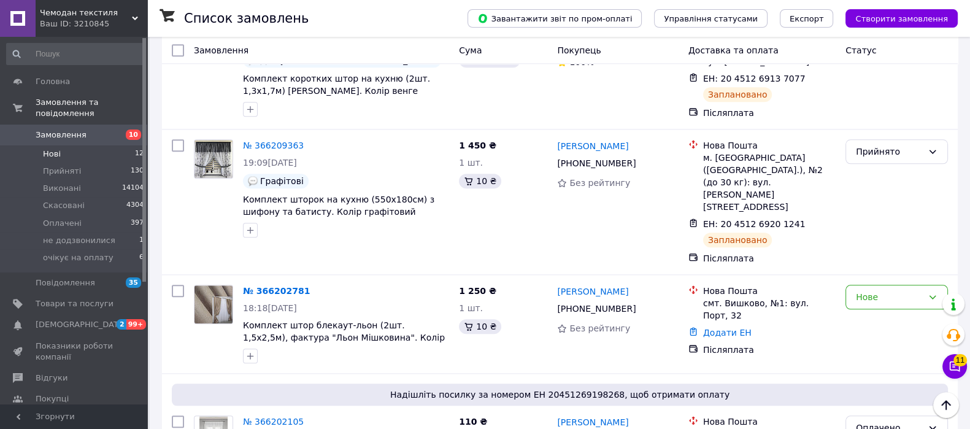
click at [60, 145] on li "Нові 12" at bounding box center [75, 153] width 151 height 17
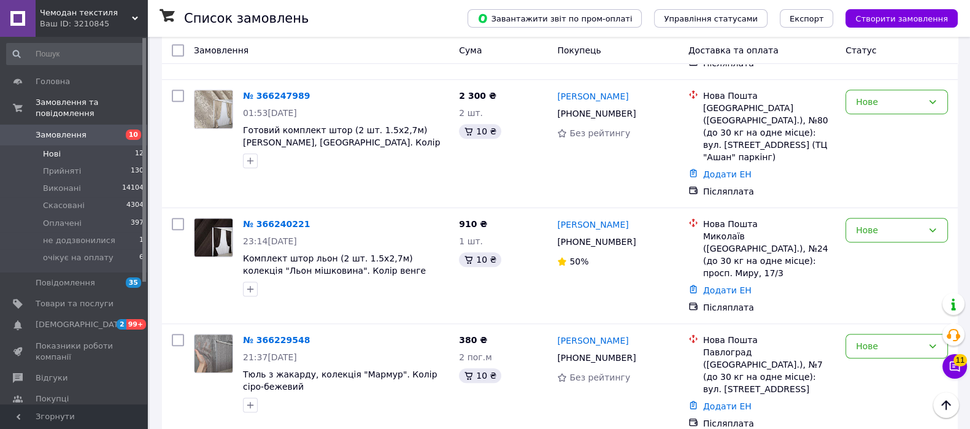
scroll to position [1038, 0]
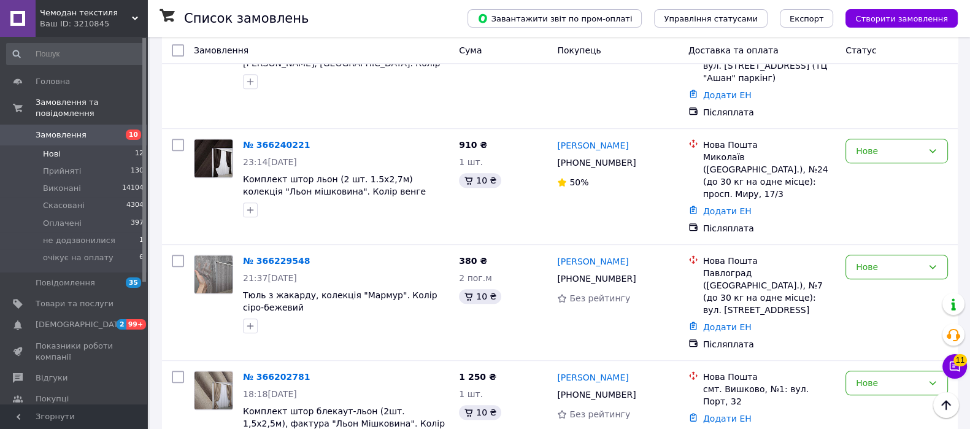
click at [53, 148] on span "Нові" at bounding box center [52, 153] width 18 height 11
click at [894, 321] on li "очікує на оплату" at bounding box center [896, 322] width 101 height 22
click at [638, 389] on icon at bounding box center [643, 394] width 10 height 10
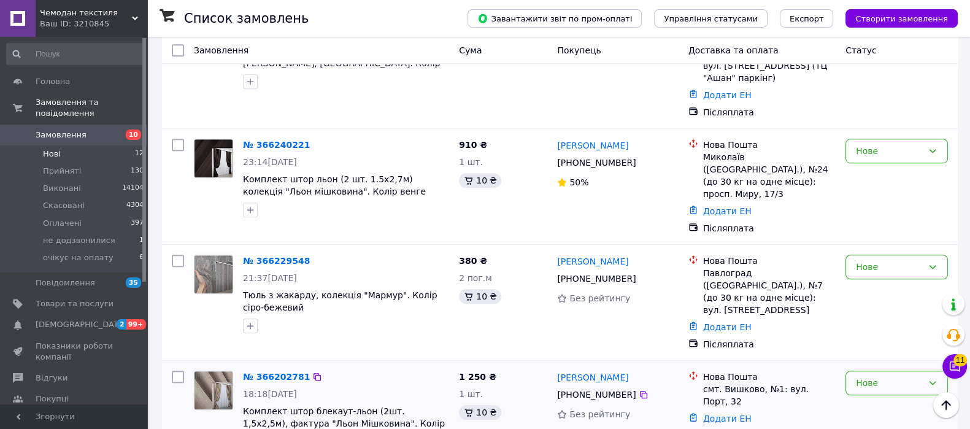
click at [879, 370] on div "Нове" at bounding box center [896, 382] width 102 height 25
click at [880, 276] on li "Прийнято" at bounding box center [896, 275] width 101 height 22
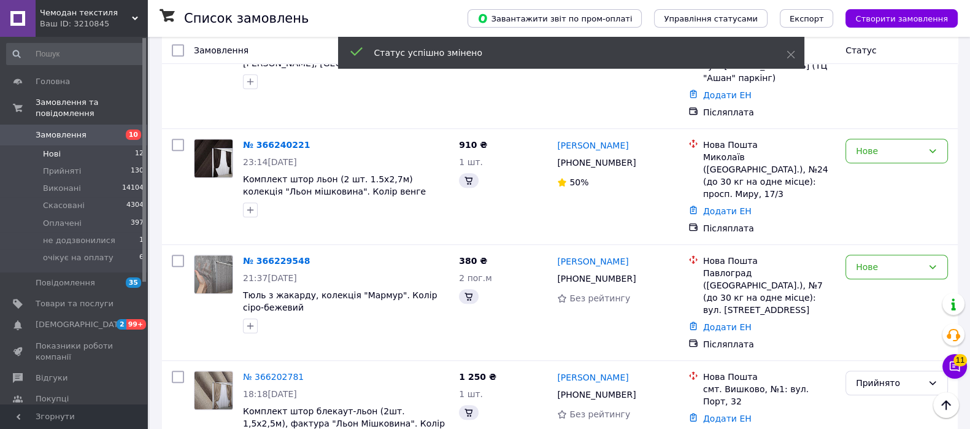
scroll to position [946, 0]
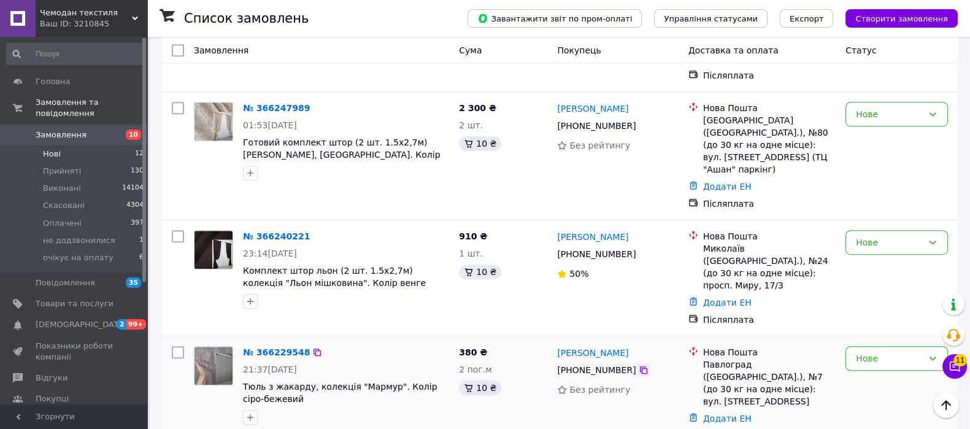
click at [640, 366] on icon at bounding box center [643, 369] width 7 height 7
click at [77, 252] on span "очікує на оплату" at bounding box center [78, 257] width 71 height 11
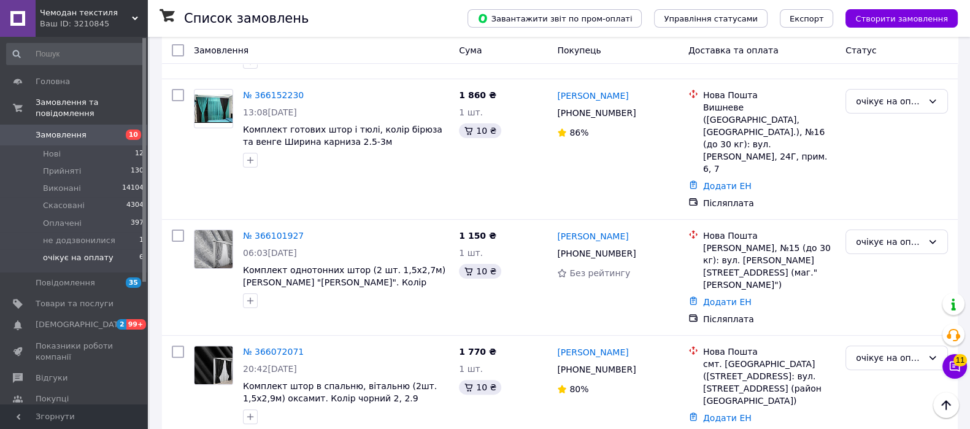
scroll to position [496, 0]
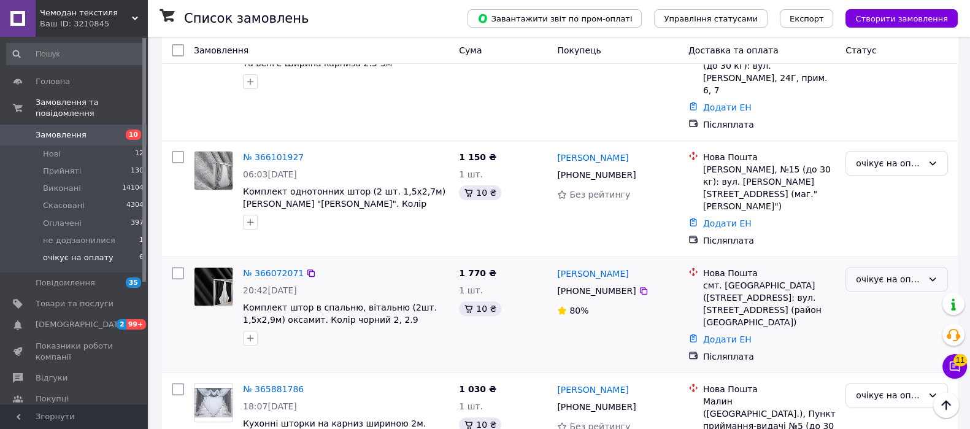
click at [876, 272] on div "очікує на оплату" at bounding box center [889, 278] width 67 height 13
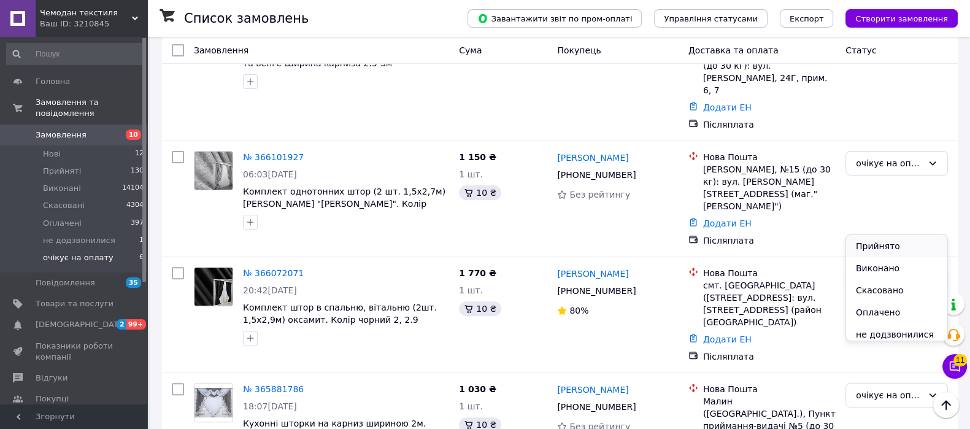
click at [889, 242] on li "Прийнято" at bounding box center [896, 246] width 101 height 22
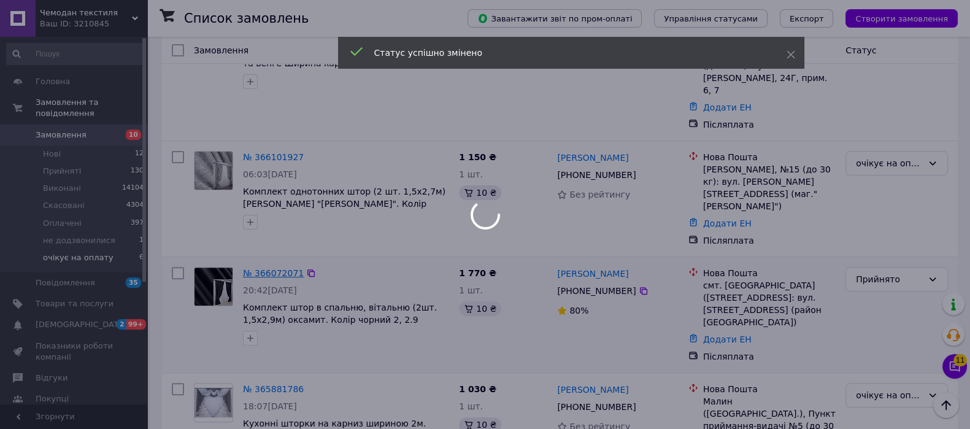
click at [266, 215] on div at bounding box center [485, 214] width 970 height 429
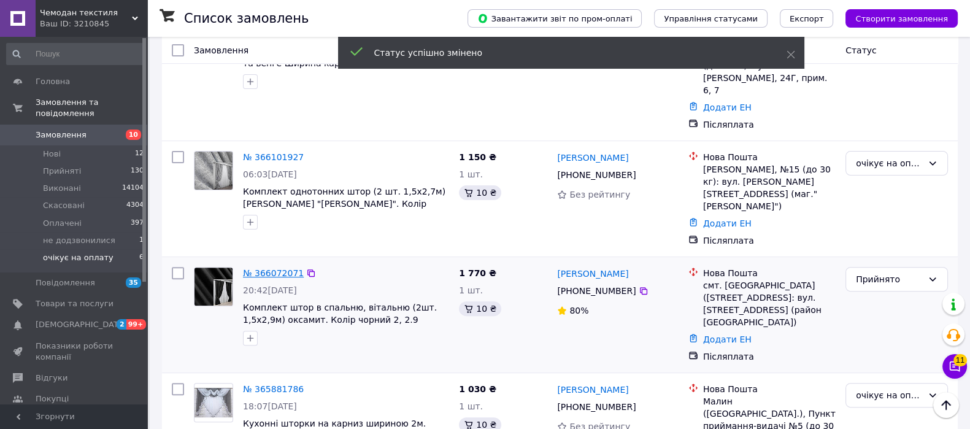
click at [266, 268] on link "№ 366072071" at bounding box center [273, 273] width 61 height 10
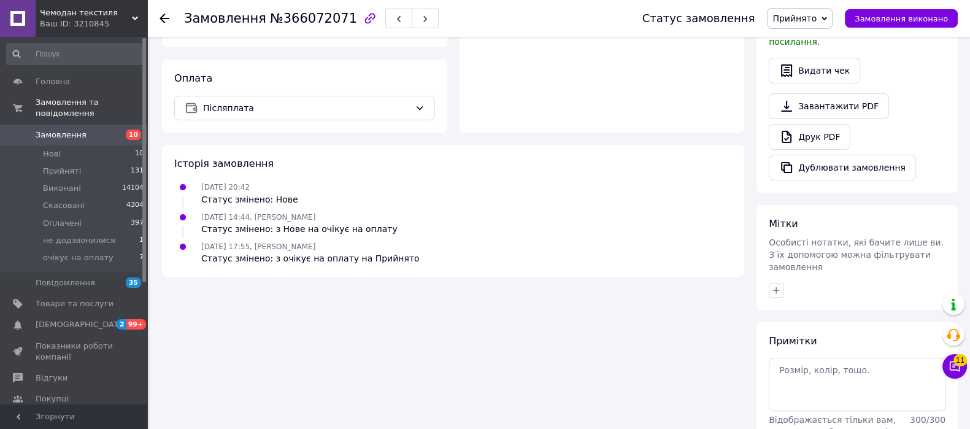
scroll to position [407, 0]
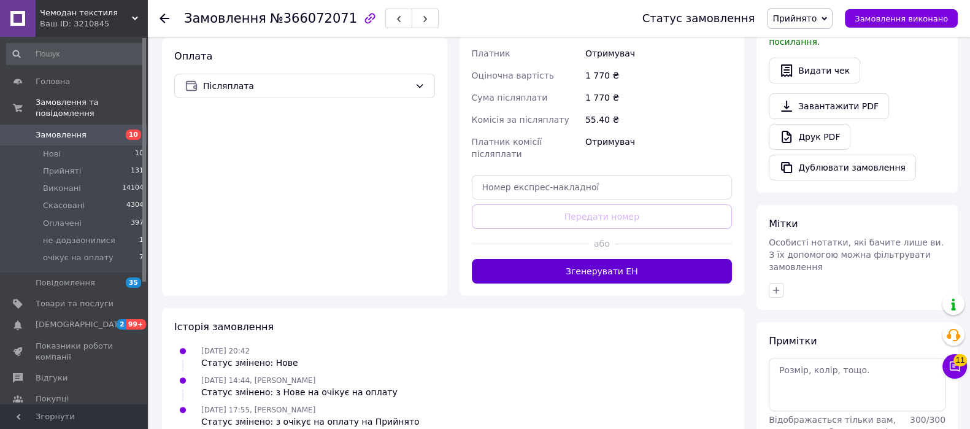
click at [588, 259] on button "Згенерувати ЕН" at bounding box center [602, 271] width 261 height 25
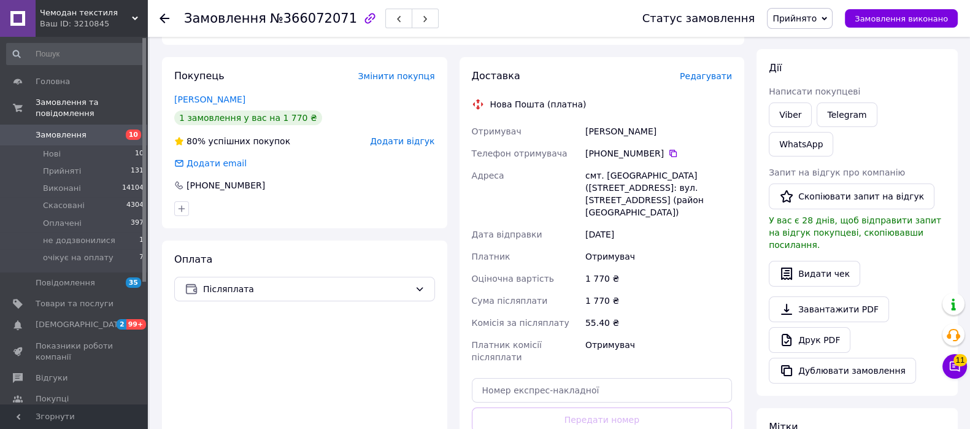
scroll to position [29, 0]
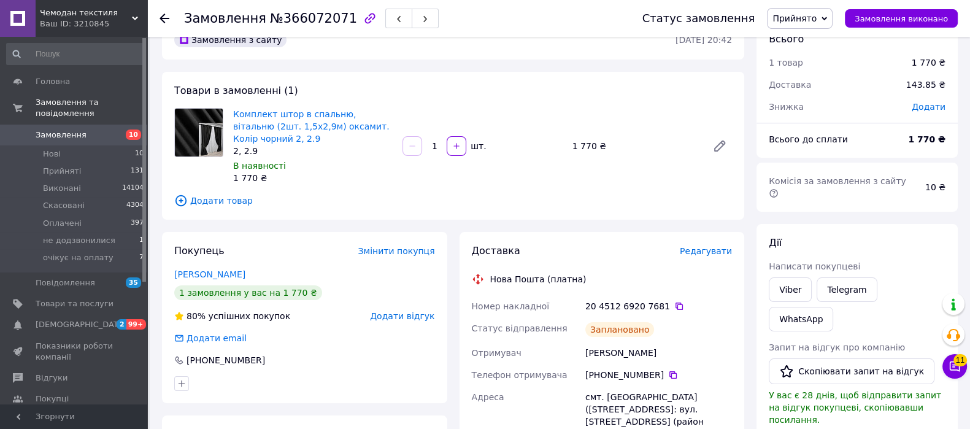
click at [675, 305] on icon at bounding box center [678, 305] width 7 height 7
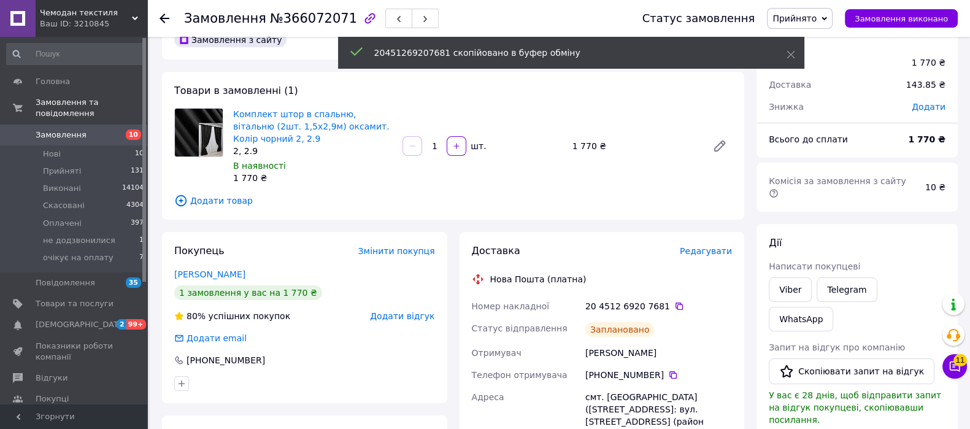
click at [675, 305] on icon at bounding box center [678, 305] width 7 height 7
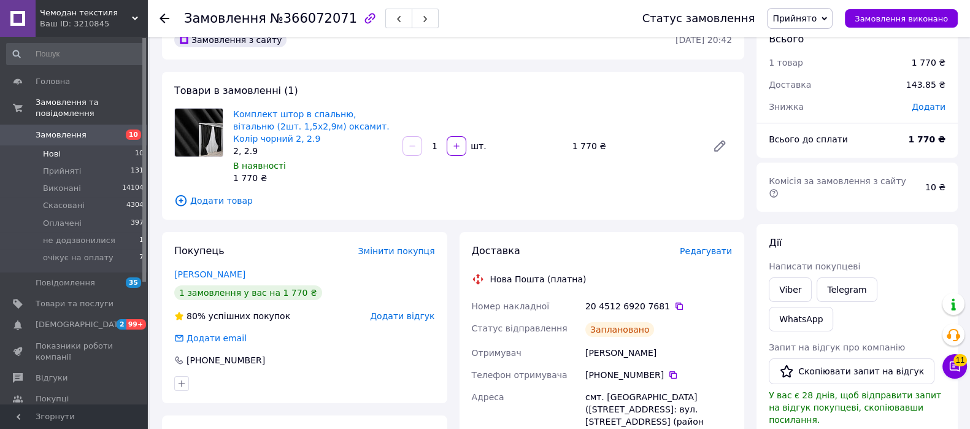
click at [45, 148] on span "Нові" at bounding box center [52, 153] width 18 height 11
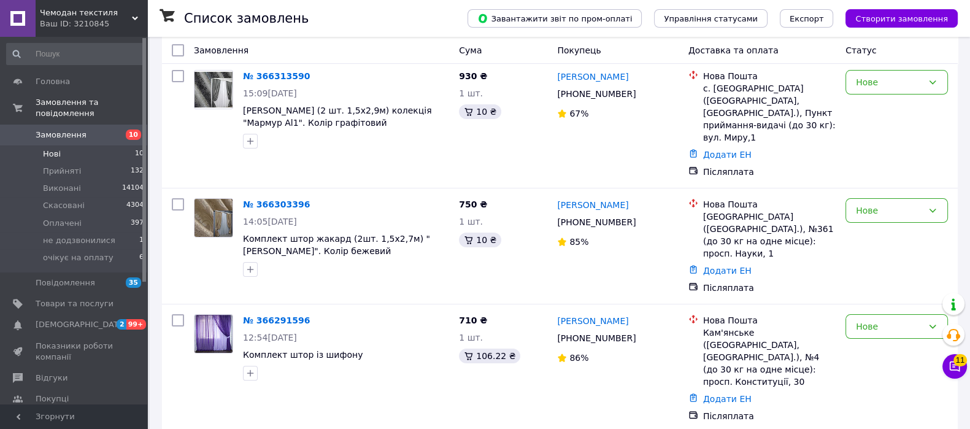
scroll to position [848, 0]
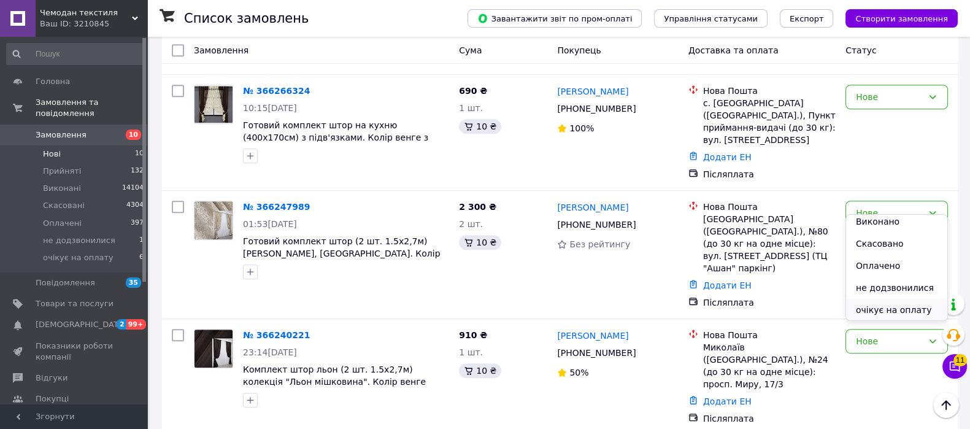
click at [868, 314] on li "очікує на оплату" at bounding box center [896, 310] width 101 height 22
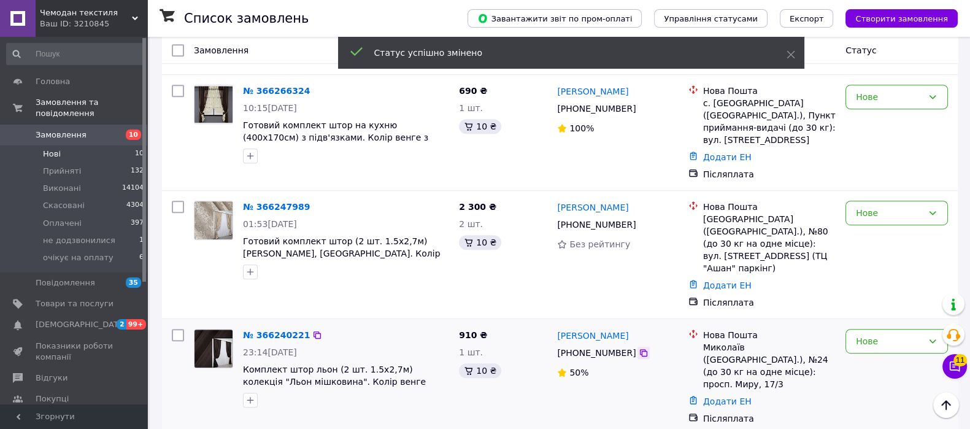
click at [640, 349] on icon at bounding box center [643, 352] width 7 height 7
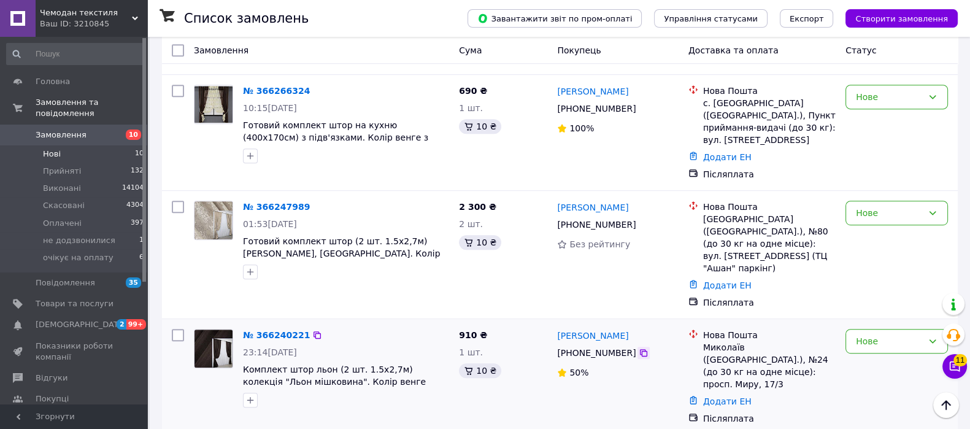
click at [638, 348] on icon at bounding box center [643, 353] width 10 height 10
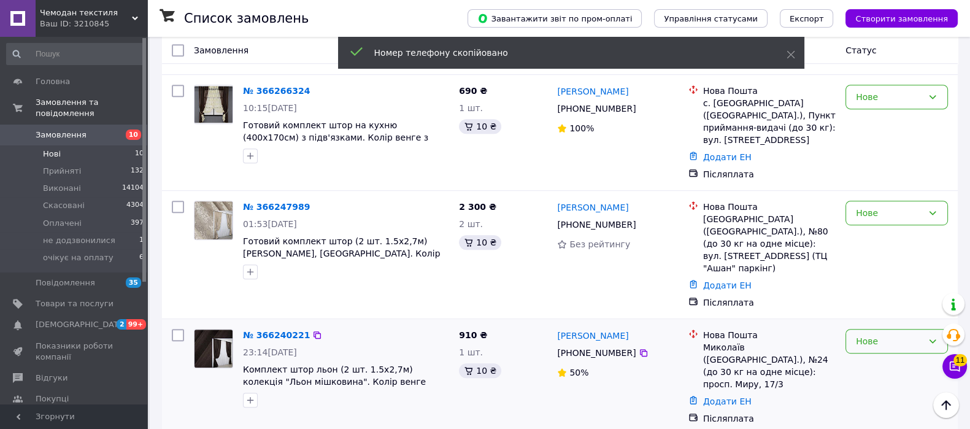
click at [902, 334] on div "Нове" at bounding box center [889, 340] width 67 height 13
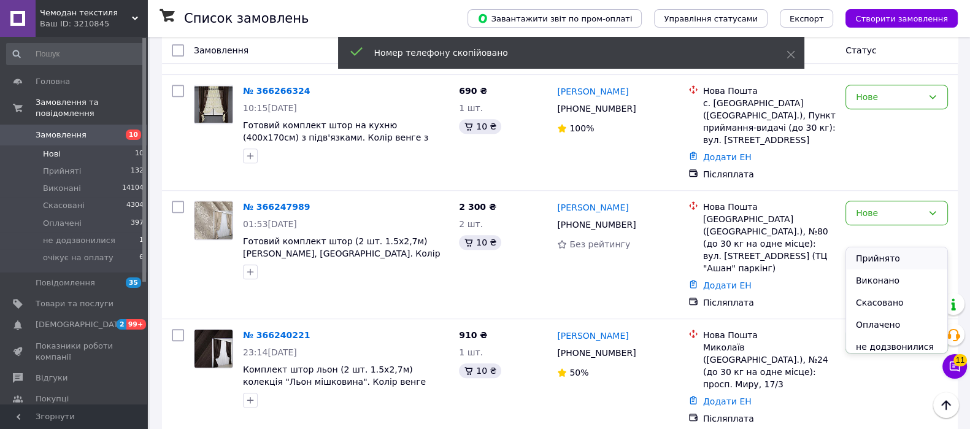
click at [907, 251] on li "Прийнято" at bounding box center [896, 258] width 101 height 22
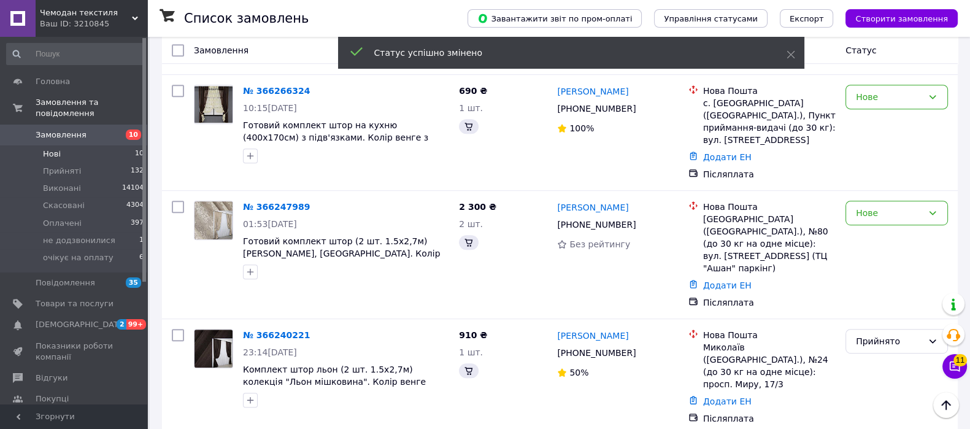
scroll to position [745, 0]
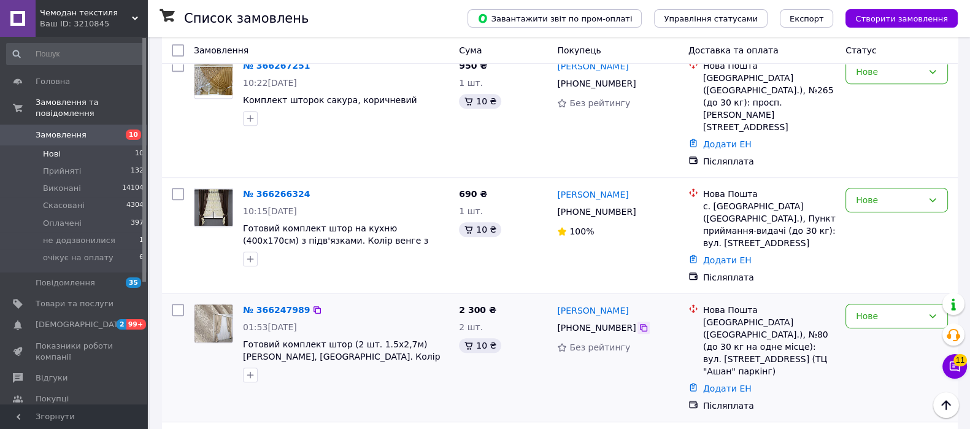
click at [638, 323] on icon at bounding box center [643, 328] width 10 height 10
click at [921, 309] on div "Нове" at bounding box center [889, 315] width 67 height 13
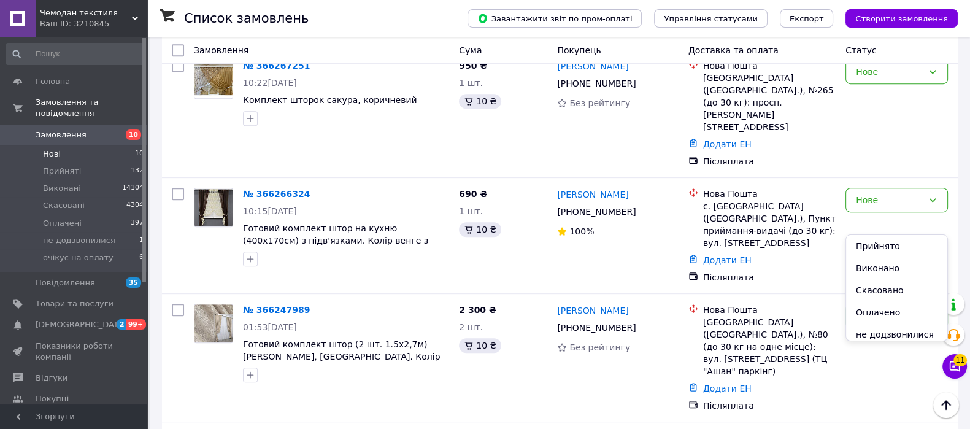
scroll to position [26, 0]
click at [917, 324] on li "очікує на оплату" at bounding box center [896, 330] width 101 height 22
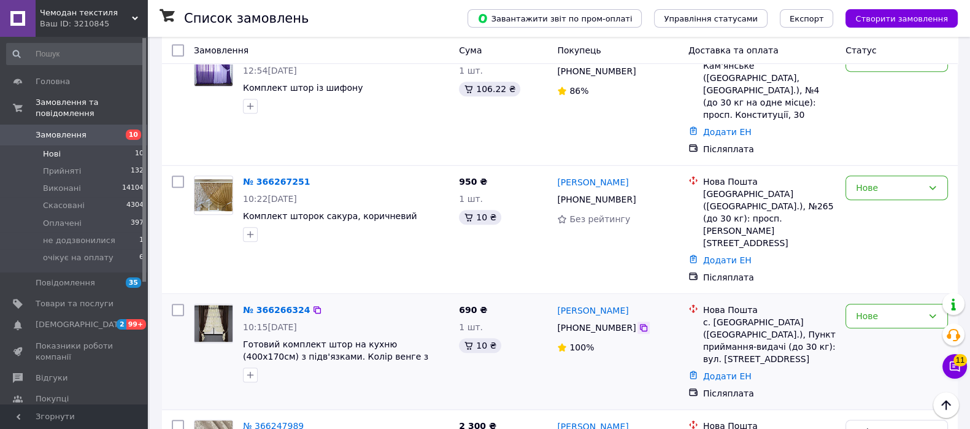
click at [638, 323] on icon at bounding box center [643, 328] width 10 height 10
click at [638, 194] on icon at bounding box center [643, 199] width 10 height 10
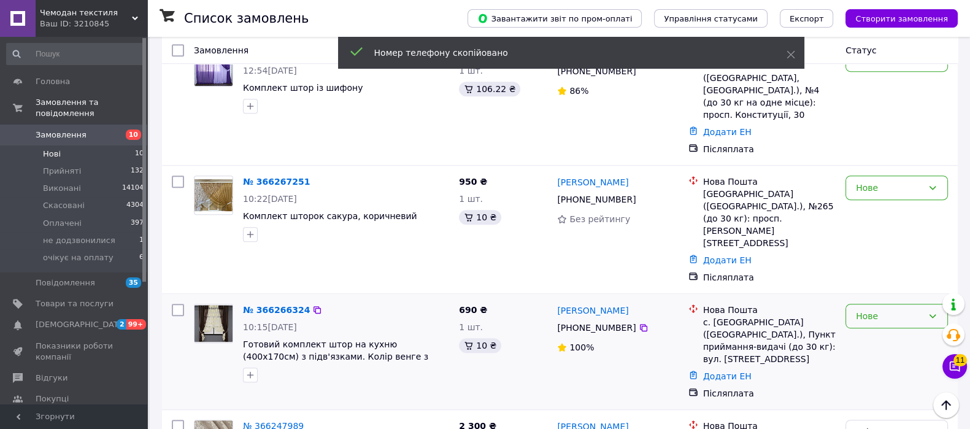
click at [912, 304] on div "Нове" at bounding box center [896, 316] width 102 height 25
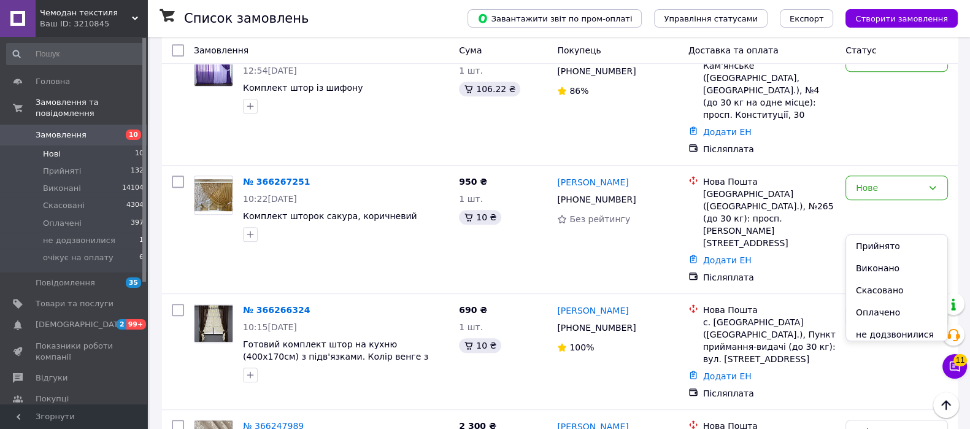
click at [947, 262] on div "Прийнято Виконано Скасовано Оплачено не додзвонилися очікує на оплату" at bounding box center [896, 287] width 102 height 107
click at [889, 329] on li "очікує на оплату" at bounding box center [896, 330] width 101 height 22
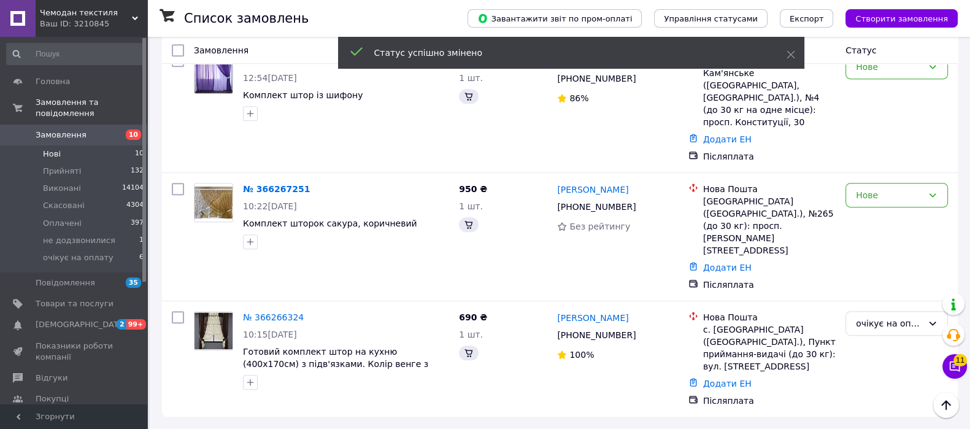
scroll to position [629, 0]
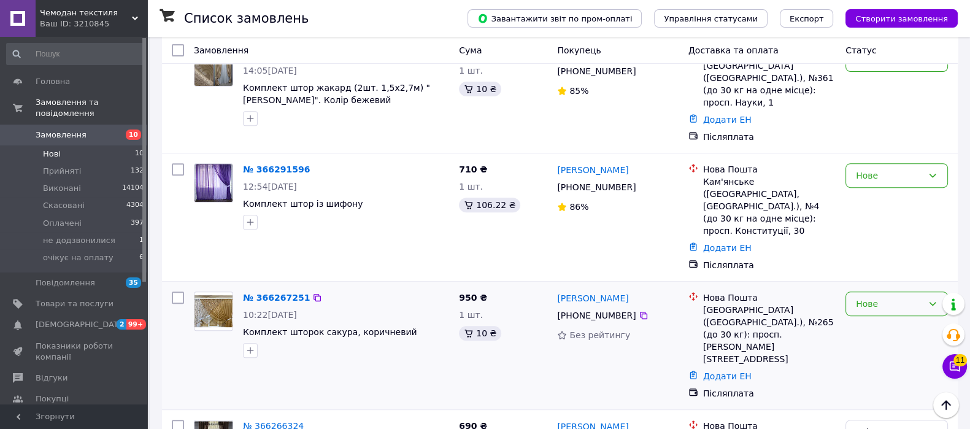
click at [877, 297] on div "Нове" at bounding box center [889, 303] width 67 height 13
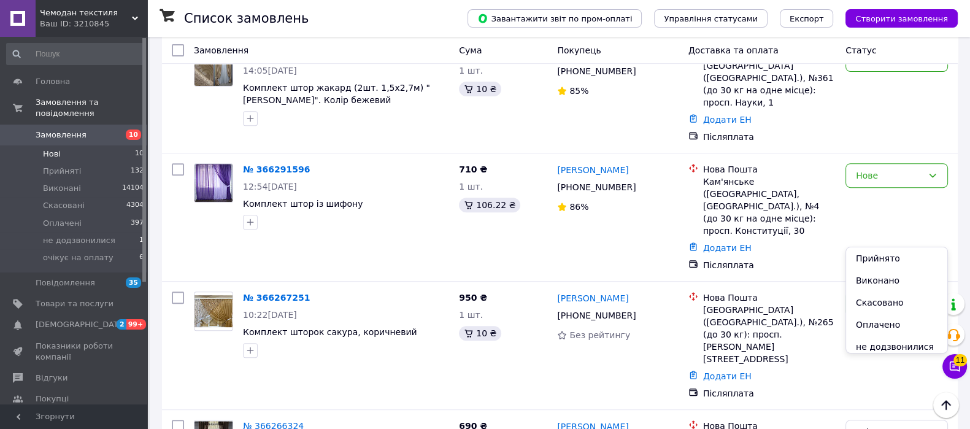
scroll to position [26, 0]
click at [922, 335] on li "очікує на оплату" at bounding box center [896, 342] width 101 height 22
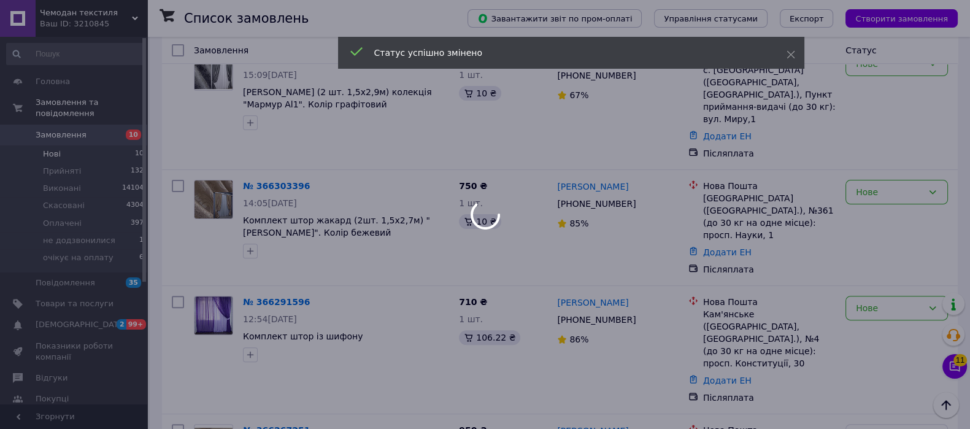
scroll to position [493, 0]
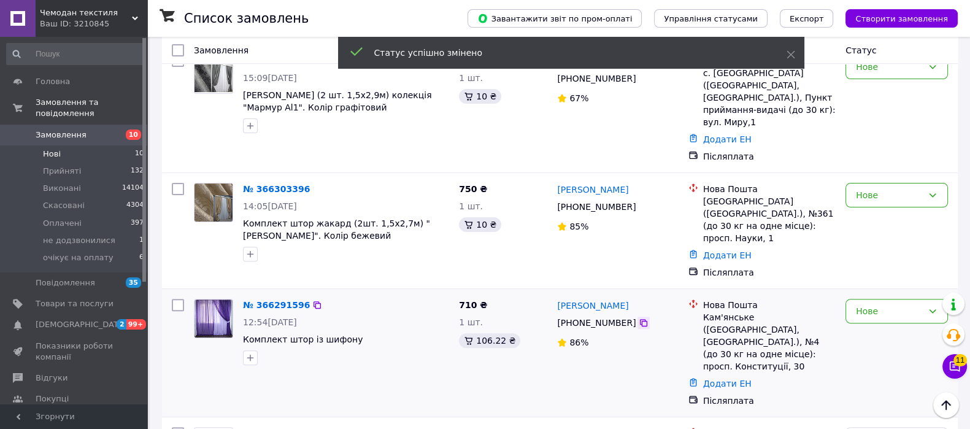
click at [640, 319] on icon at bounding box center [643, 322] width 7 height 7
click at [879, 304] on div "Нове" at bounding box center [889, 310] width 67 height 13
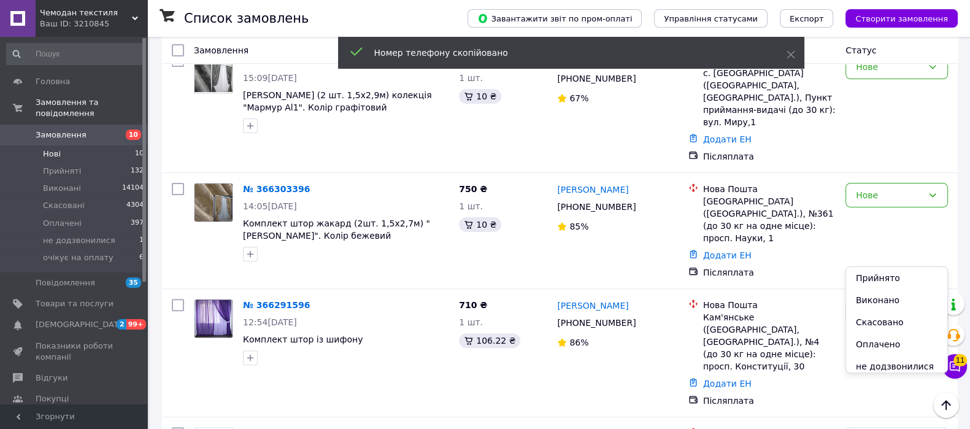
scroll to position [26, 0]
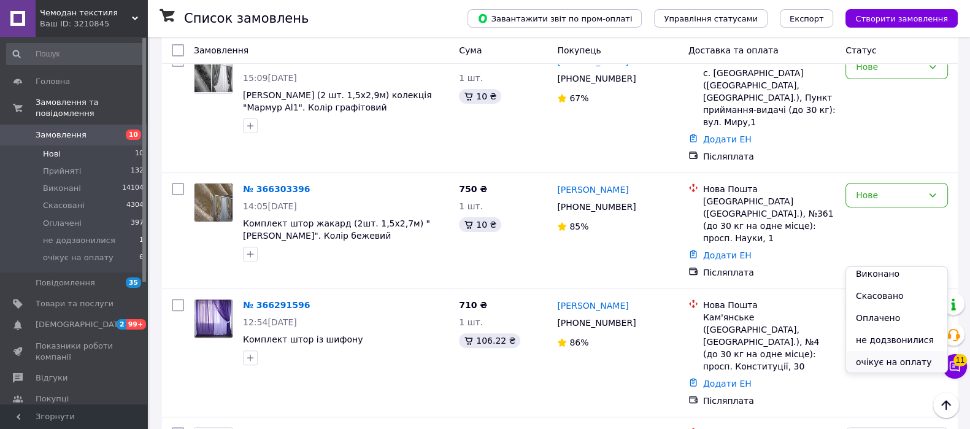
click at [911, 355] on li "очікує на оплату" at bounding box center [896, 362] width 101 height 22
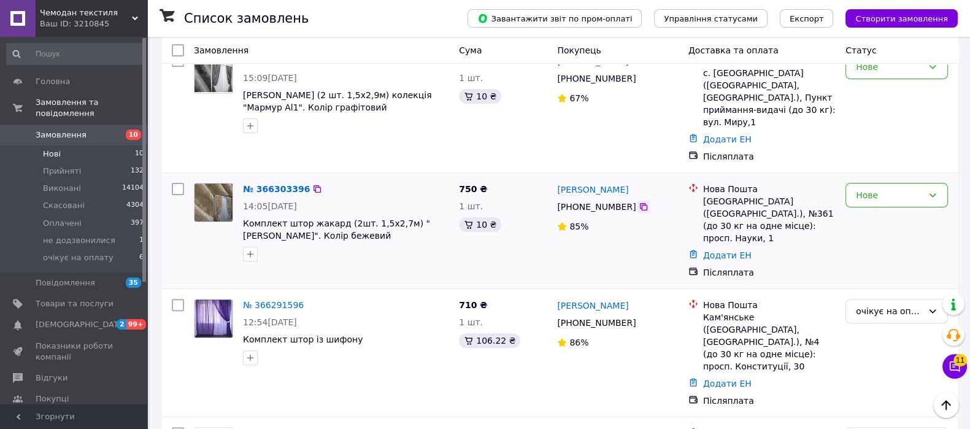
click at [640, 203] on icon at bounding box center [643, 206] width 7 height 7
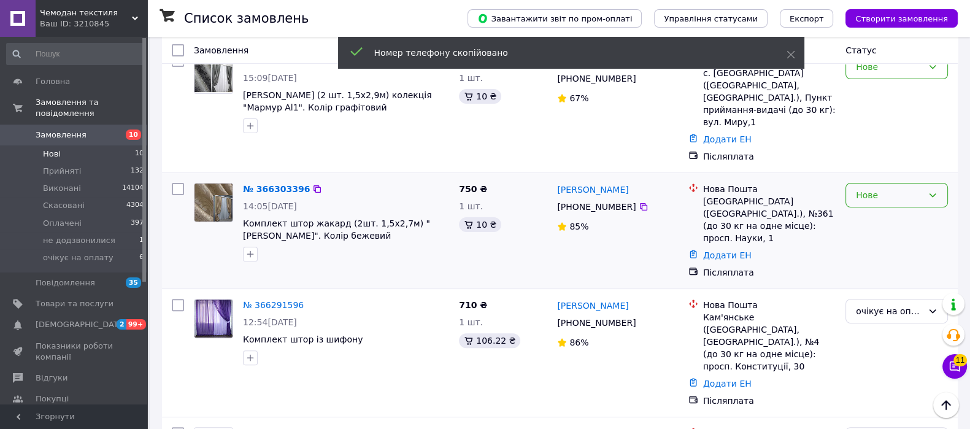
click at [889, 188] on div "Нове" at bounding box center [889, 194] width 67 height 13
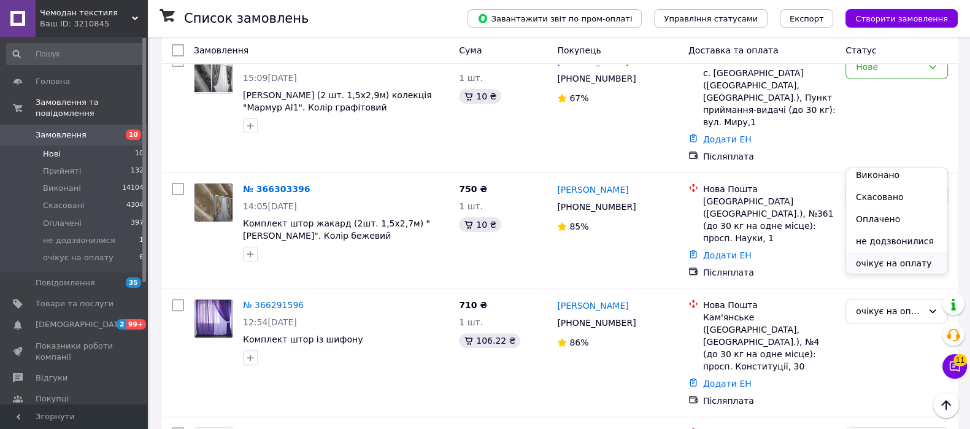
click at [922, 259] on li "очікує на оплату" at bounding box center [896, 263] width 101 height 22
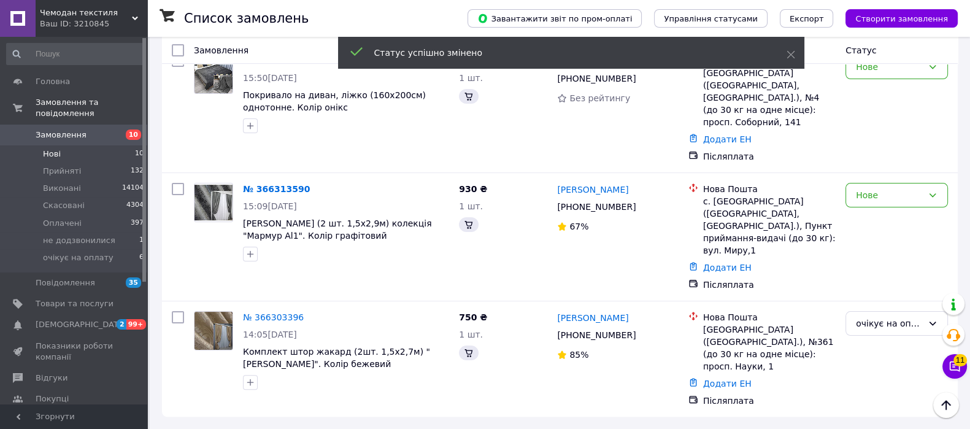
scroll to position [305, 0]
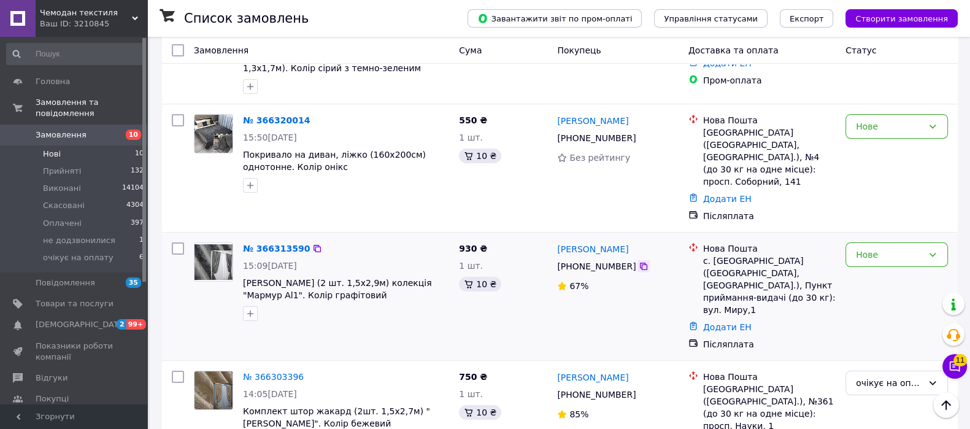
click at [638, 261] on icon at bounding box center [643, 266] width 10 height 10
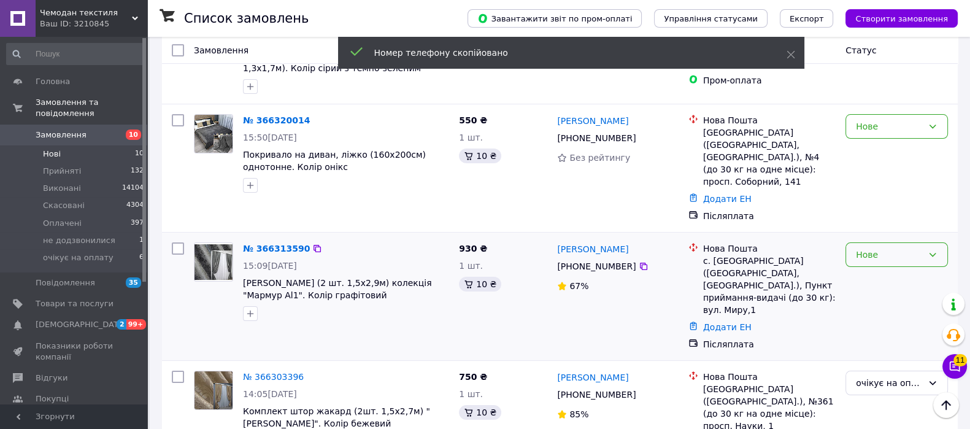
click at [930, 242] on div "Нове" at bounding box center [896, 254] width 102 height 25
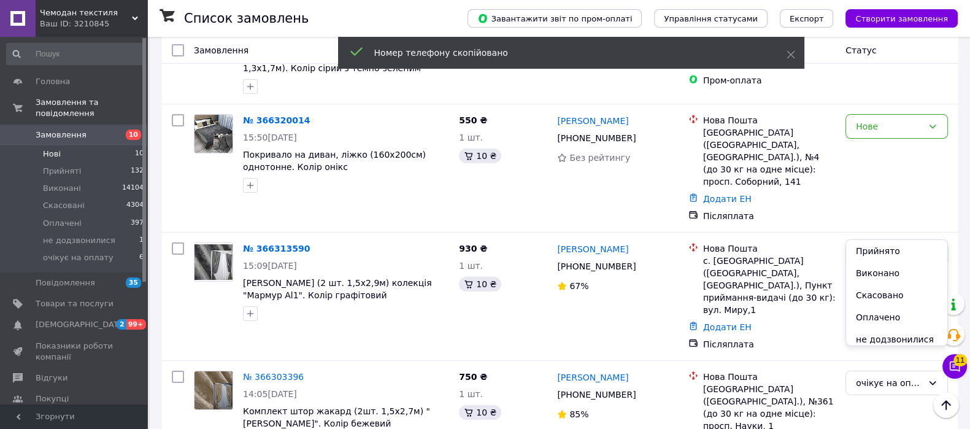
scroll to position [26, 0]
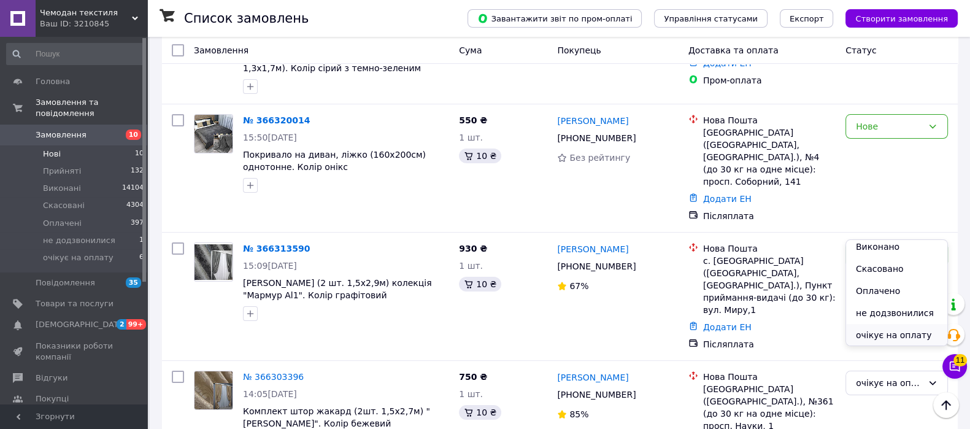
click at [907, 335] on li "очікує на оплату" at bounding box center [896, 335] width 101 height 22
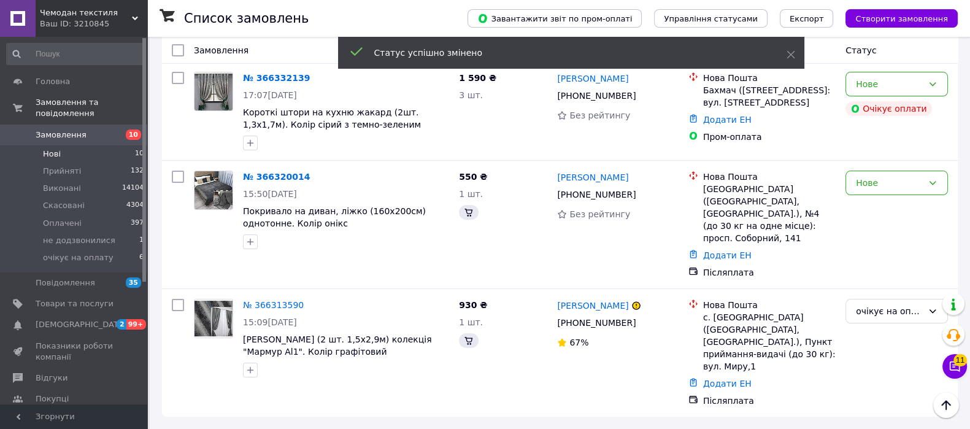
scroll to position [207, 0]
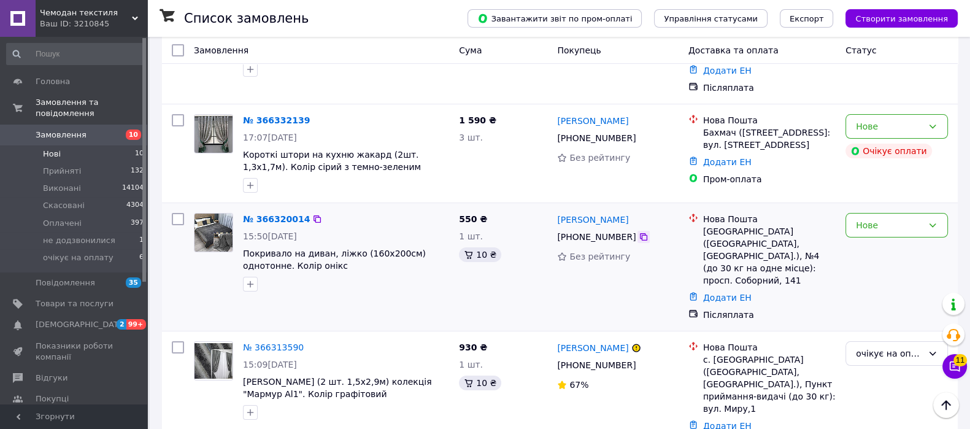
click at [638, 232] on icon at bounding box center [643, 237] width 10 height 10
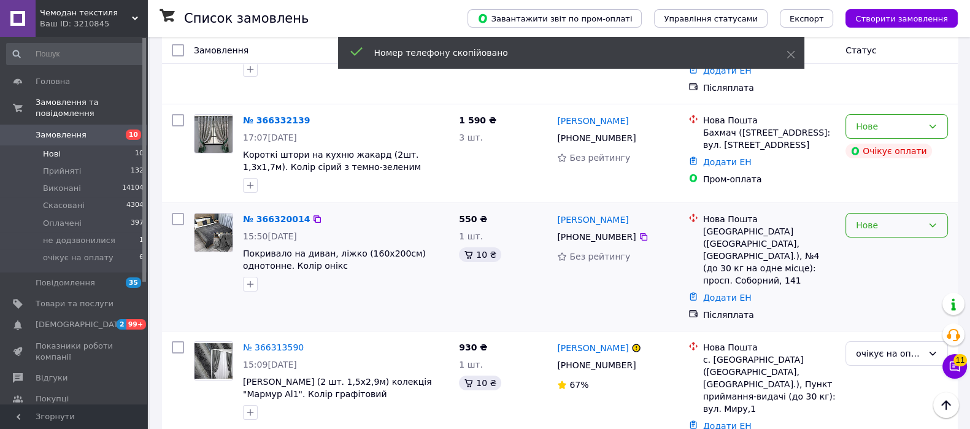
click at [902, 218] on div "Нове" at bounding box center [889, 224] width 67 height 13
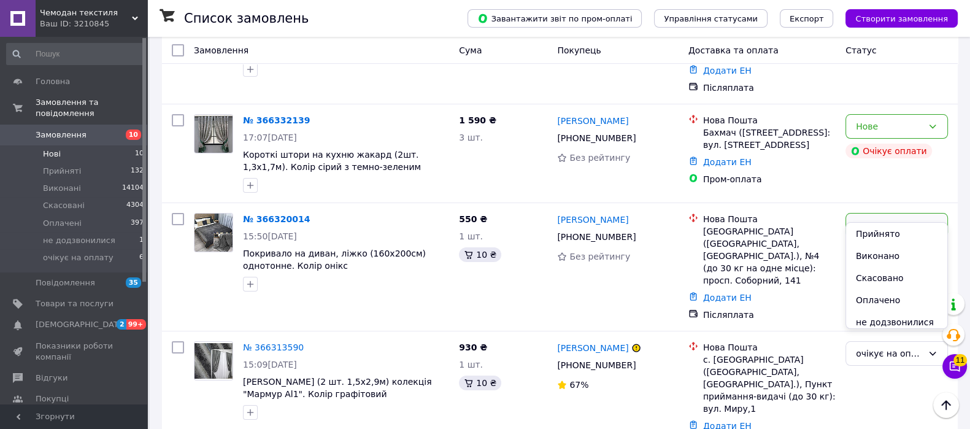
scroll to position [26, 0]
click at [911, 317] on li "очікує на оплату" at bounding box center [896, 318] width 101 height 22
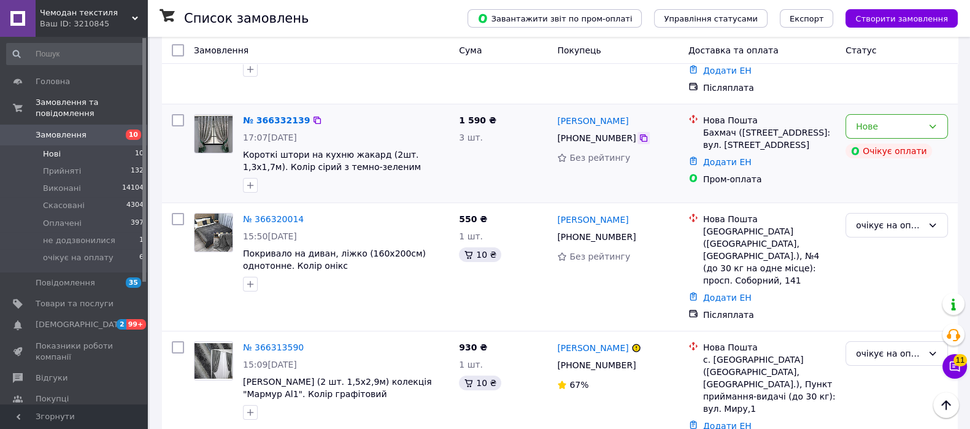
click at [638, 133] on icon at bounding box center [643, 138] width 10 height 10
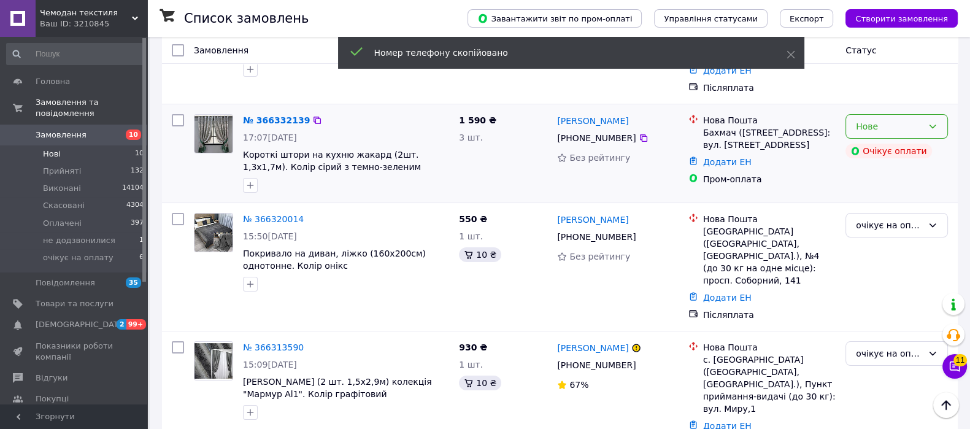
click at [918, 120] on div "Нове" at bounding box center [889, 126] width 67 height 13
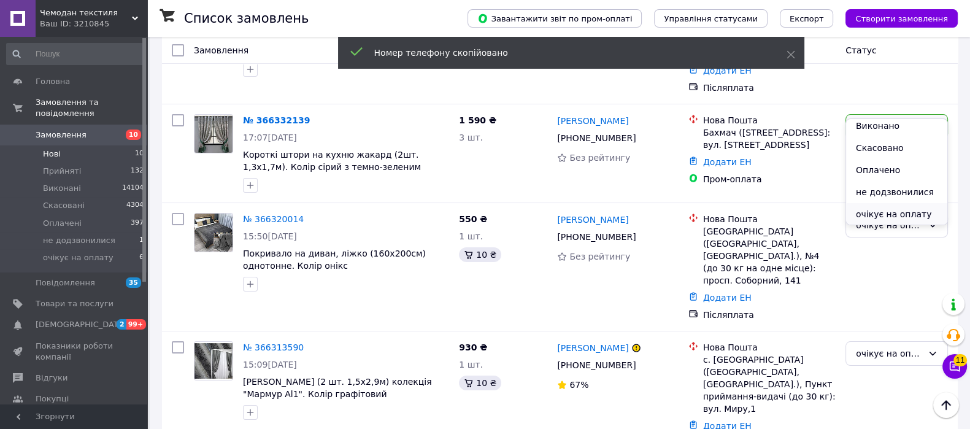
click at [911, 217] on li "очікує на оплату" at bounding box center [896, 214] width 101 height 22
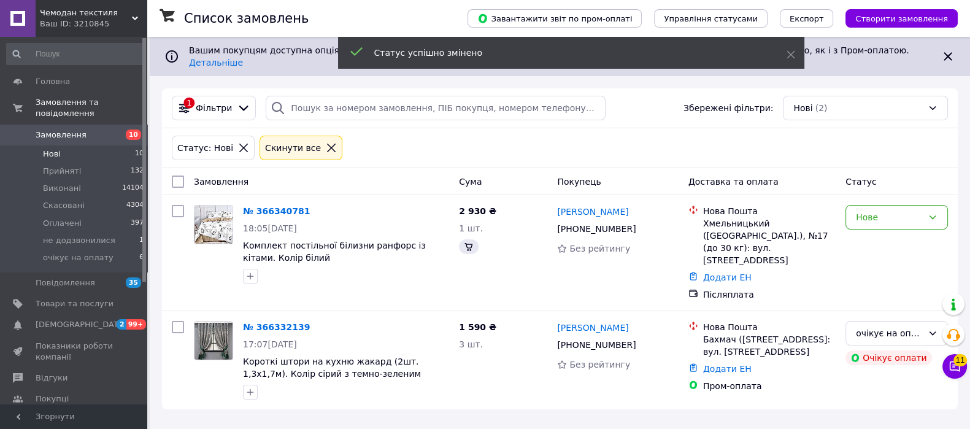
scroll to position [0, 0]
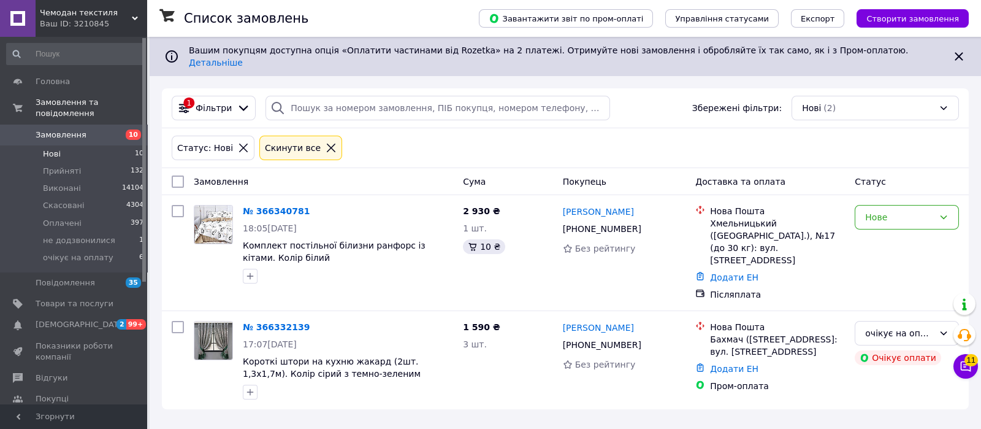
click at [326, 142] on icon at bounding box center [331, 147] width 11 height 11
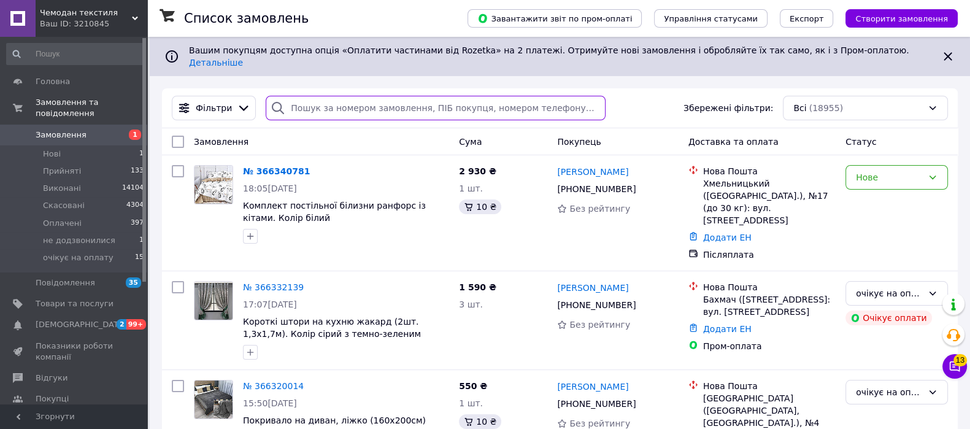
click at [366, 96] on input "search" at bounding box center [435, 108] width 339 height 25
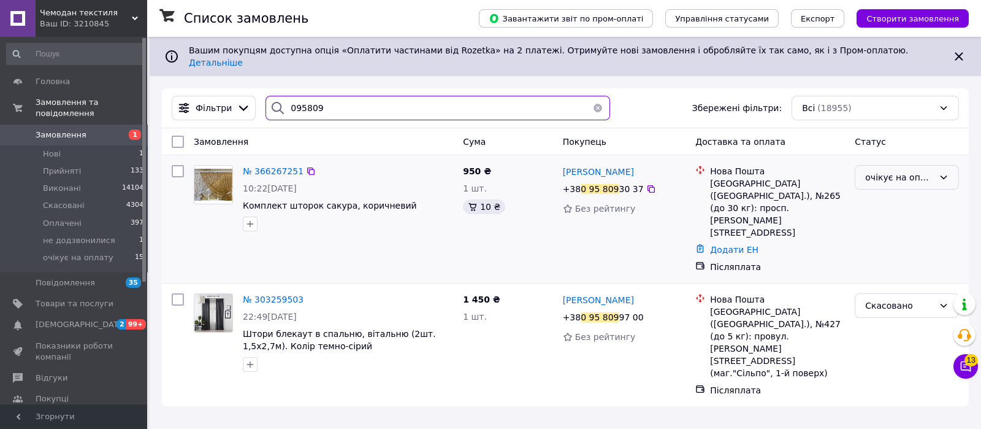
type input "095809"
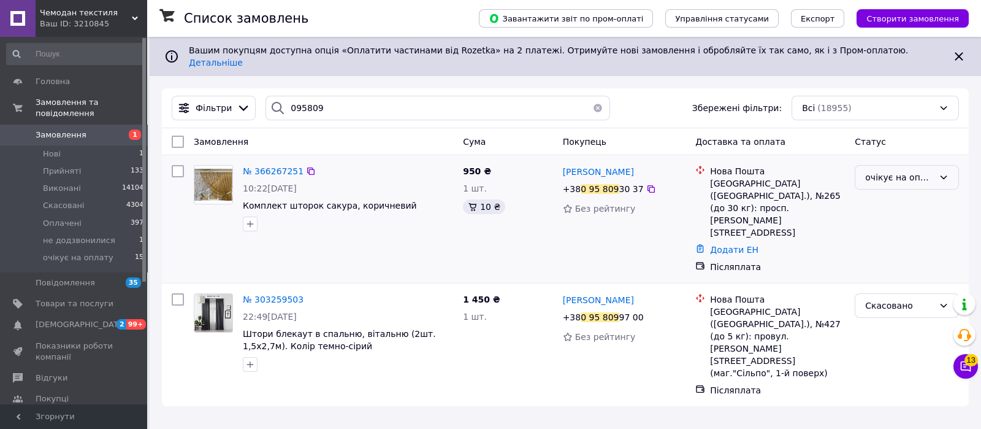
click at [903, 171] on div "очікує на оплату" at bounding box center [899, 177] width 69 height 13
click at [908, 190] on li "Прийнято" at bounding box center [907, 194] width 103 height 22
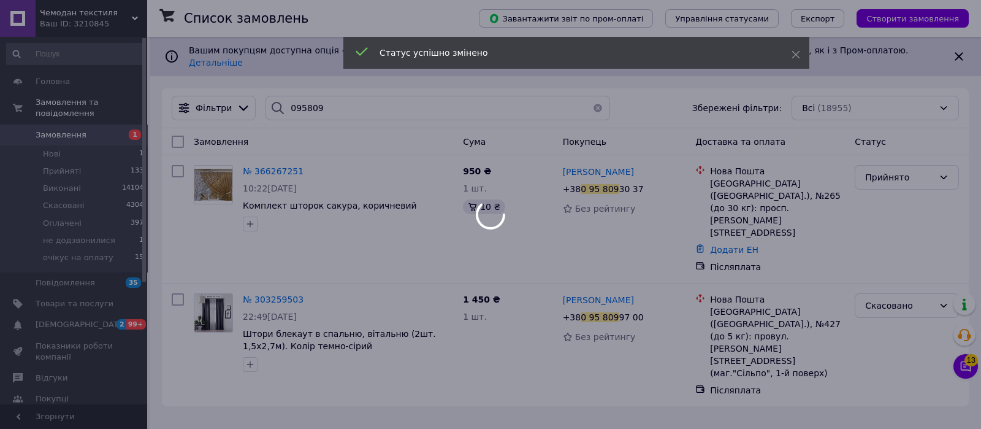
click at [278, 163] on div at bounding box center [490, 214] width 981 height 429
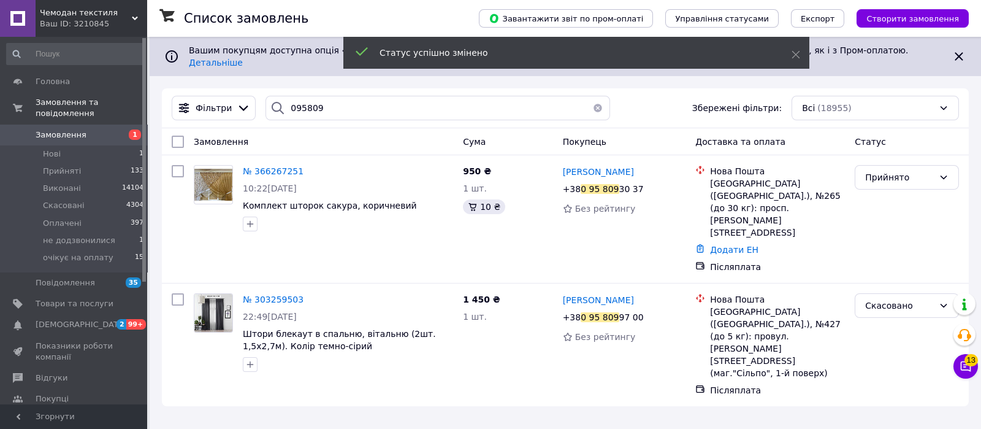
click at [278, 166] on span "№ 366267251" at bounding box center [273, 171] width 61 height 10
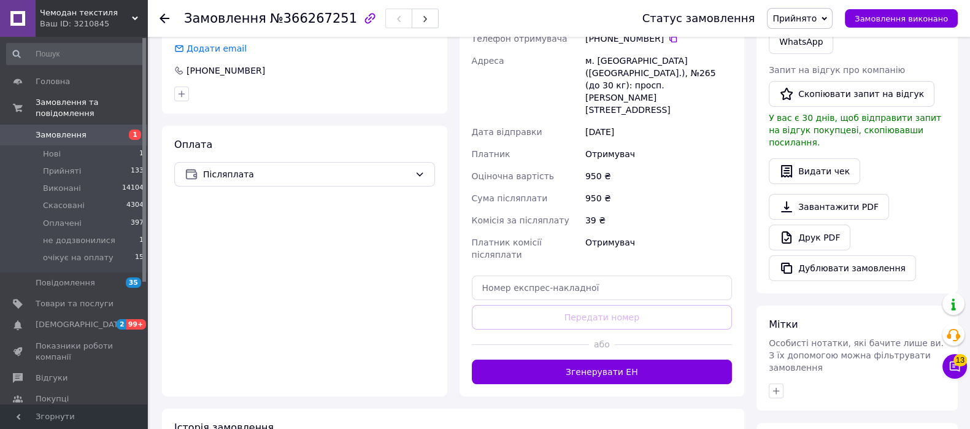
scroll to position [307, 0]
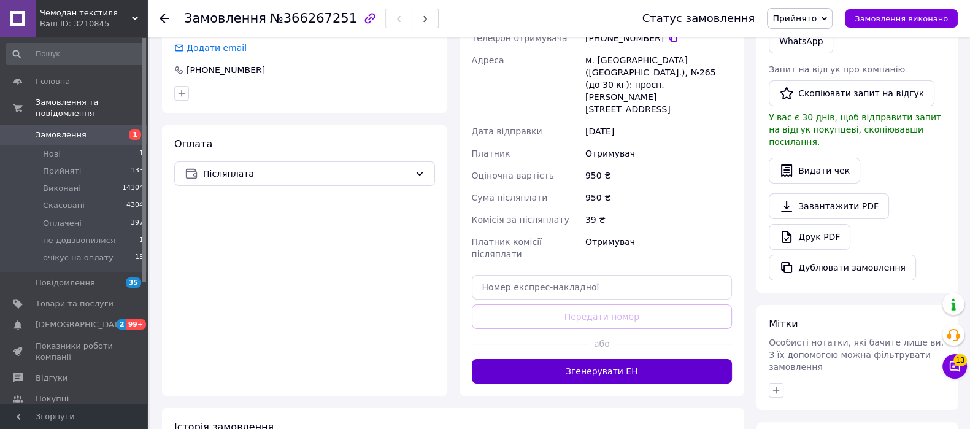
click at [658, 359] on button "Згенерувати ЕН" at bounding box center [602, 371] width 261 height 25
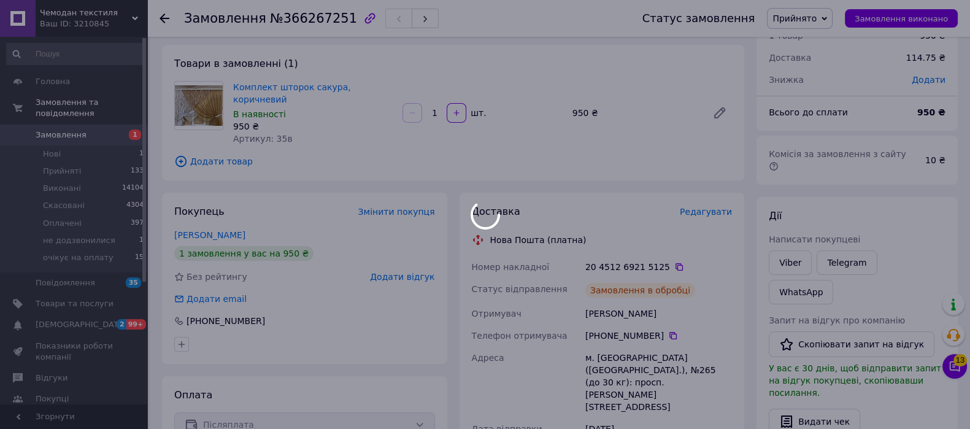
scroll to position [33, 0]
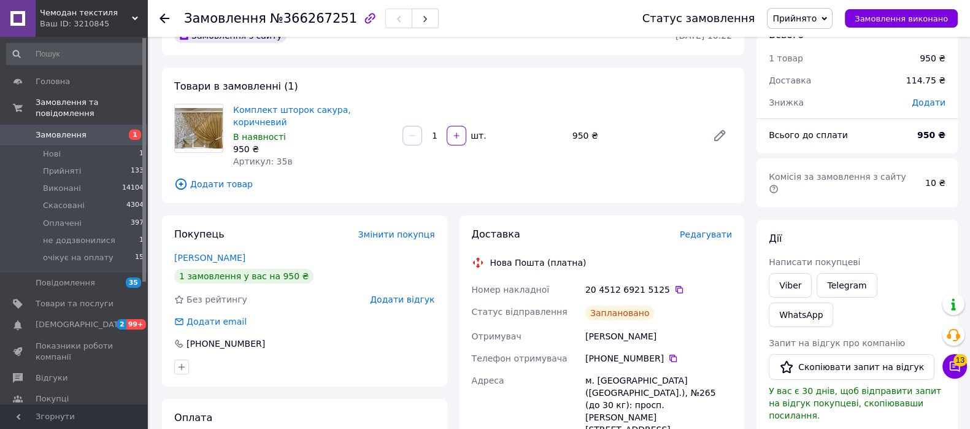
click at [820, 73] on div "Доставка" at bounding box center [829, 80] width 137 height 27
click at [674, 285] on icon at bounding box center [679, 290] width 10 height 10
click at [85, 256] on li "очікує на оплату 15" at bounding box center [75, 260] width 151 height 23
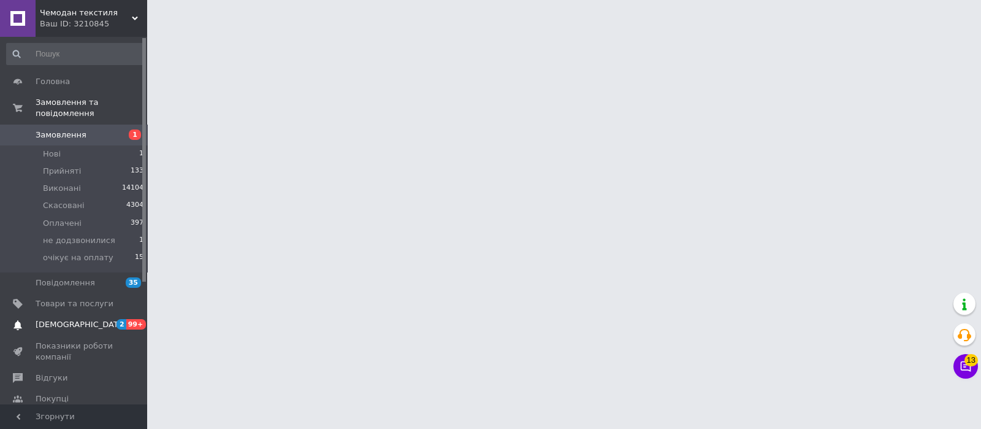
click at [74, 319] on span "[DEMOGRAPHIC_DATA]" at bounding box center [81, 324] width 91 height 11
